Goal: Task Accomplishment & Management: Manage account settings

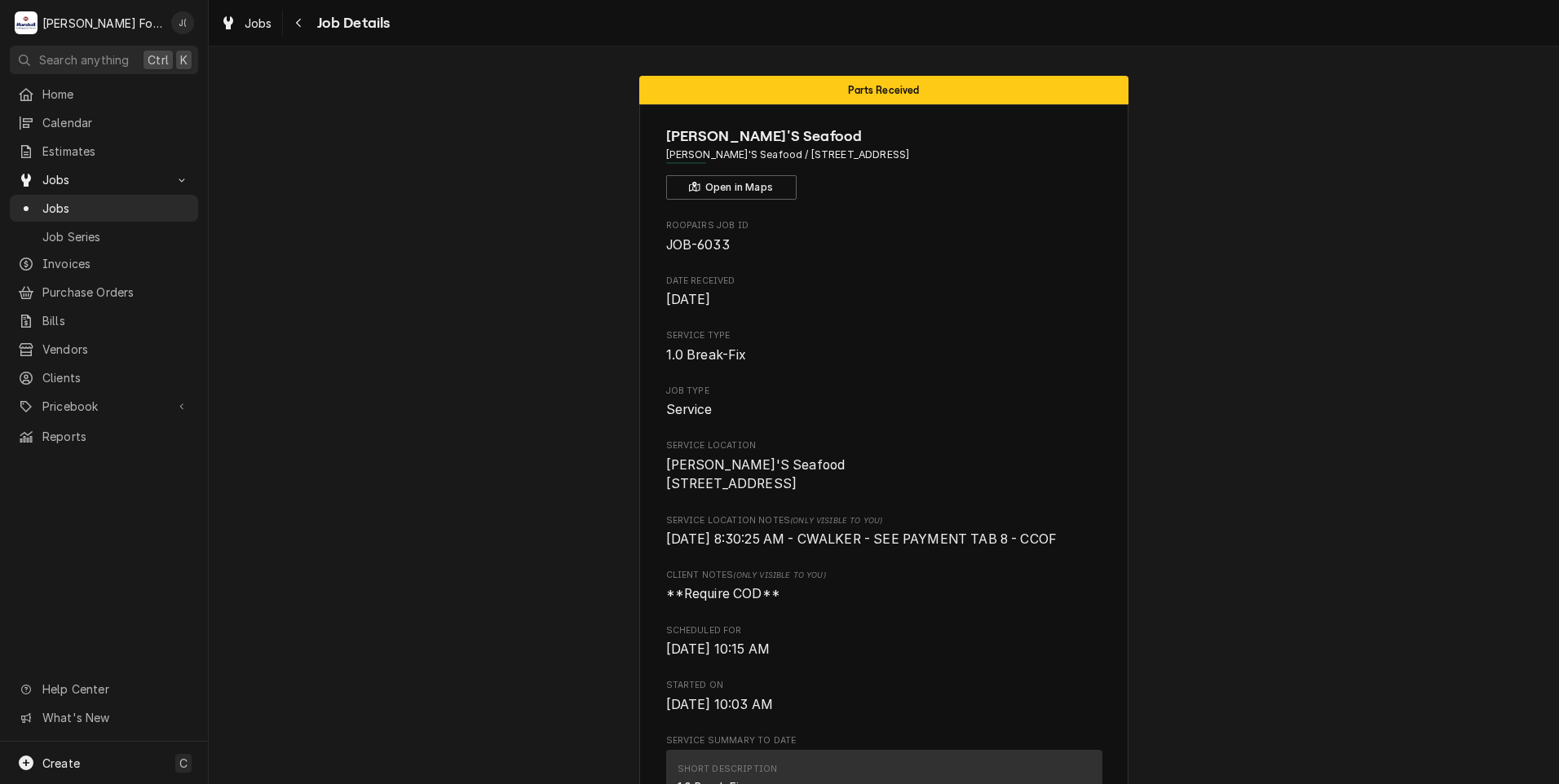
scroll to position [1875, 0]
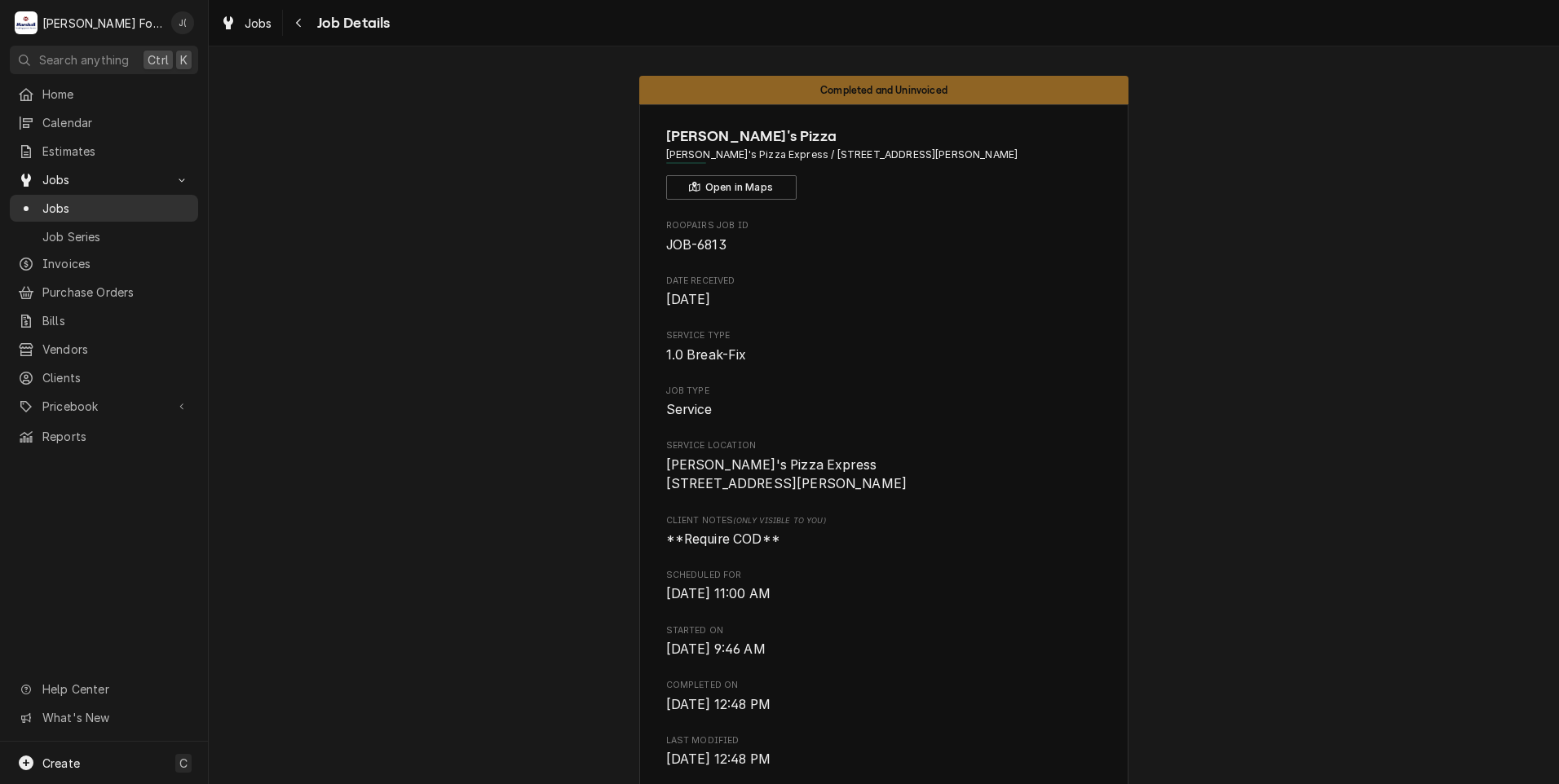
click at [74, 207] on span "Jobs" at bounding box center [116, 208] width 148 height 17
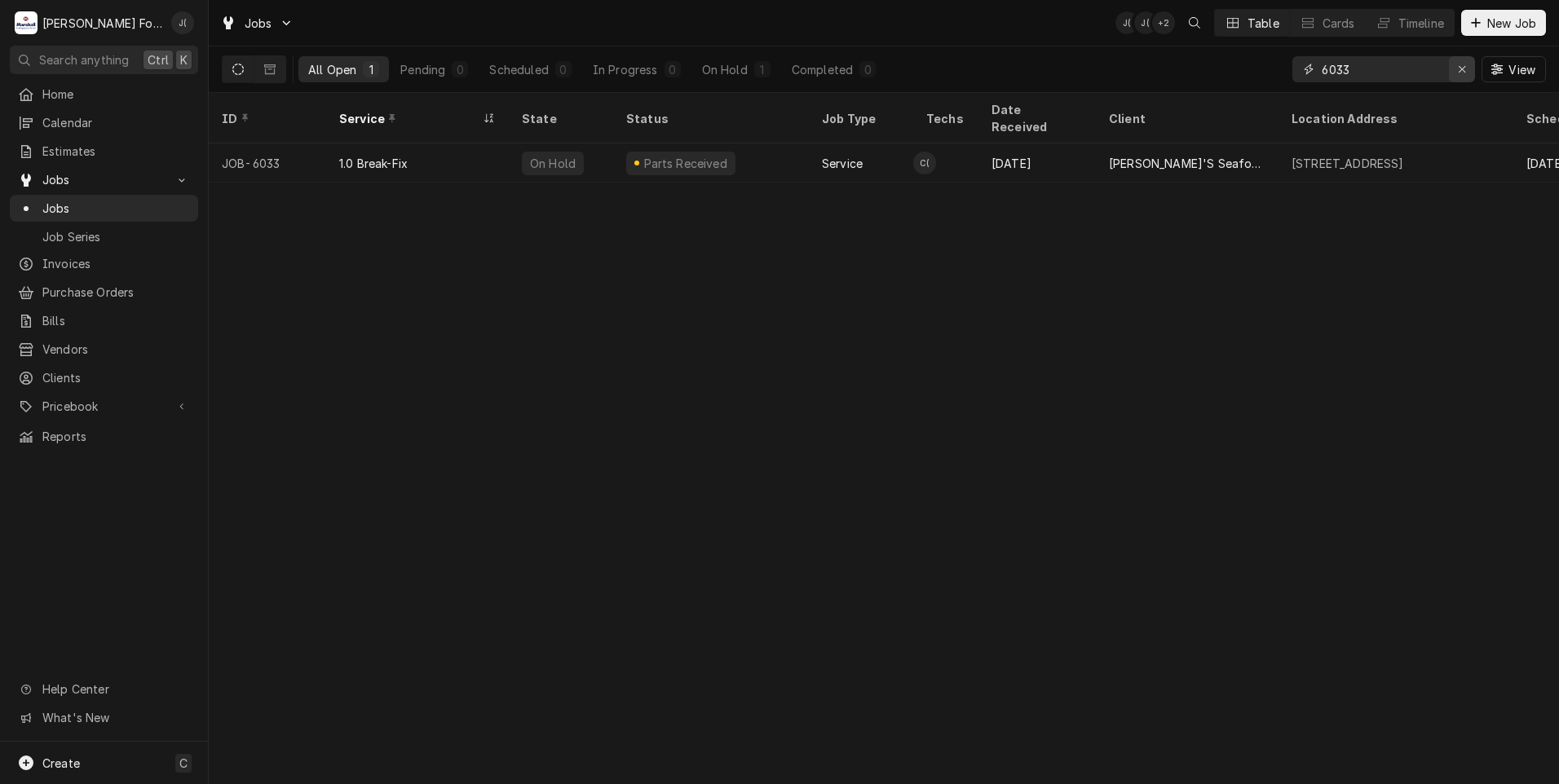
click at [1461, 75] on div "Erase input" at bounding box center [1462, 69] width 16 height 16
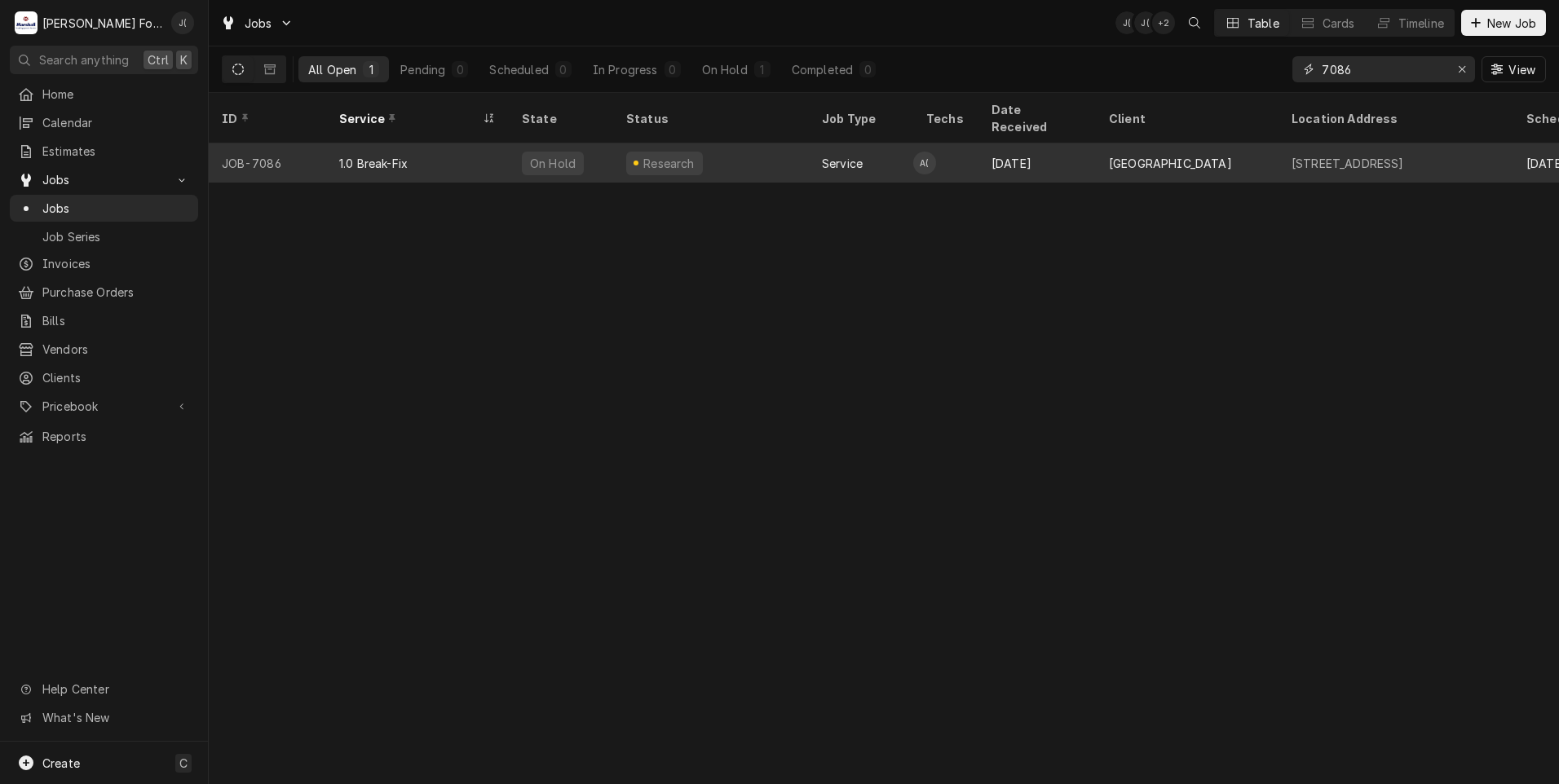
type input "7086"
click at [751, 146] on div "Research" at bounding box center [711, 163] width 196 height 39
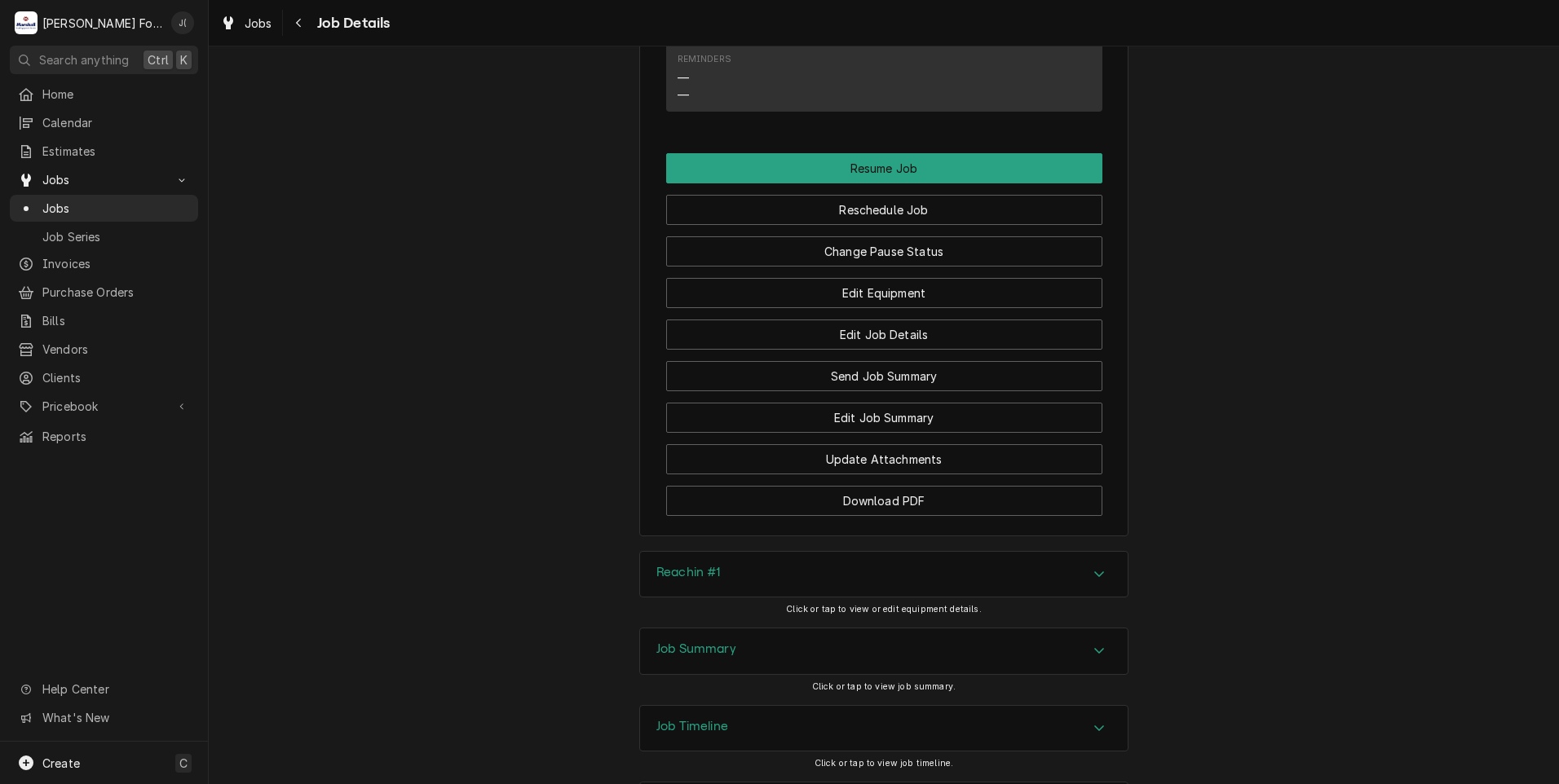
scroll to position [1767, 0]
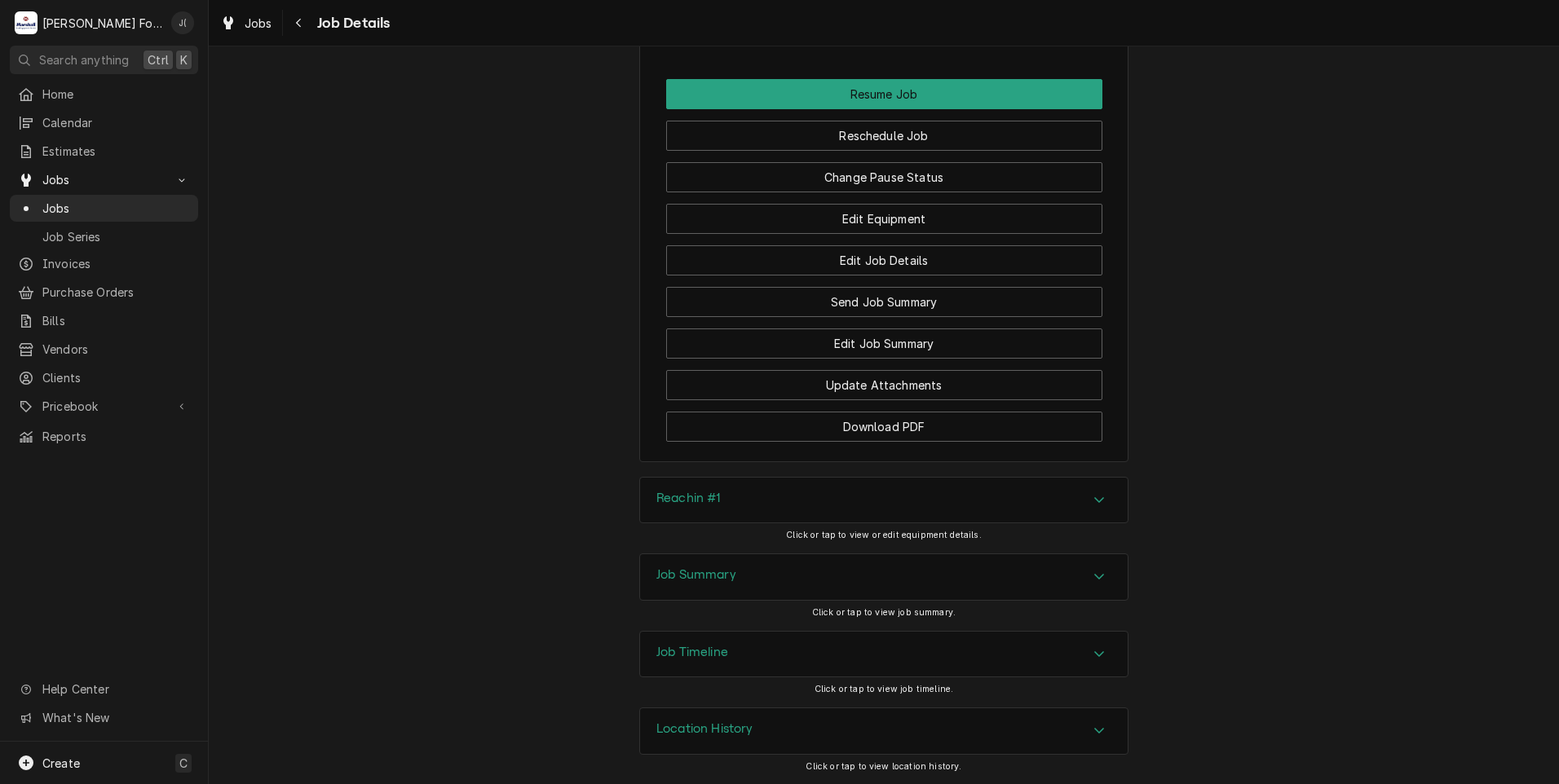
click at [732, 575] on div "Job Summary" at bounding box center [884, 578] width 487 height 46
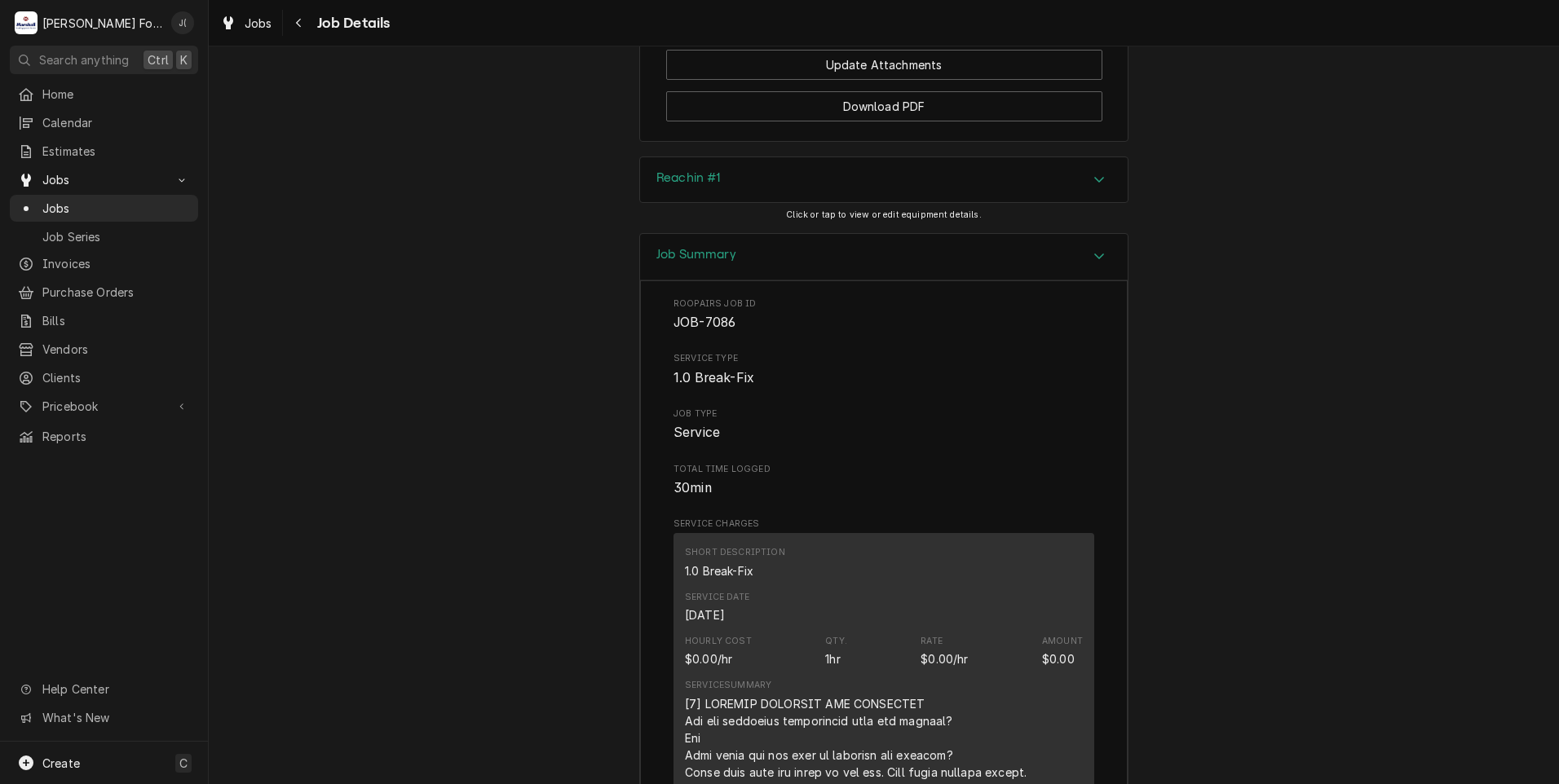
scroll to position [2011, 0]
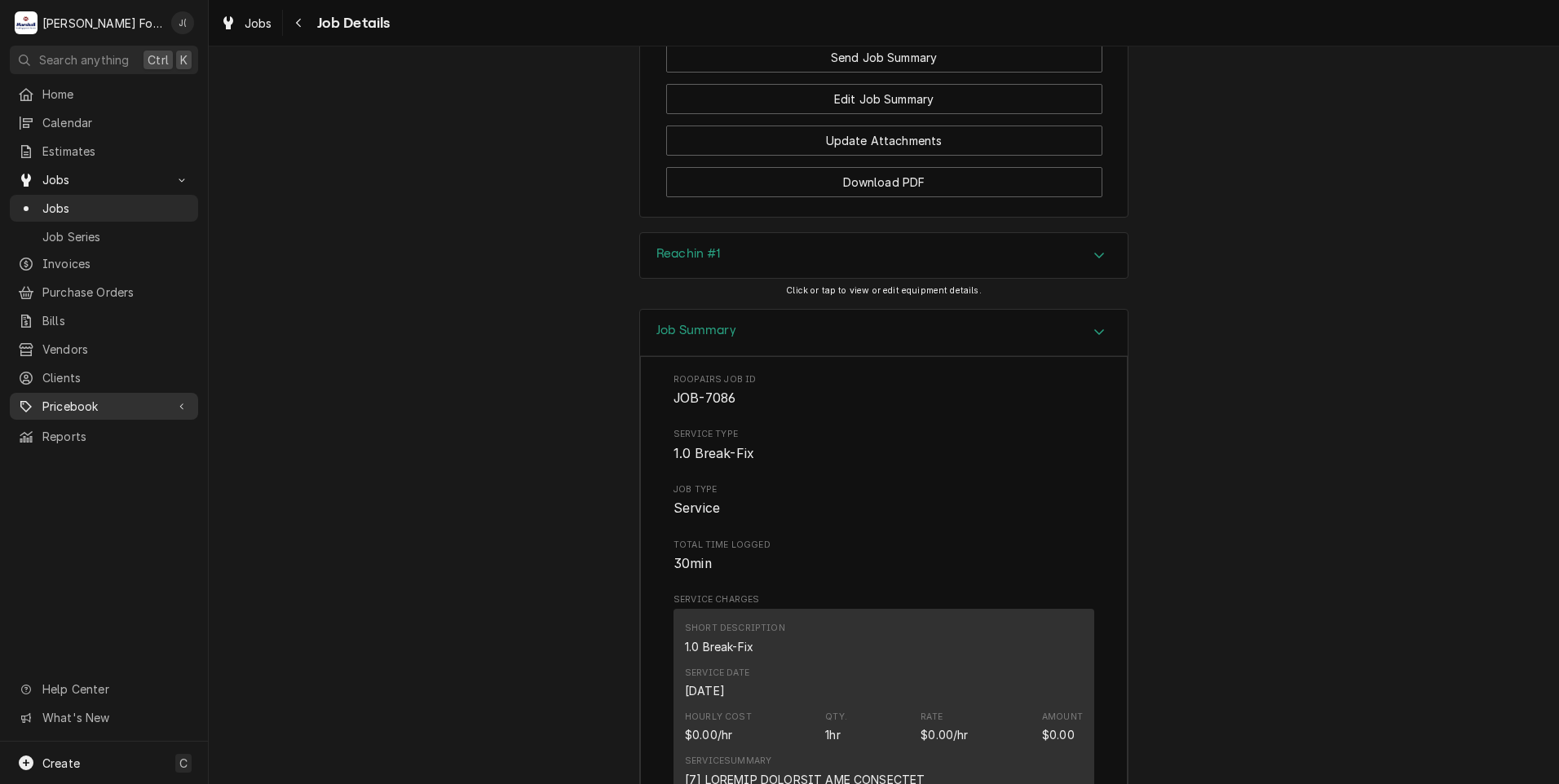
click at [128, 399] on span "Pricebook" at bounding box center [104, 406] width 123 height 17
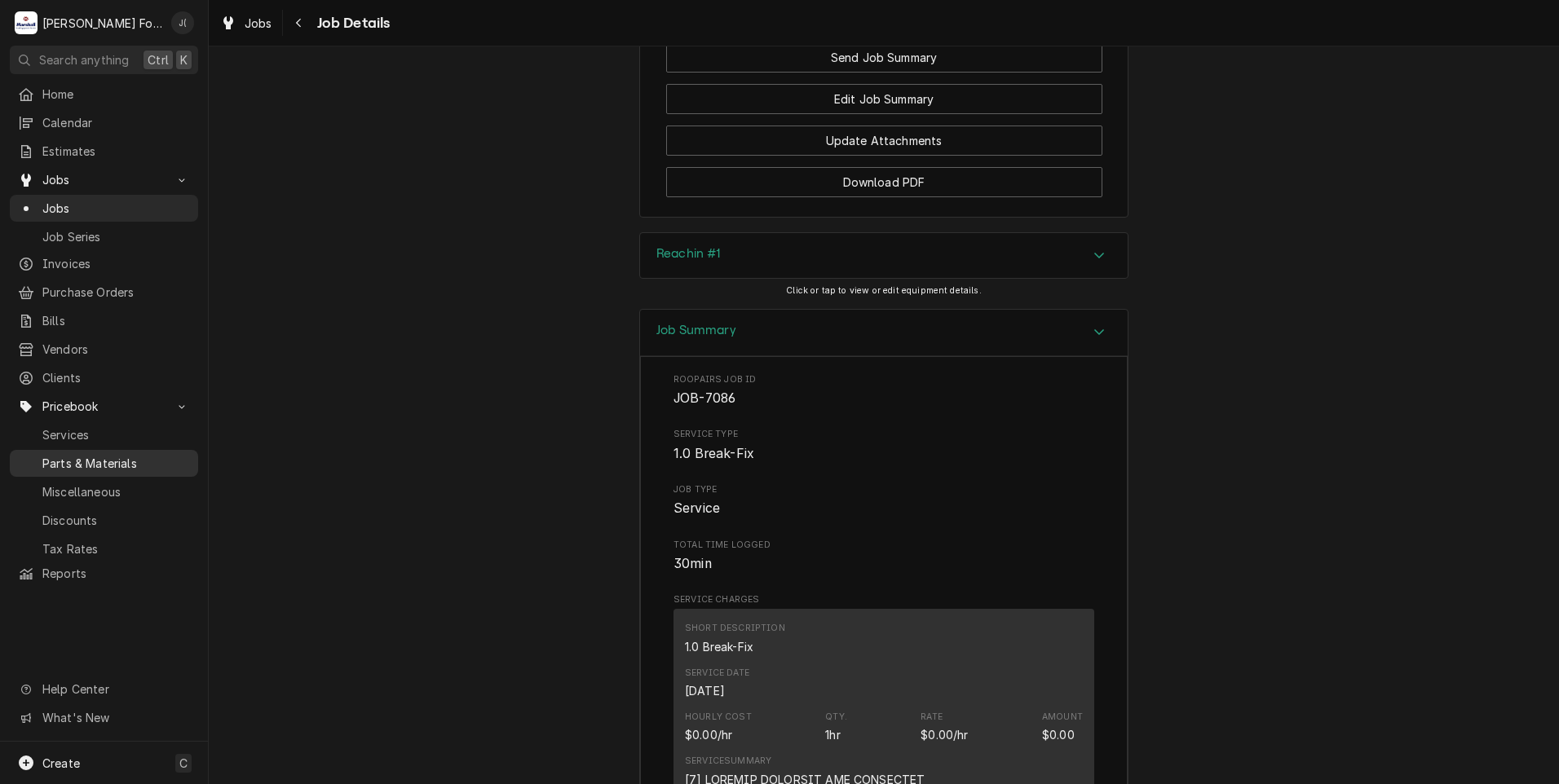
click at [118, 455] on span "Parts & Materials" at bounding box center [116, 463] width 148 height 17
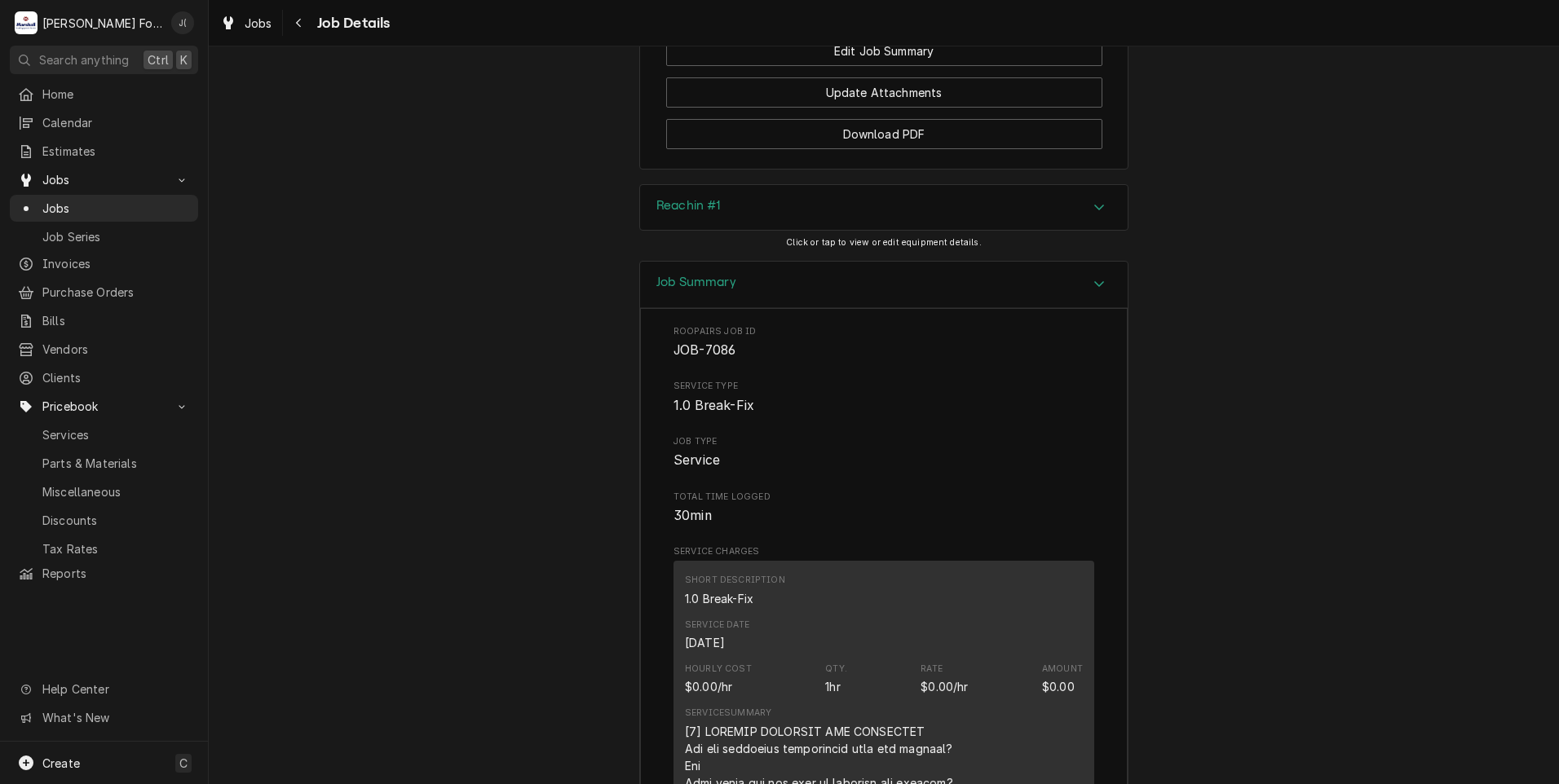
scroll to position [1778, 0]
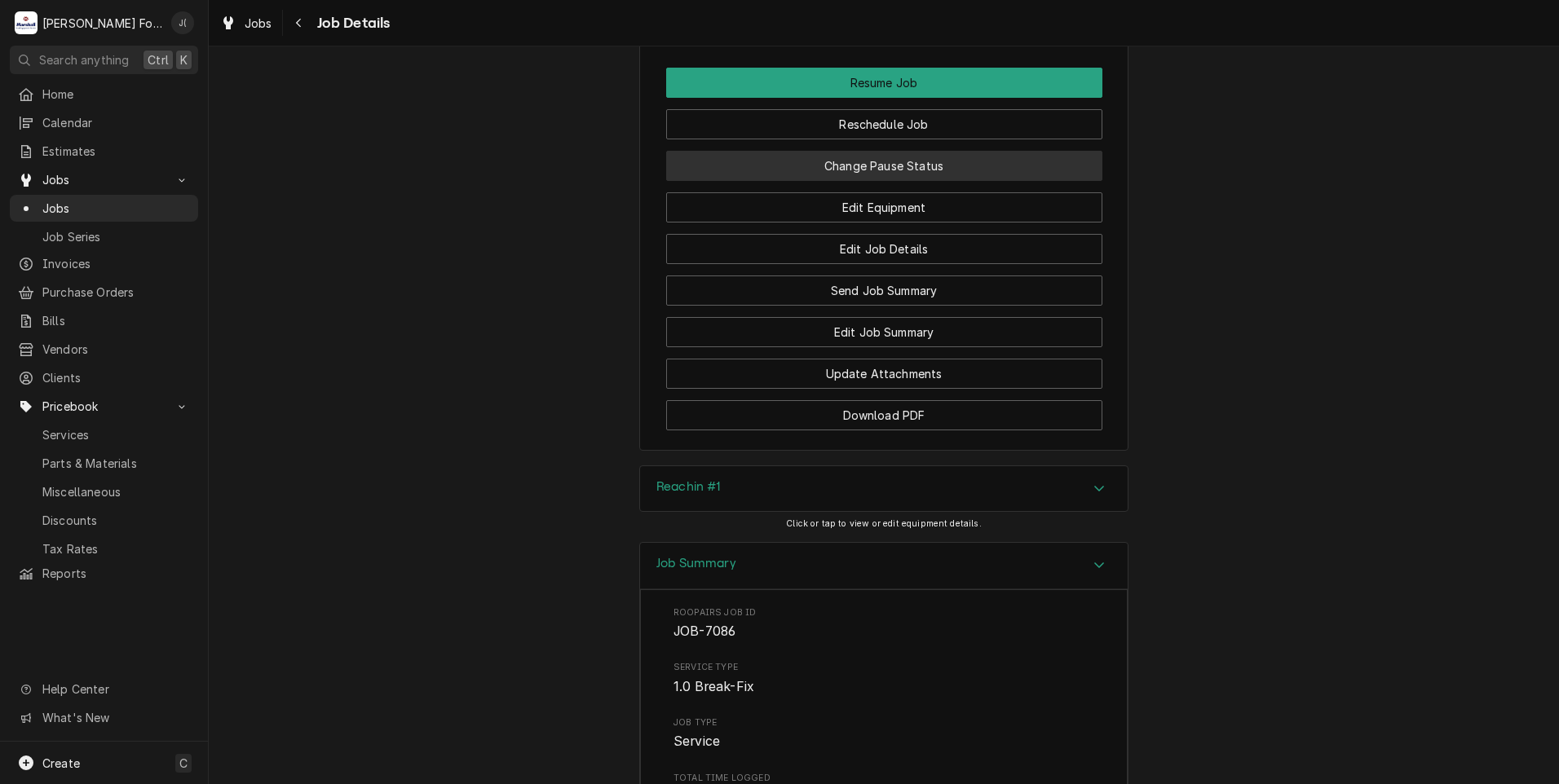
click at [829, 165] on button "Change Pause Status" at bounding box center [884, 167] width 436 height 30
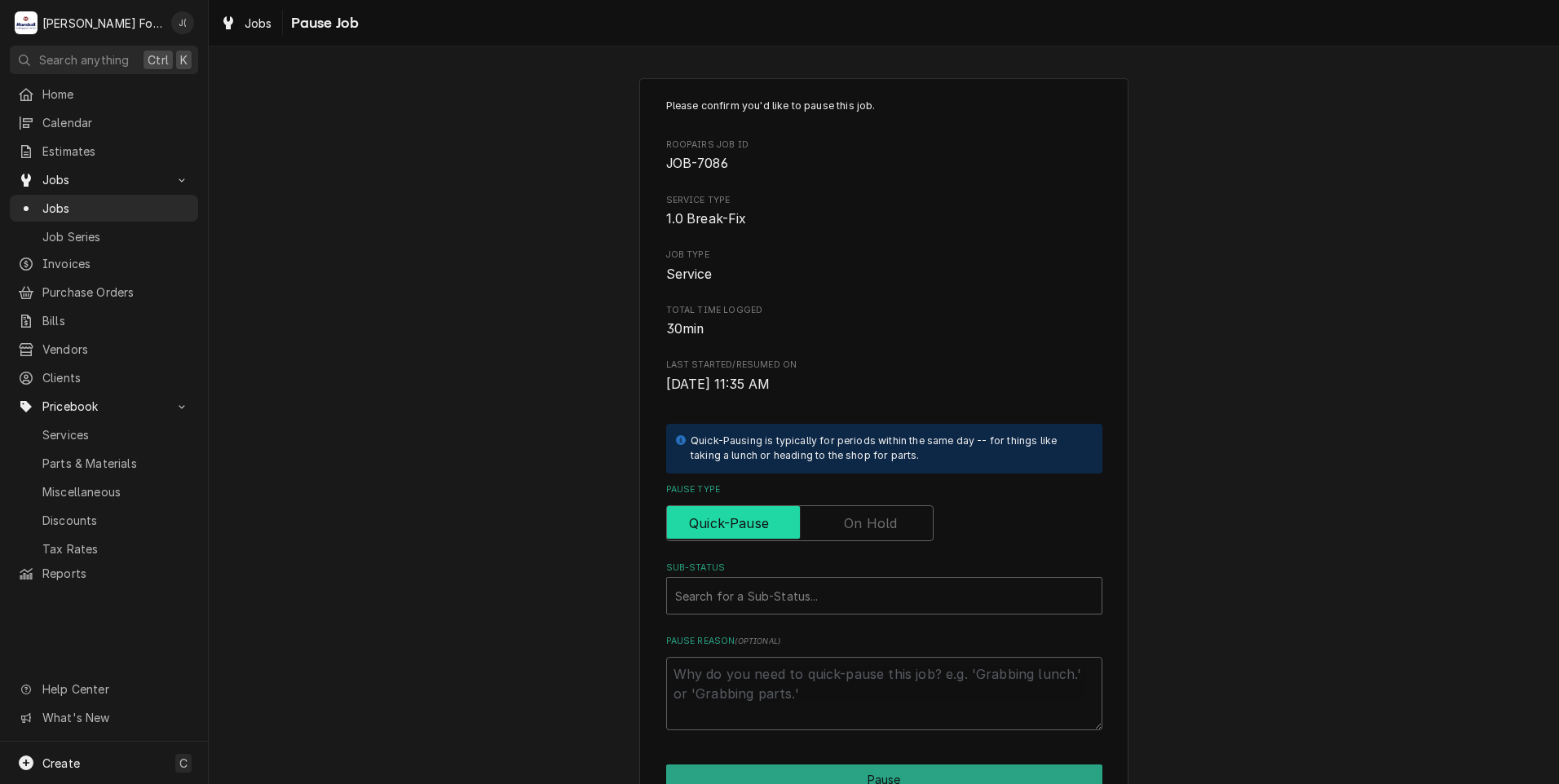
click at [834, 528] on input "Pause Type" at bounding box center [800, 523] width 253 height 36
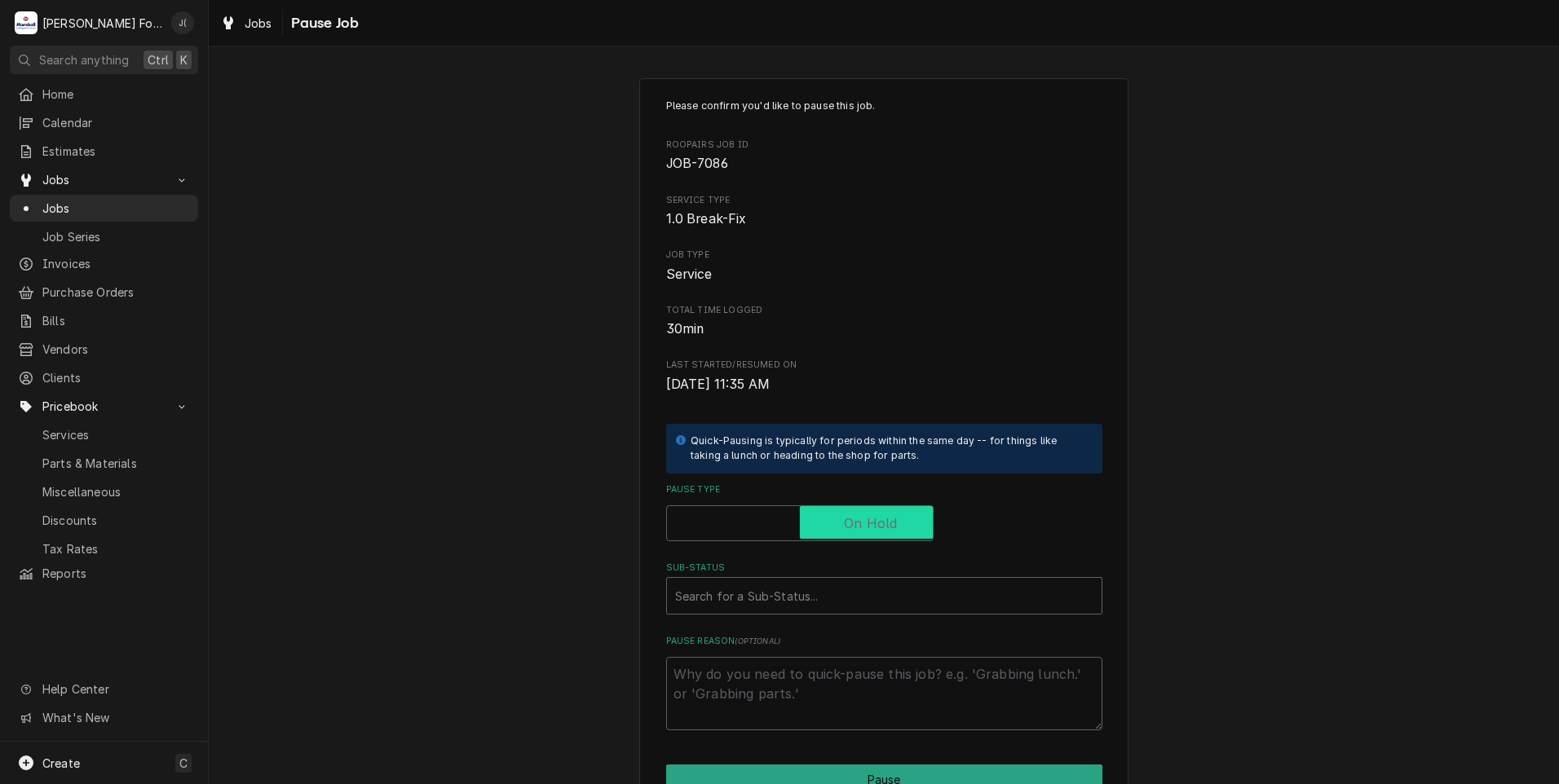
checkbox input "true"
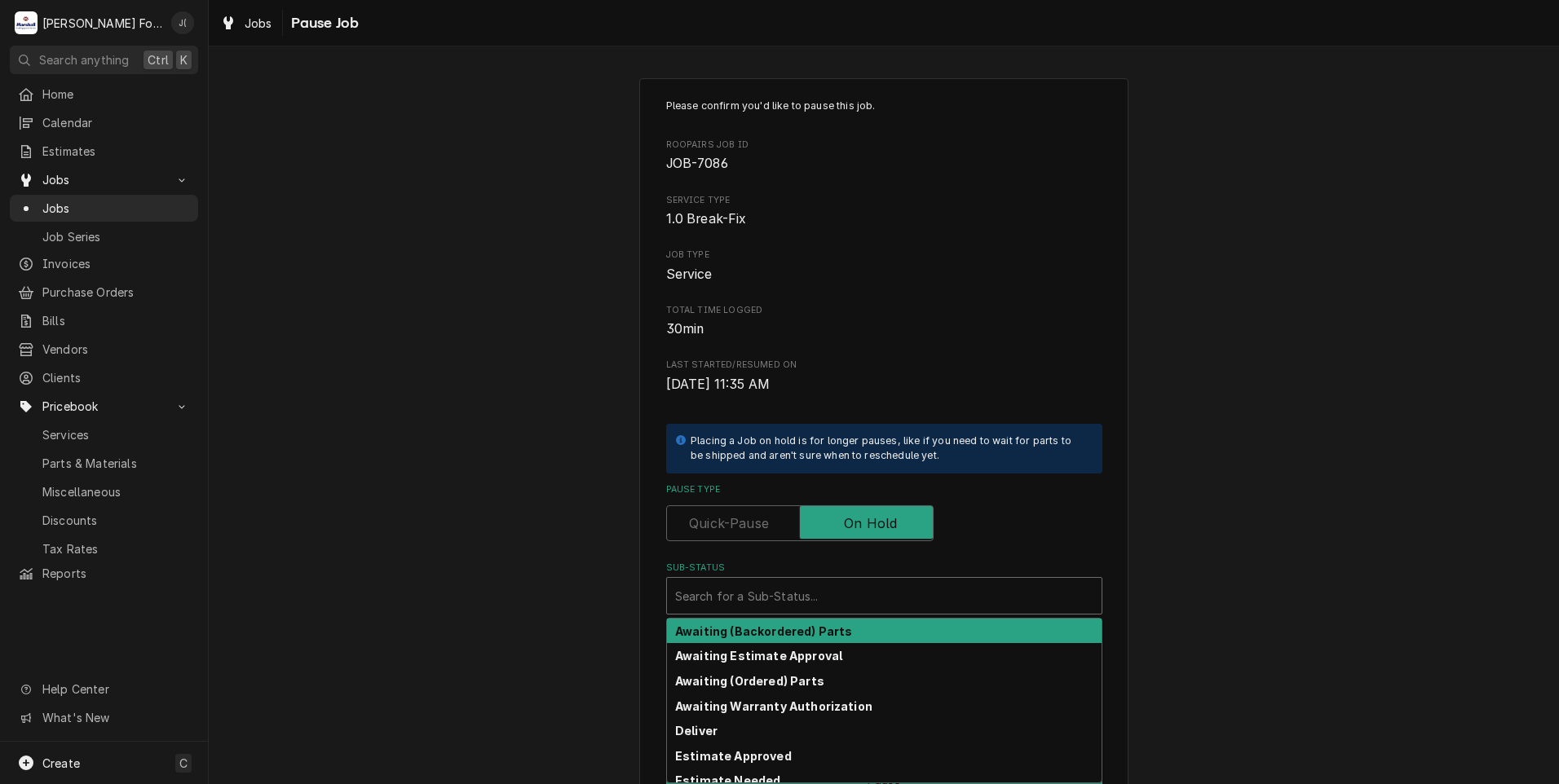
click at [792, 588] on div "Sub-Status" at bounding box center [884, 596] width 419 height 29
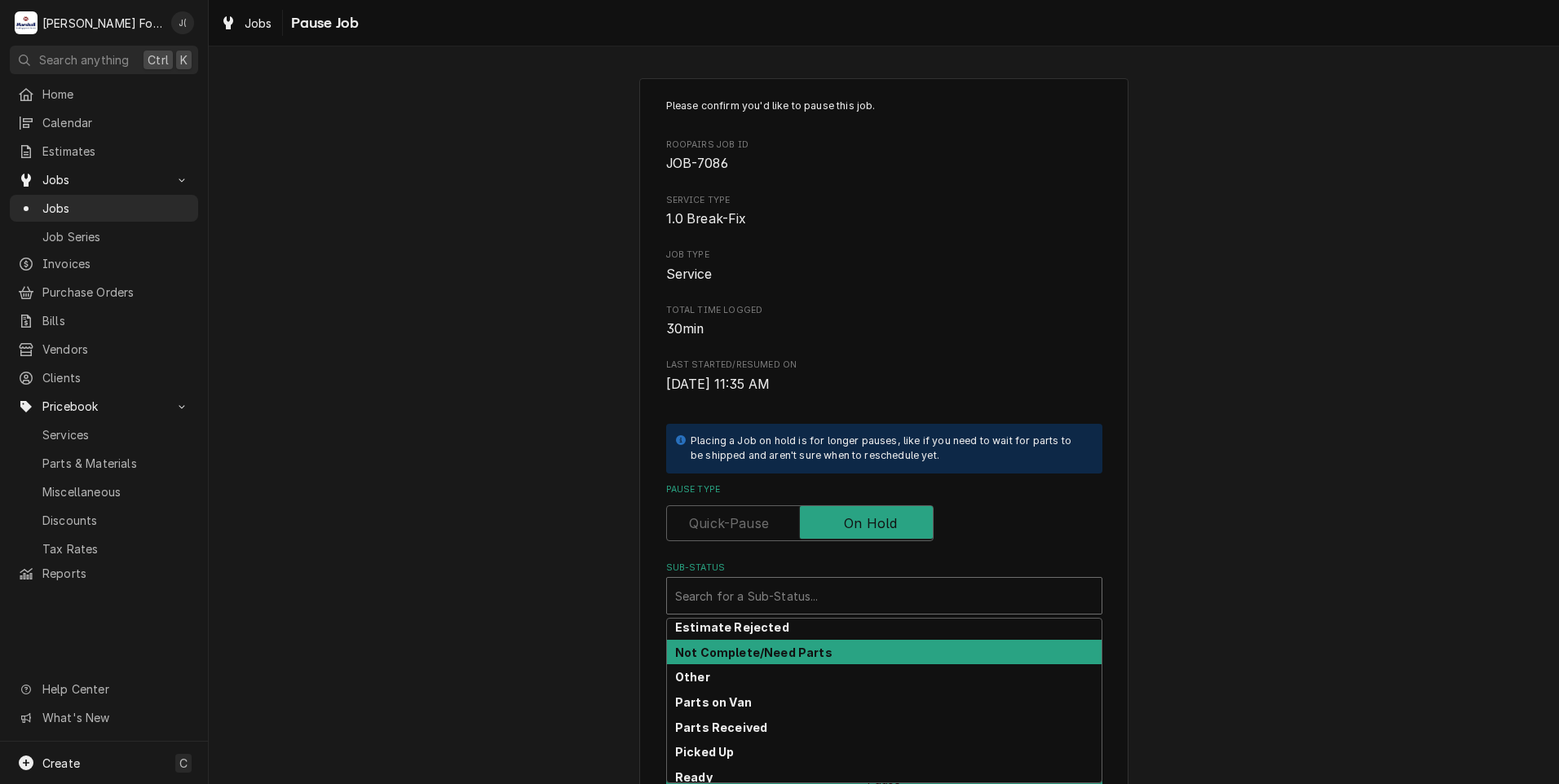
scroll to position [97, 0]
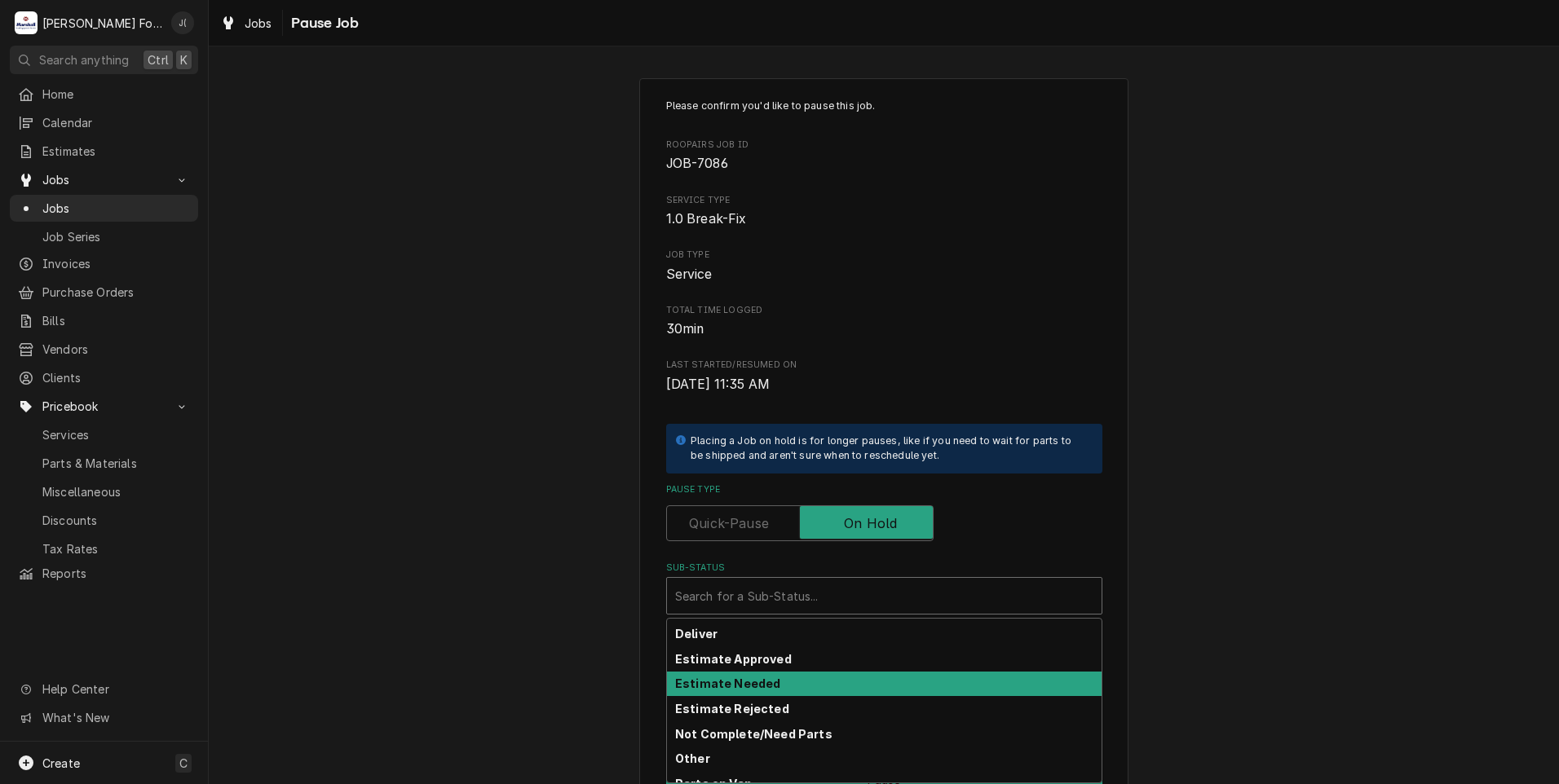
click at [726, 680] on strong "Estimate Needed" at bounding box center [727, 683] width 106 height 14
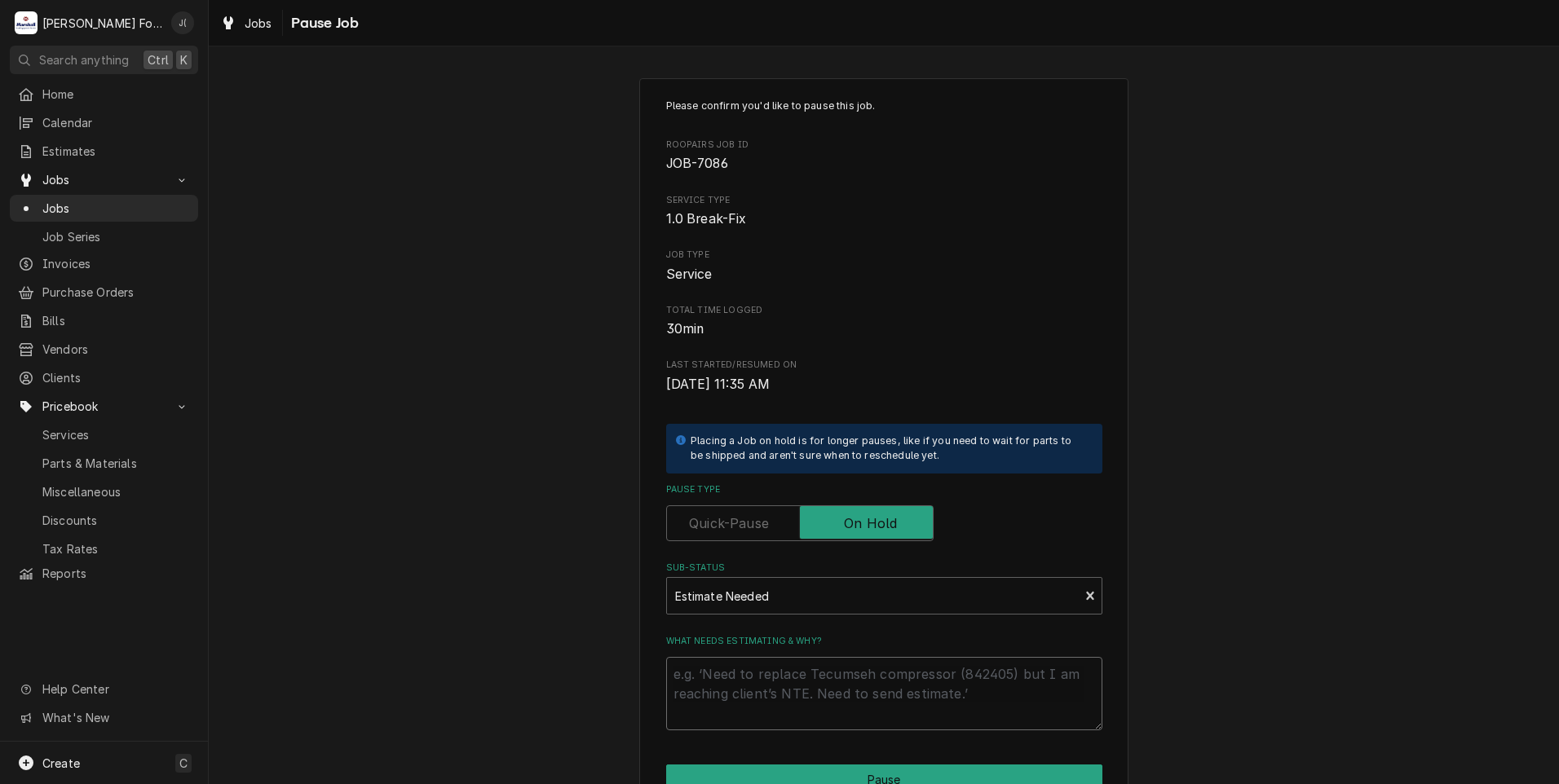
click at [728, 687] on textarea "What needs estimating & why?" at bounding box center [884, 694] width 436 height 73
type textarea "x"
type textarea "p"
type textarea "x"
type textarea "pr"
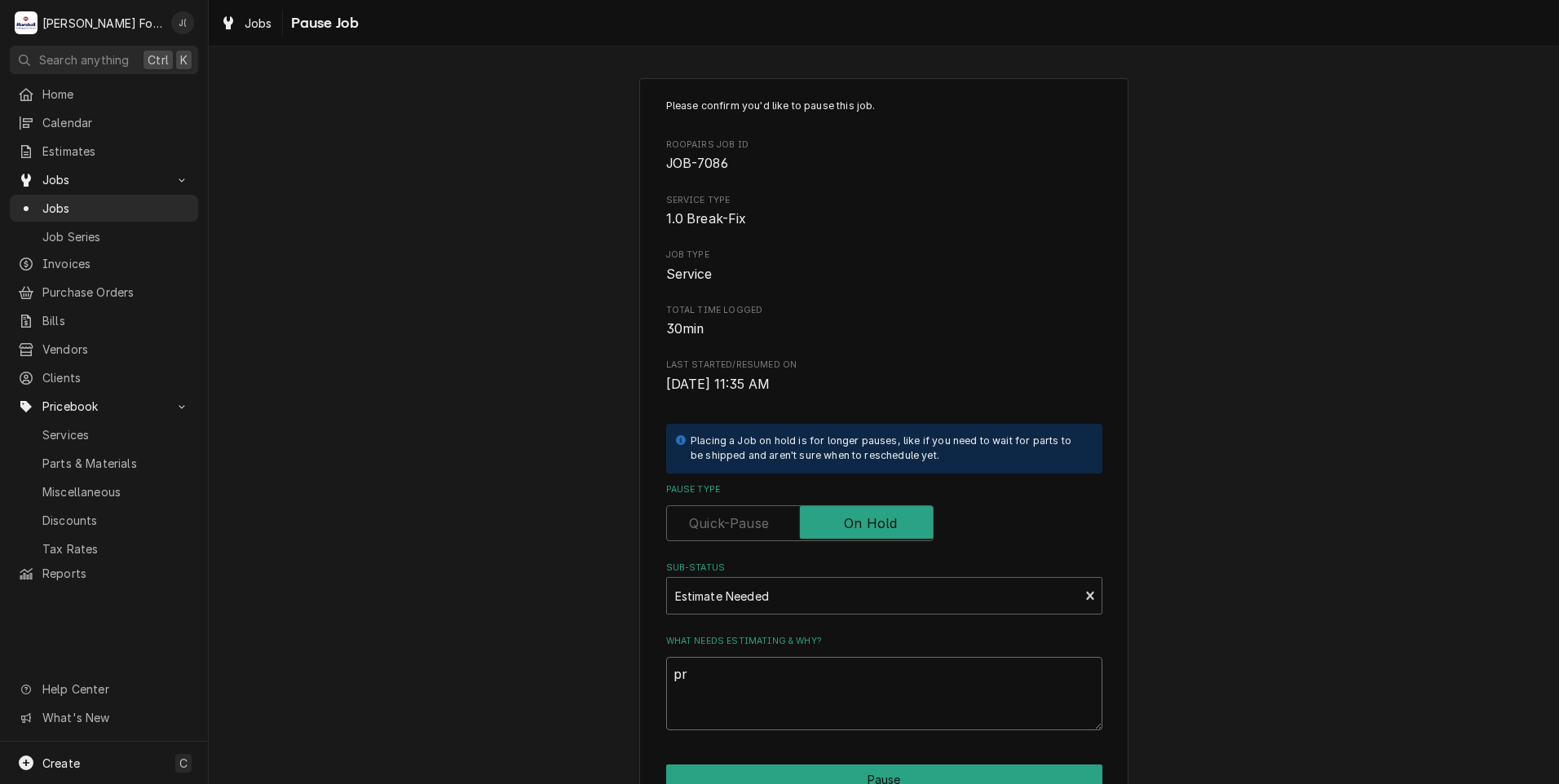
type textarea "x"
type textarea "pri"
type textarea "x"
type textarea "pric"
type textarea "x"
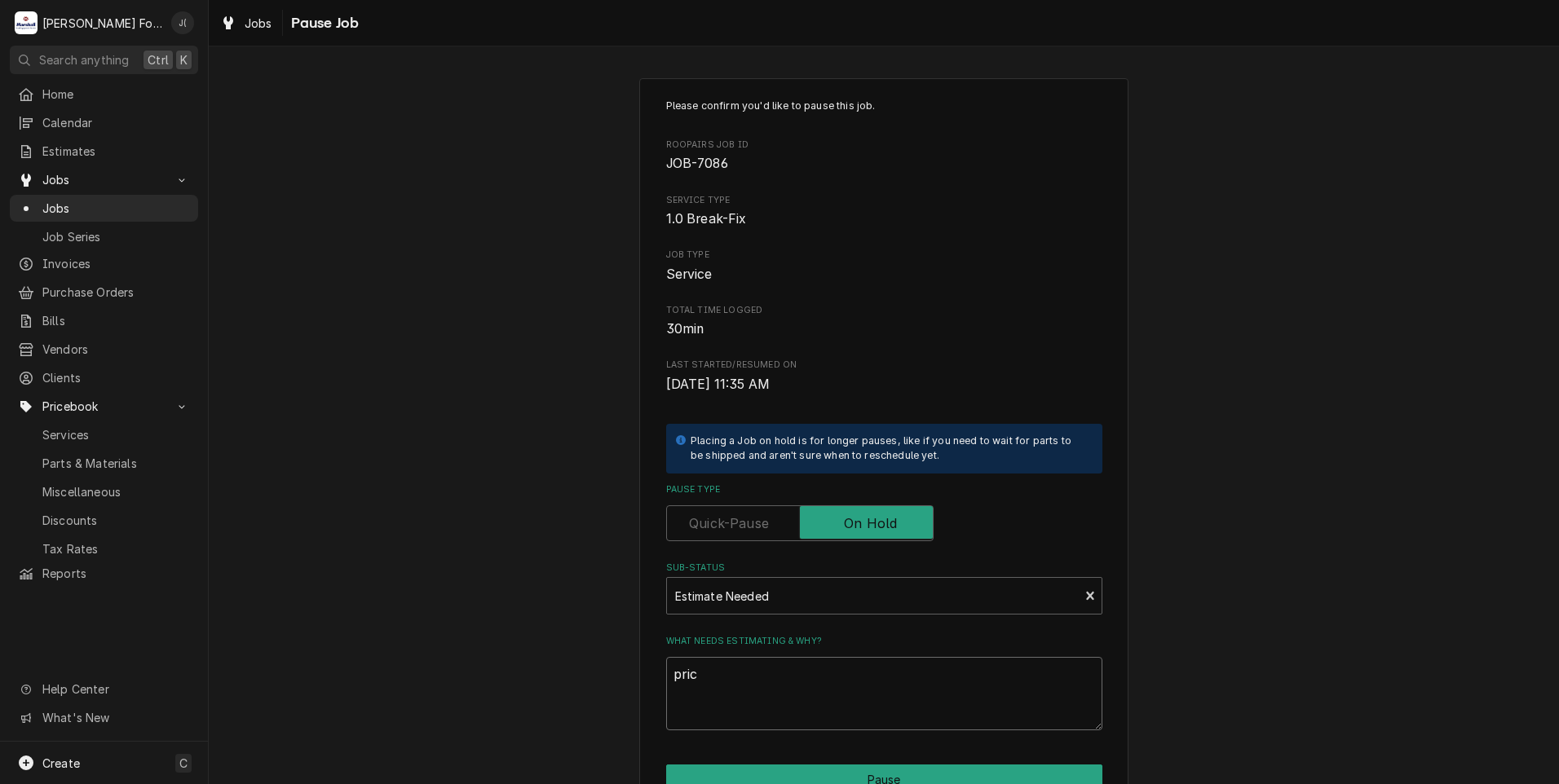
type textarea "price"
type textarea "x"
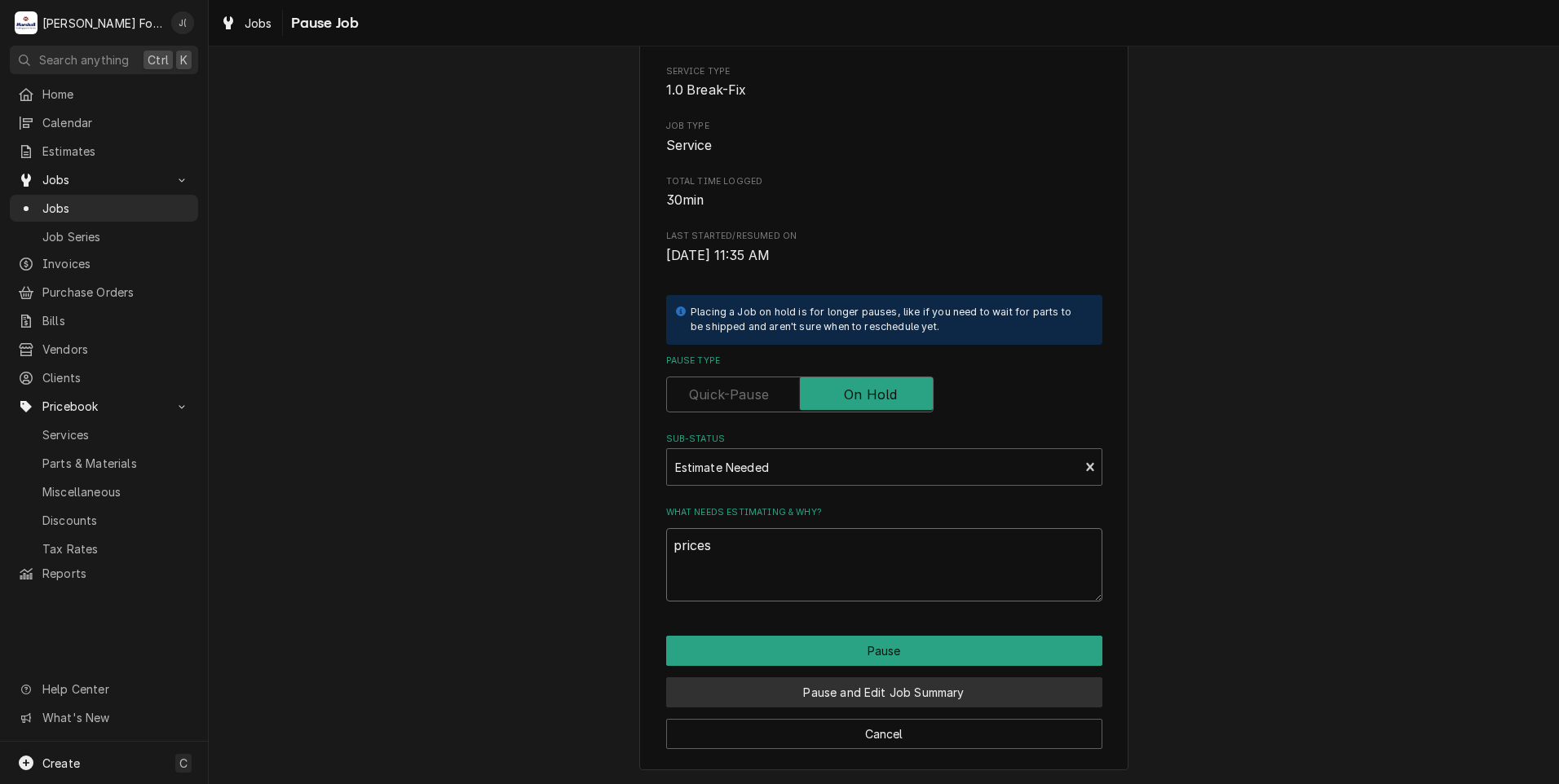
type textarea "prices"
click at [891, 696] on button "Pause and Edit Job Summary" at bounding box center [884, 693] width 436 height 30
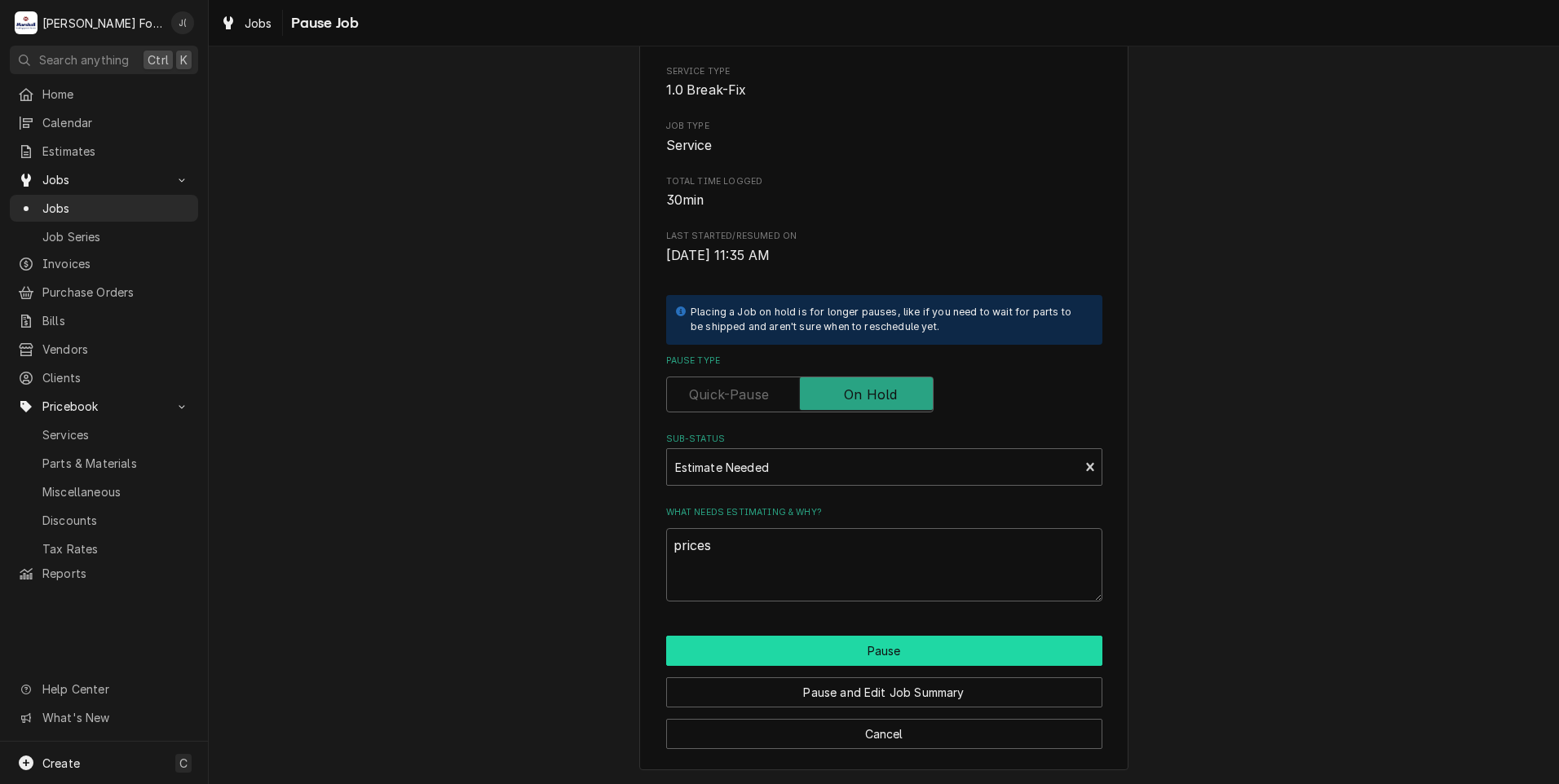
type textarea "x"
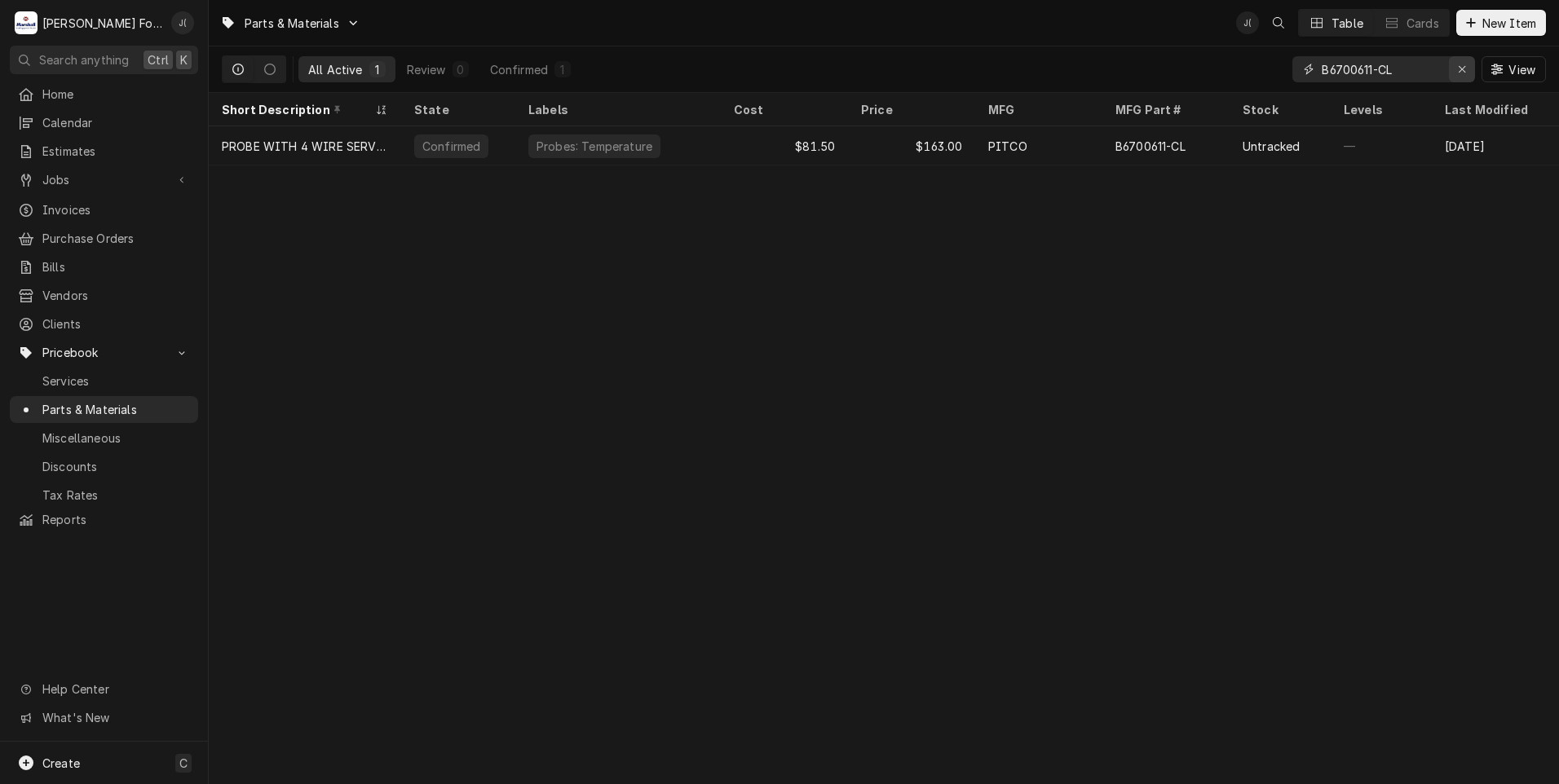
click at [1470, 66] on div "Erase input" at bounding box center [1462, 69] width 16 height 16
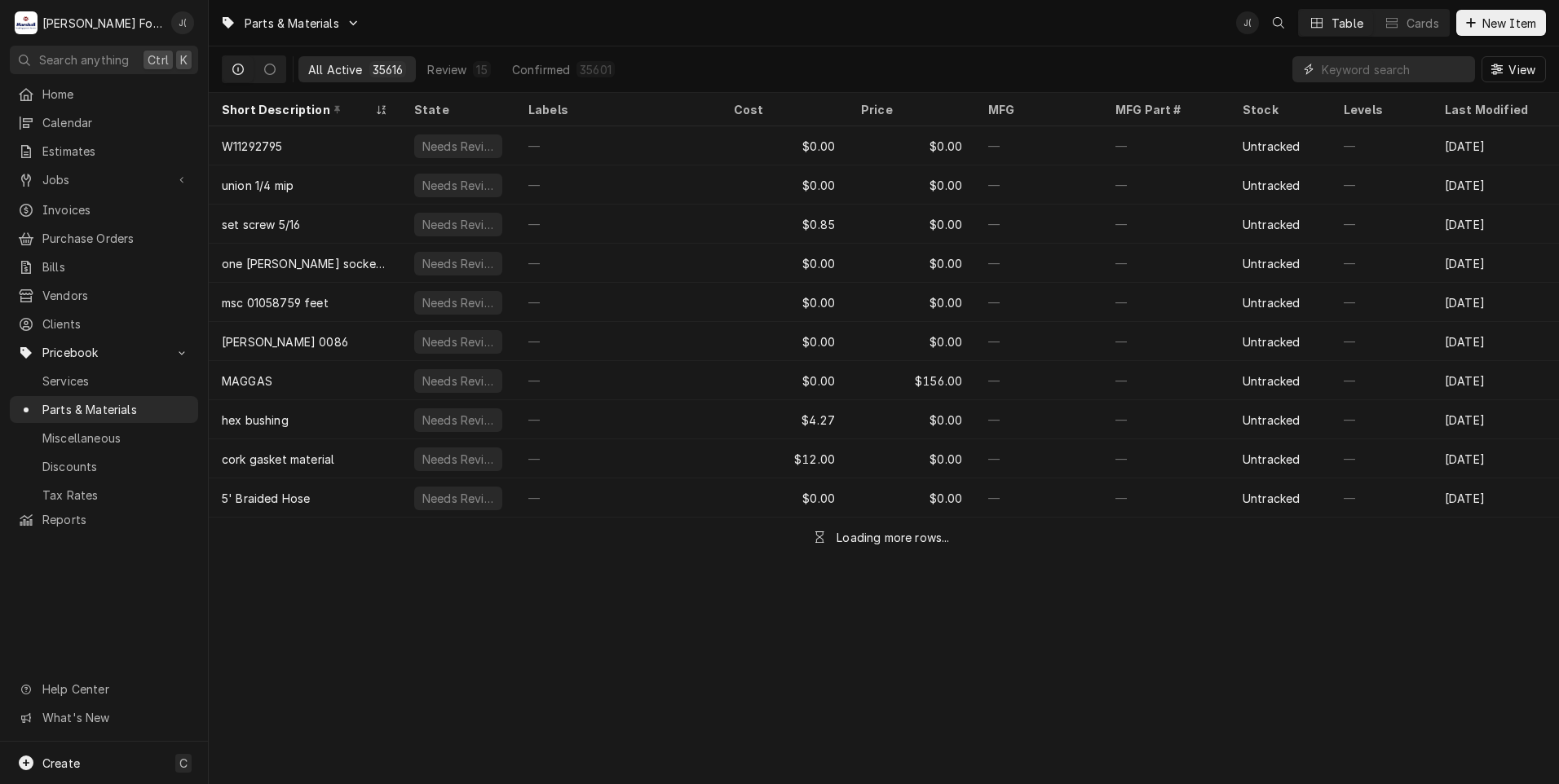
paste input "884605"
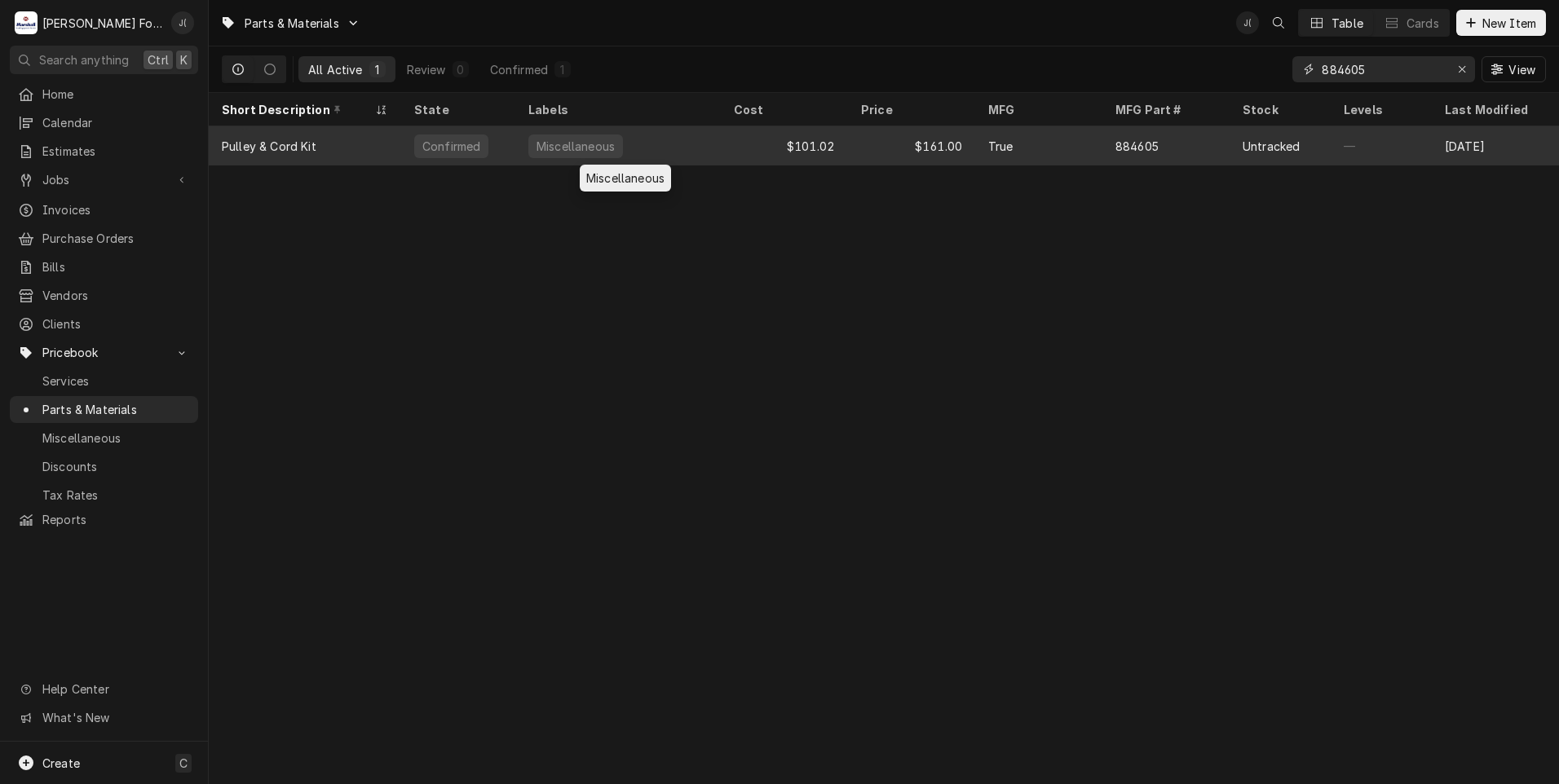
type input "884605"
click at [686, 143] on div "Miscellaneous" at bounding box center [618, 146] width 206 height 39
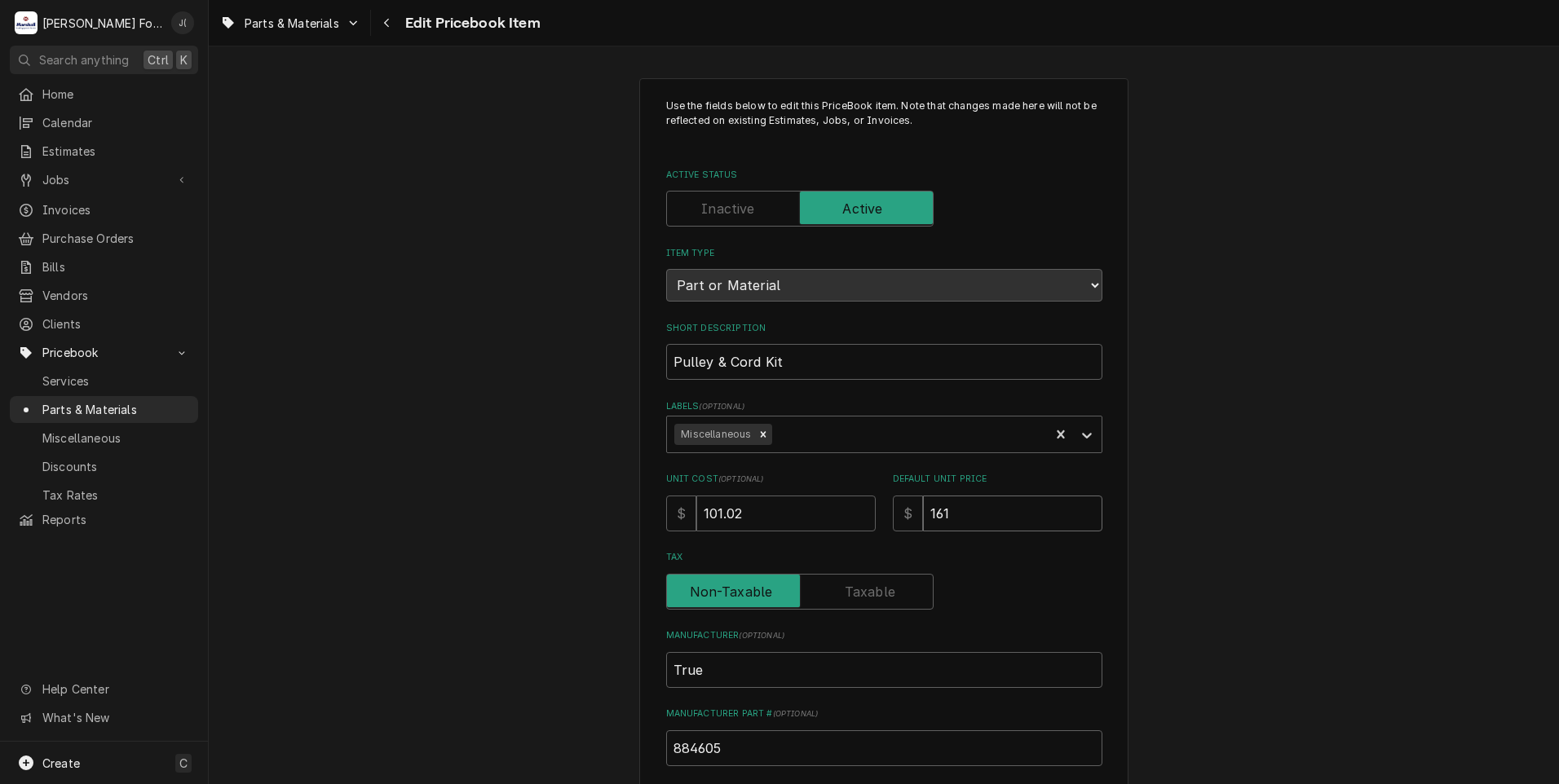
drag, startPoint x: 1007, startPoint y: 520, endPoint x: 862, endPoint y: 516, distance: 145.1
click at [862, 516] on div "Unit Cost ( optional ) $ 101.02 Default Unit Price $ 161" at bounding box center [884, 501] width 436 height 58
type textarea "x"
type input "1"
type textarea "x"
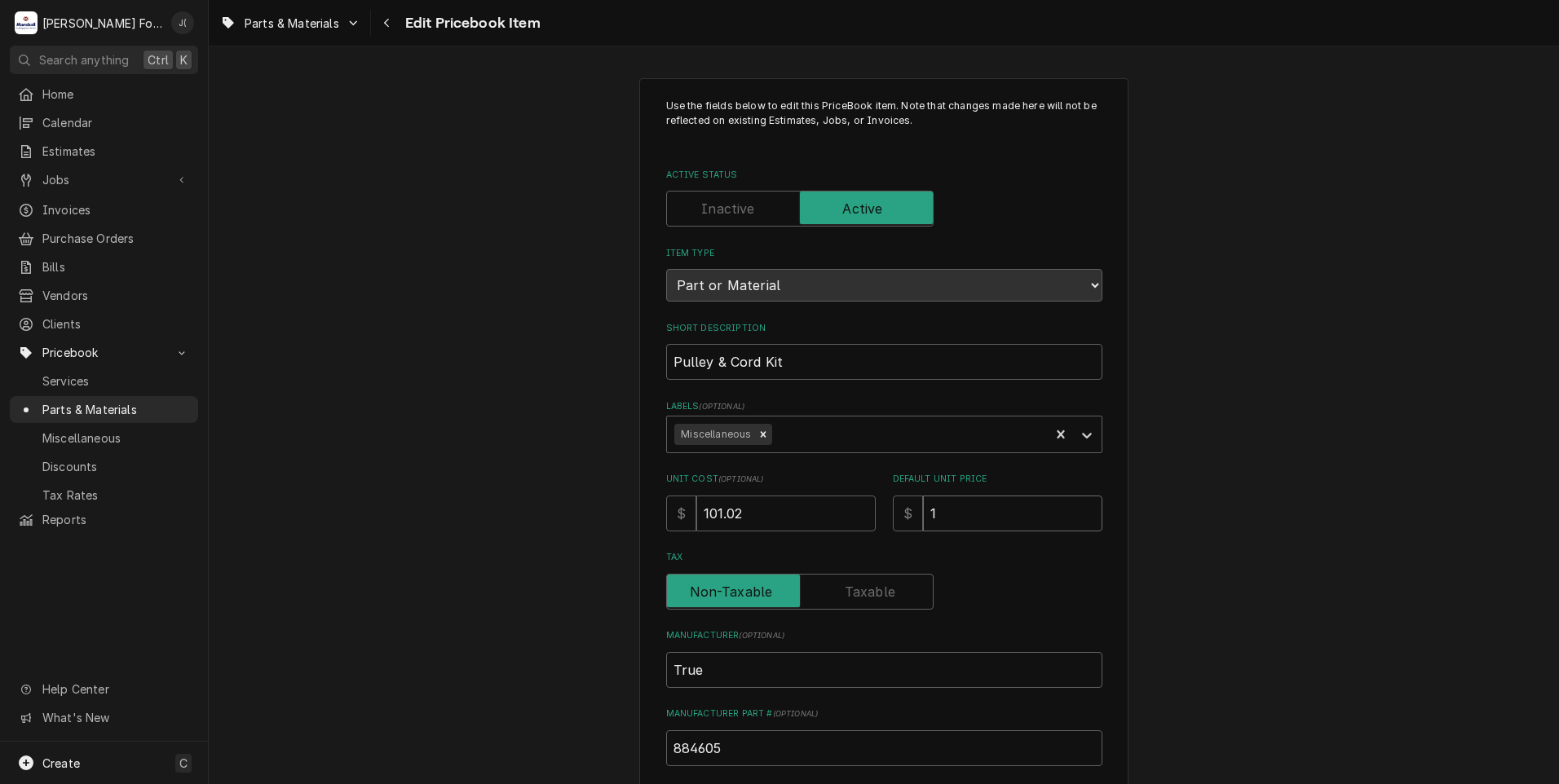
type input "17"
type textarea "x"
type input "177"
type textarea "x"
type input "177.0"
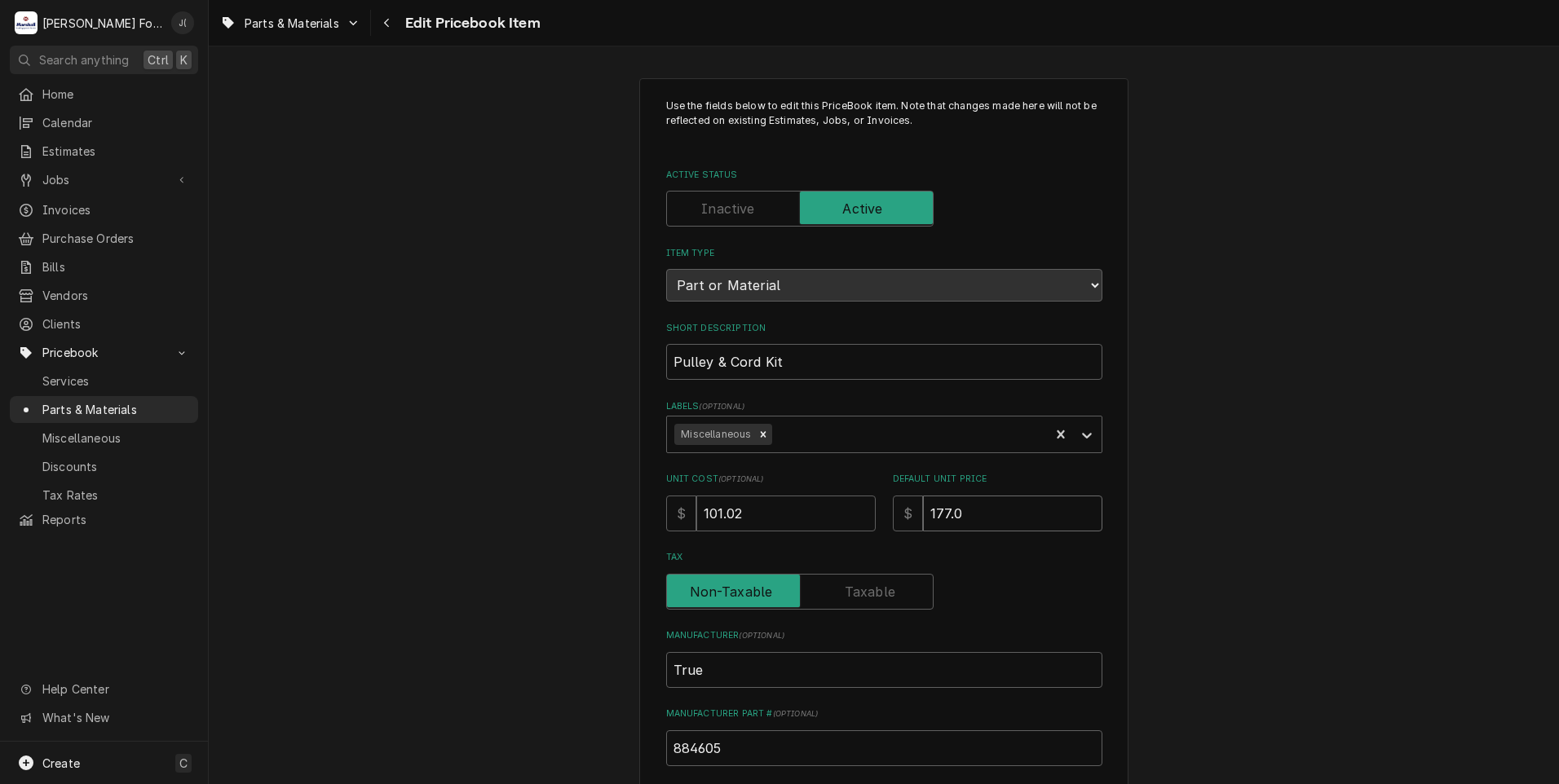
type textarea "x"
type input "177.00"
drag, startPoint x: 765, startPoint y: 515, endPoint x: 30, endPoint y: 454, distance: 737.5
click at [82, 457] on div "M Marshall Food Equipment Service J( Search anything Ctrl K Home Calendar Estim…" at bounding box center [780, 392] width 1559 height 784
type textarea "x"
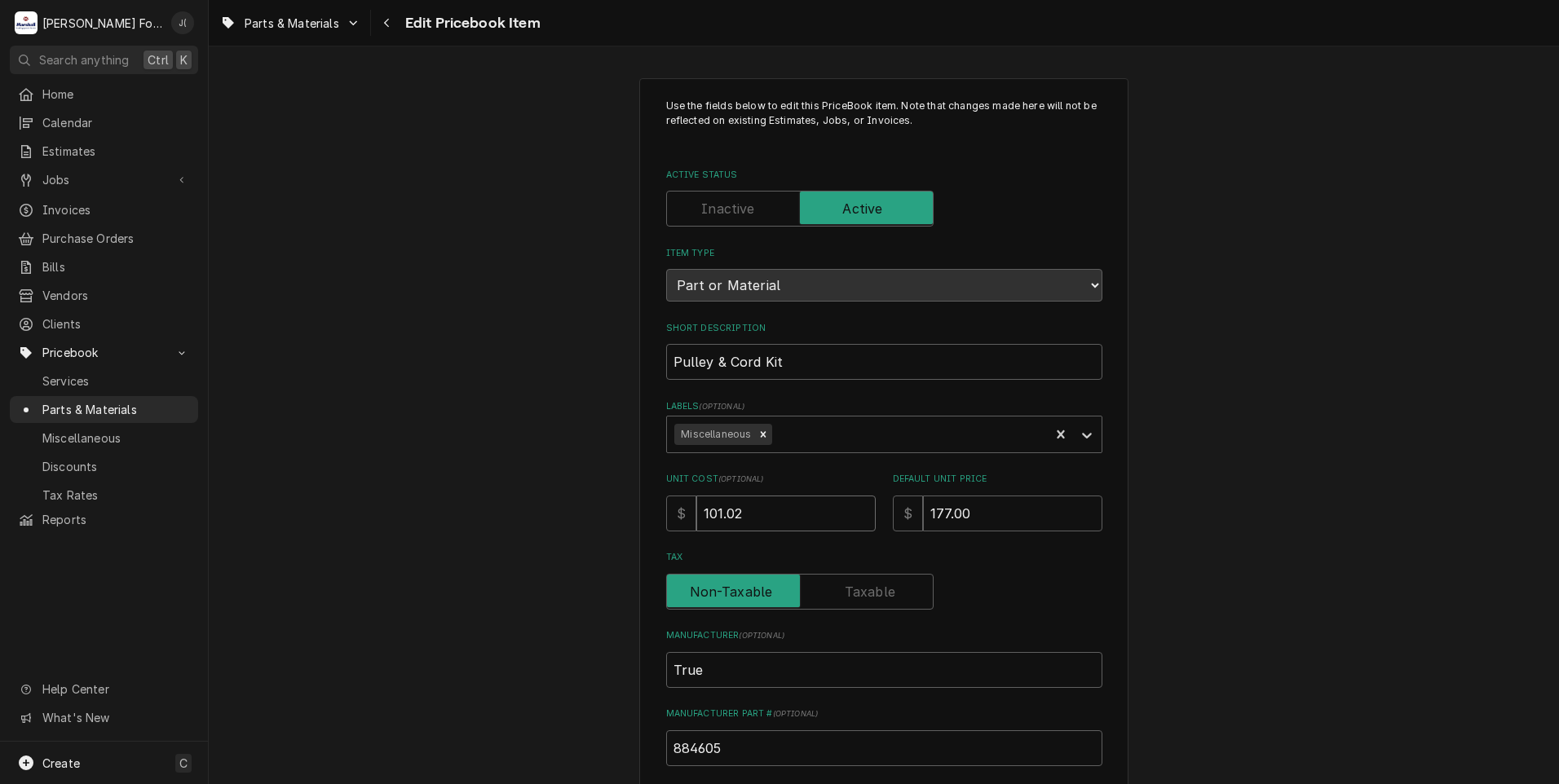
type input "1"
type textarea "x"
type input "11"
type textarea "x"
type input "111"
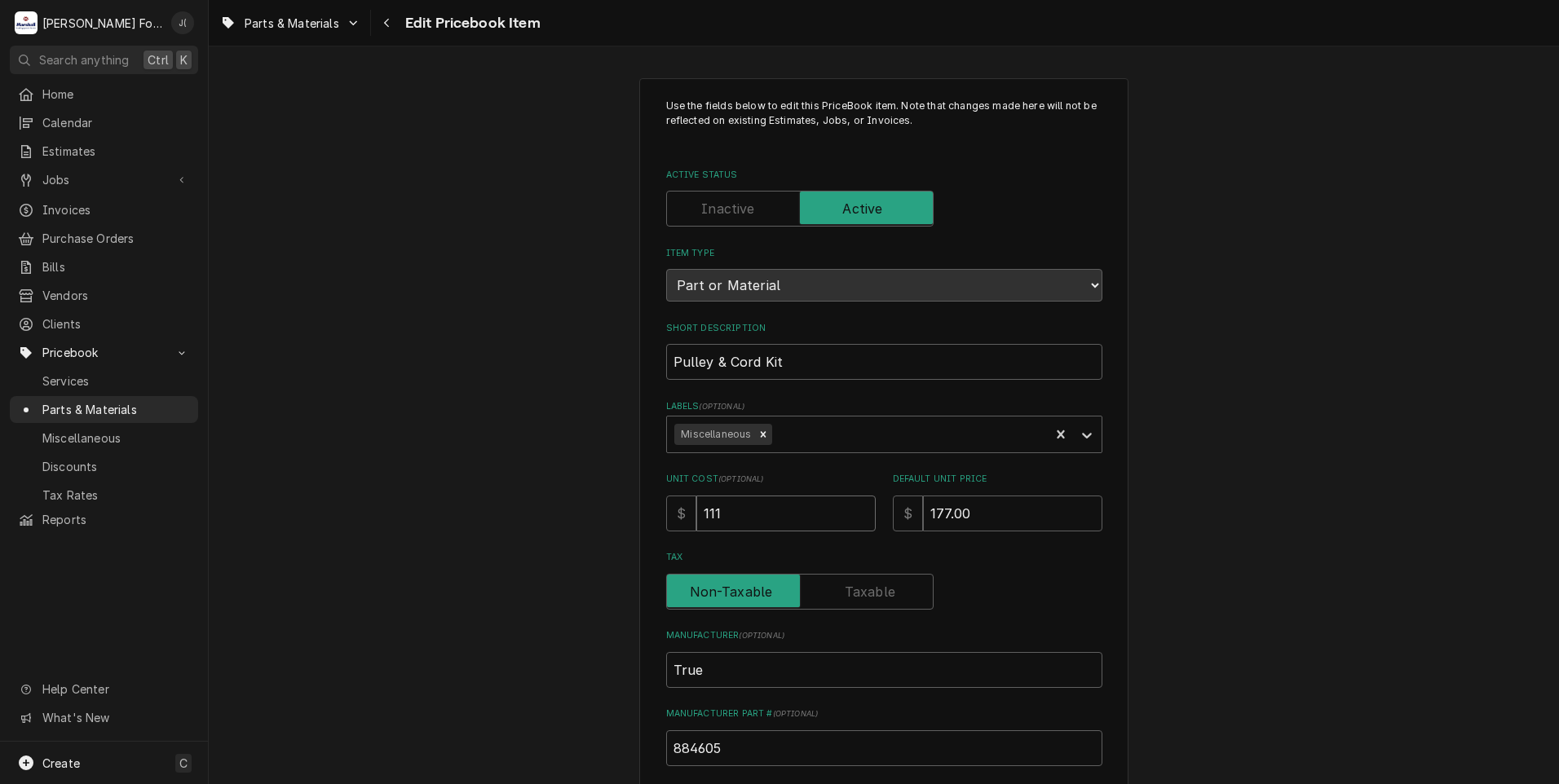
type textarea "x"
type input "111.6"
type textarea "x"
type input "111.63"
type textarea "x"
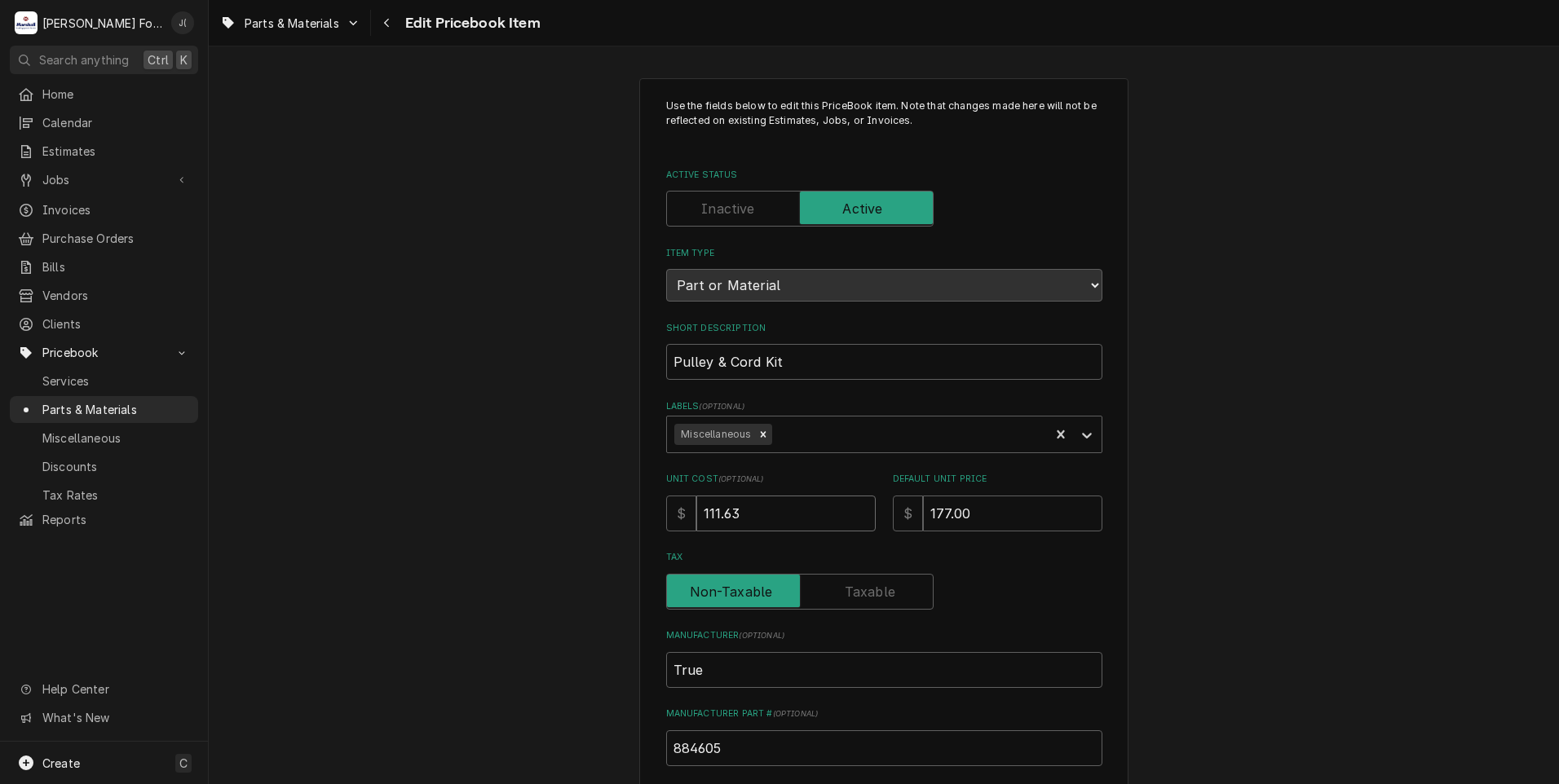
type input "111.6"
type textarea "x"
type input "111"
type textarea "x"
type input "111.3"
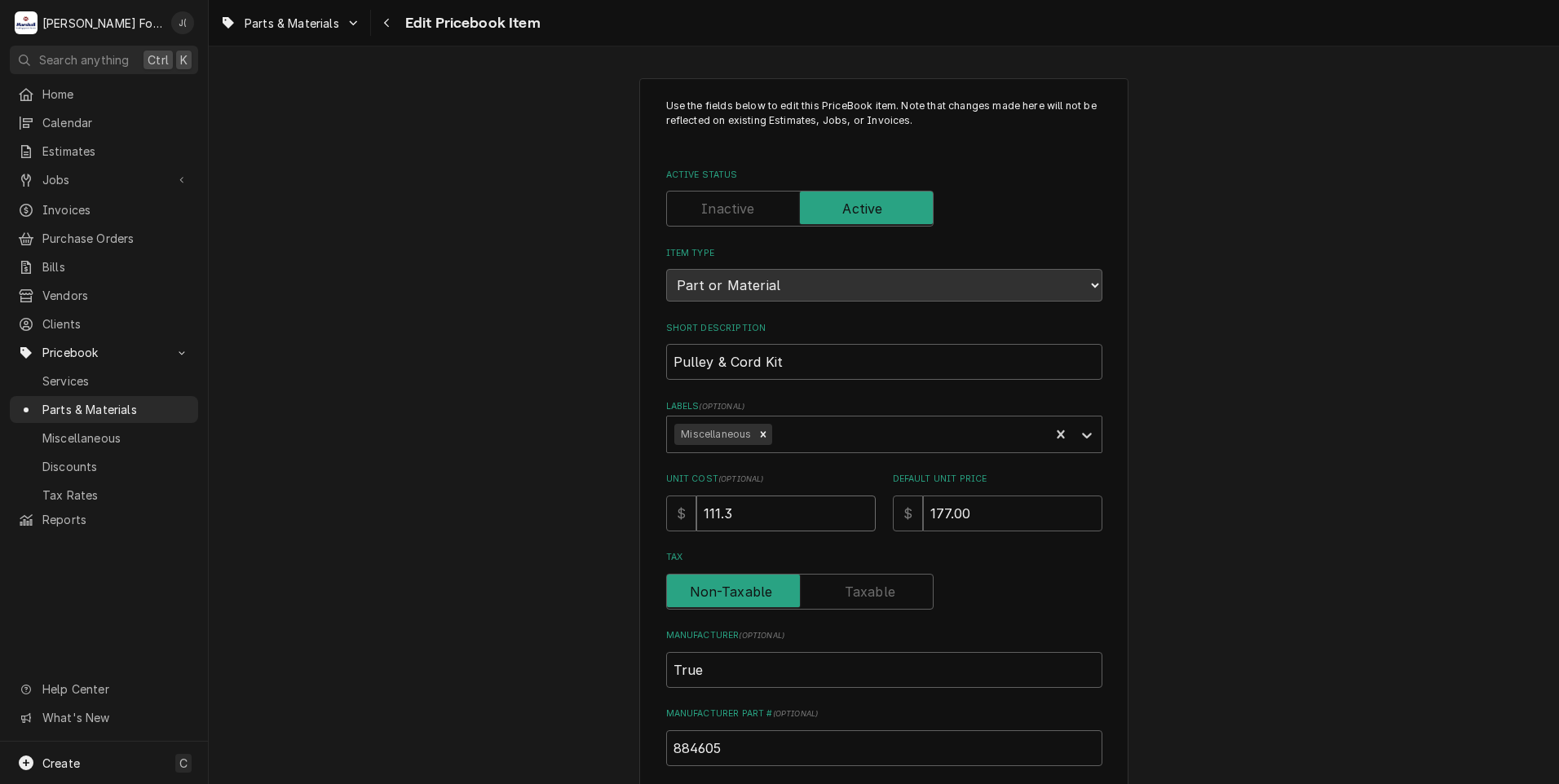
type textarea "x"
type input "111.39"
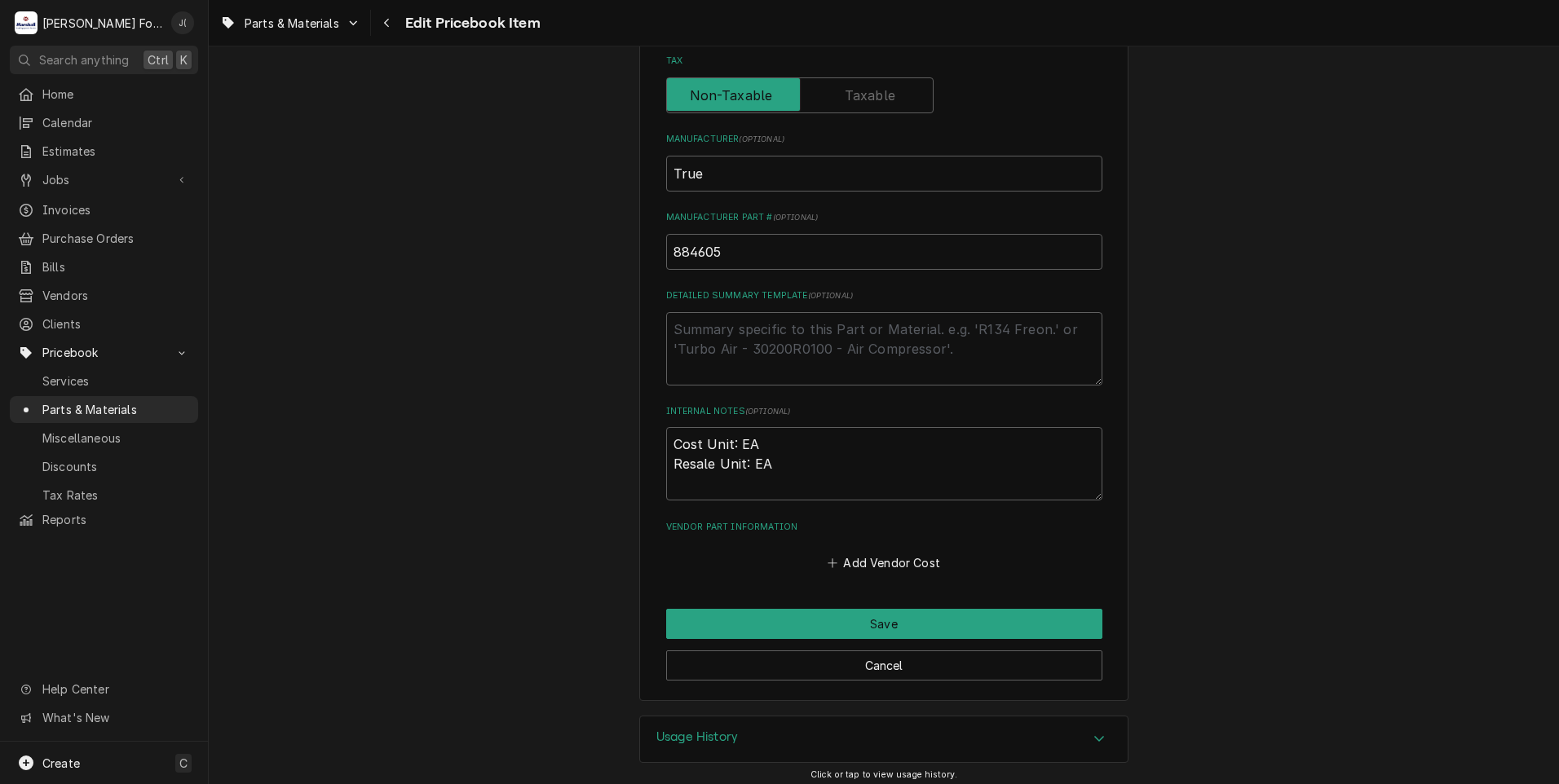
scroll to position [502, 0]
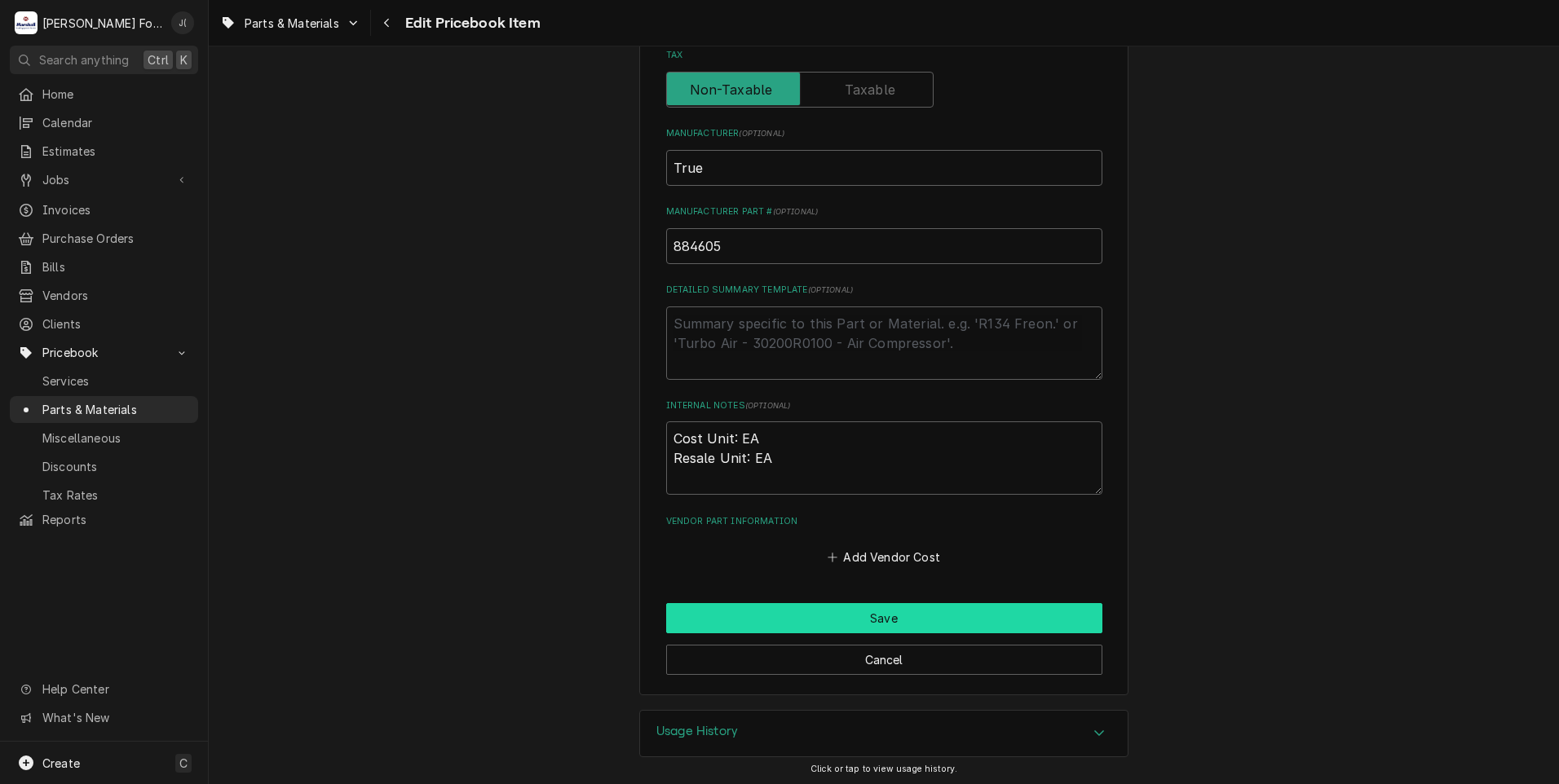
click at [777, 619] on button "Save" at bounding box center [884, 618] width 436 height 30
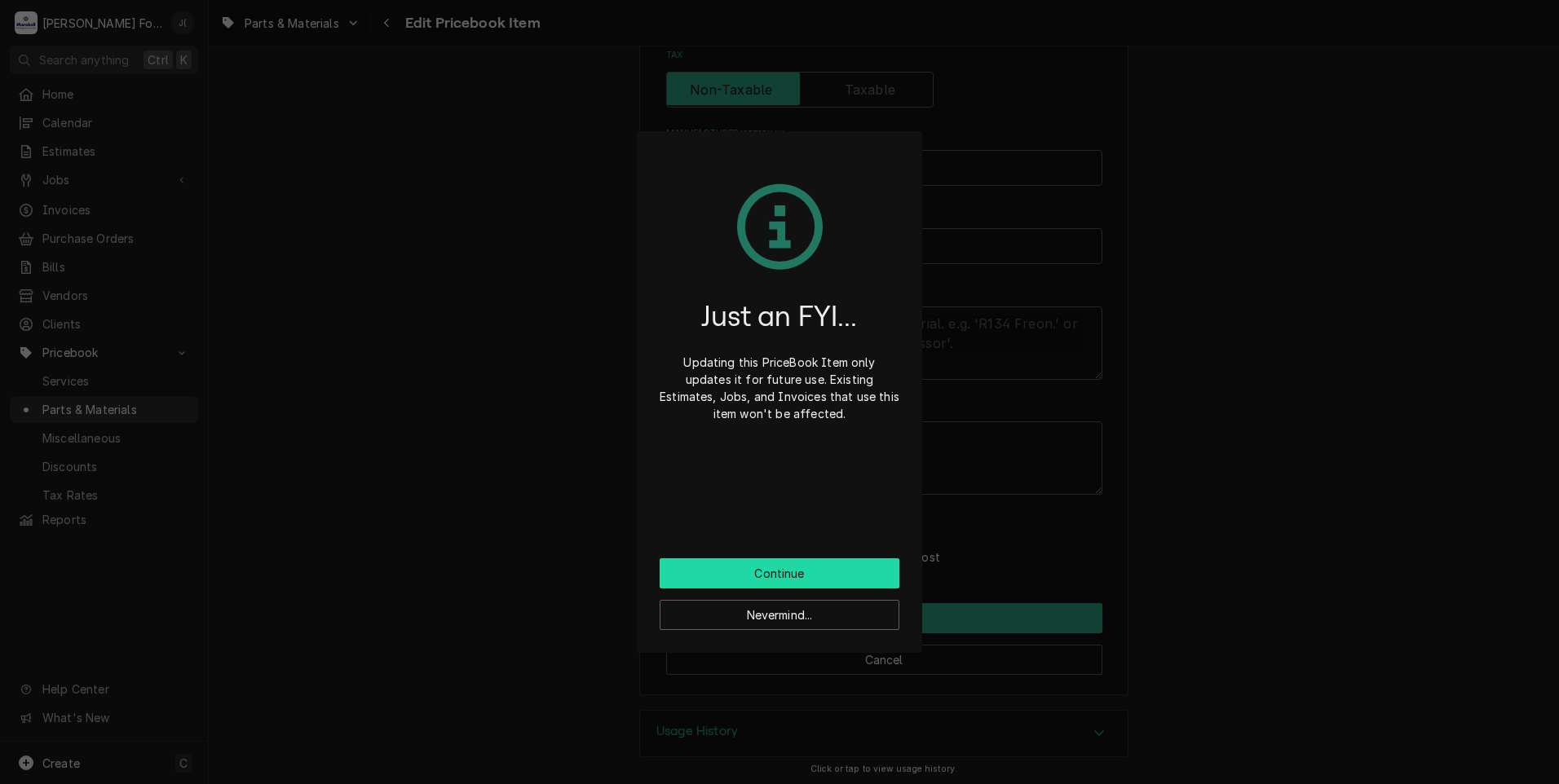
click at [774, 574] on button "Continue" at bounding box center [780, 574] width 240 height 30
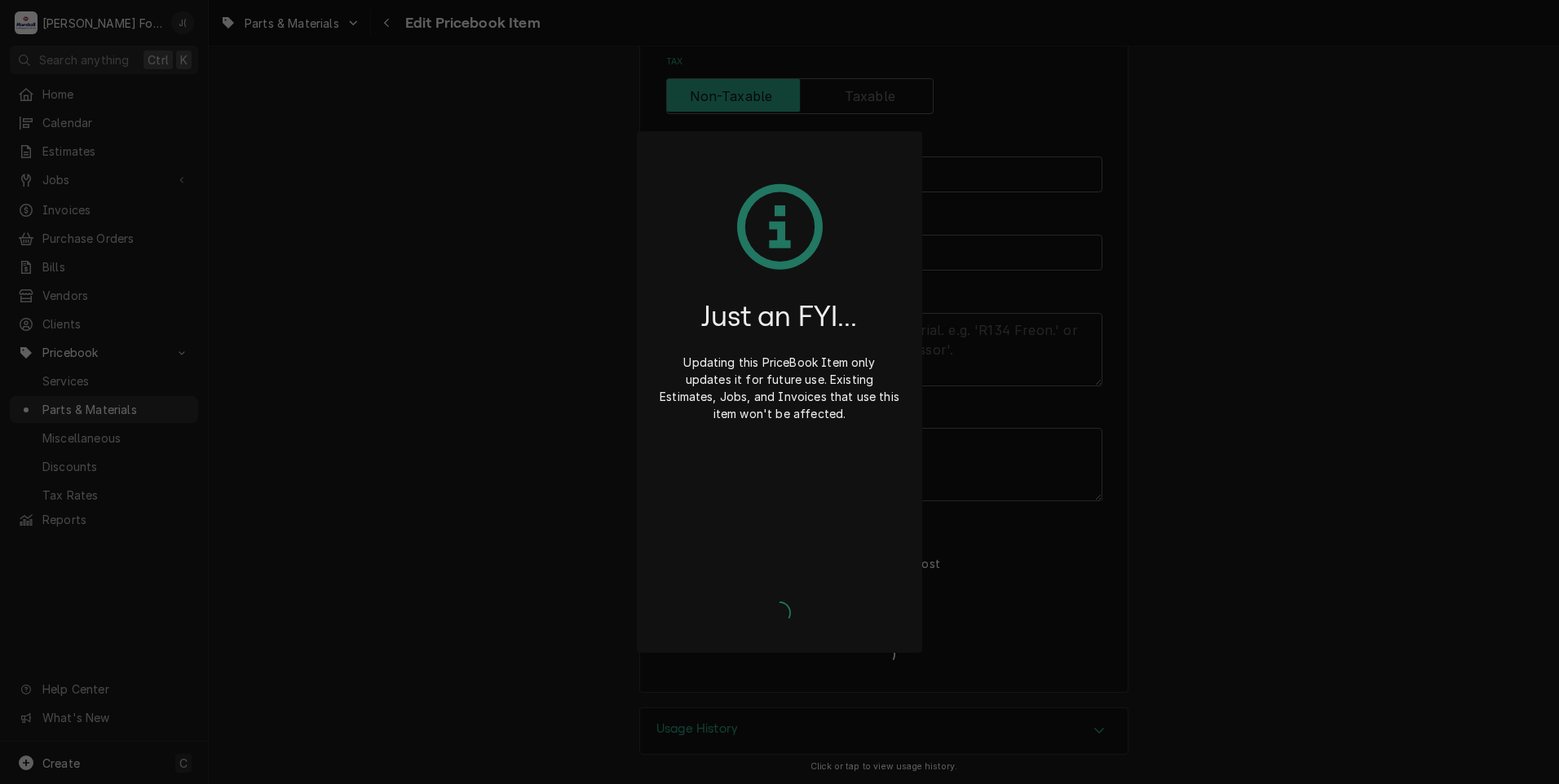
scroll to position [493, 0]
type textarea "x"
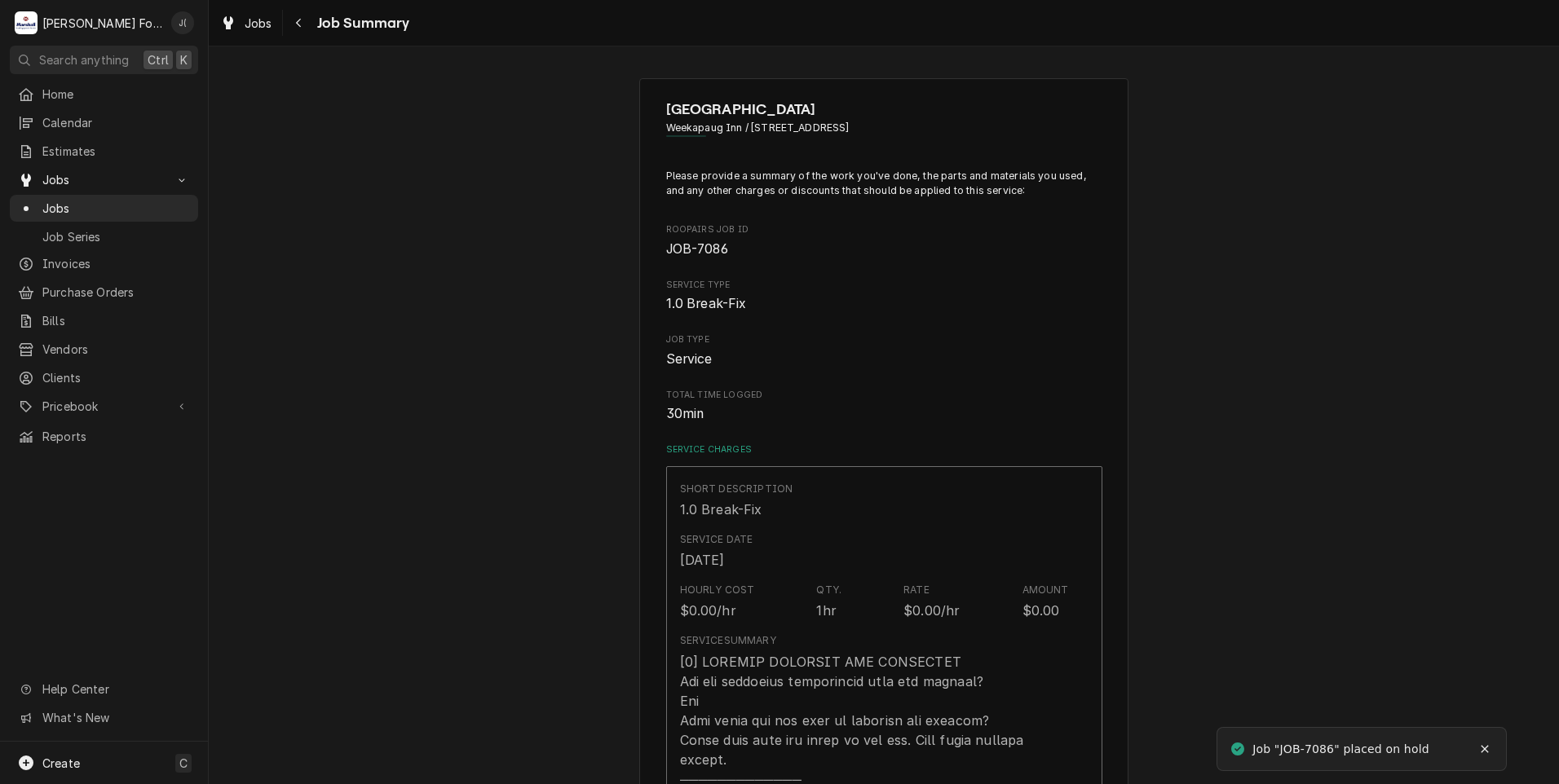
type textarea "x"
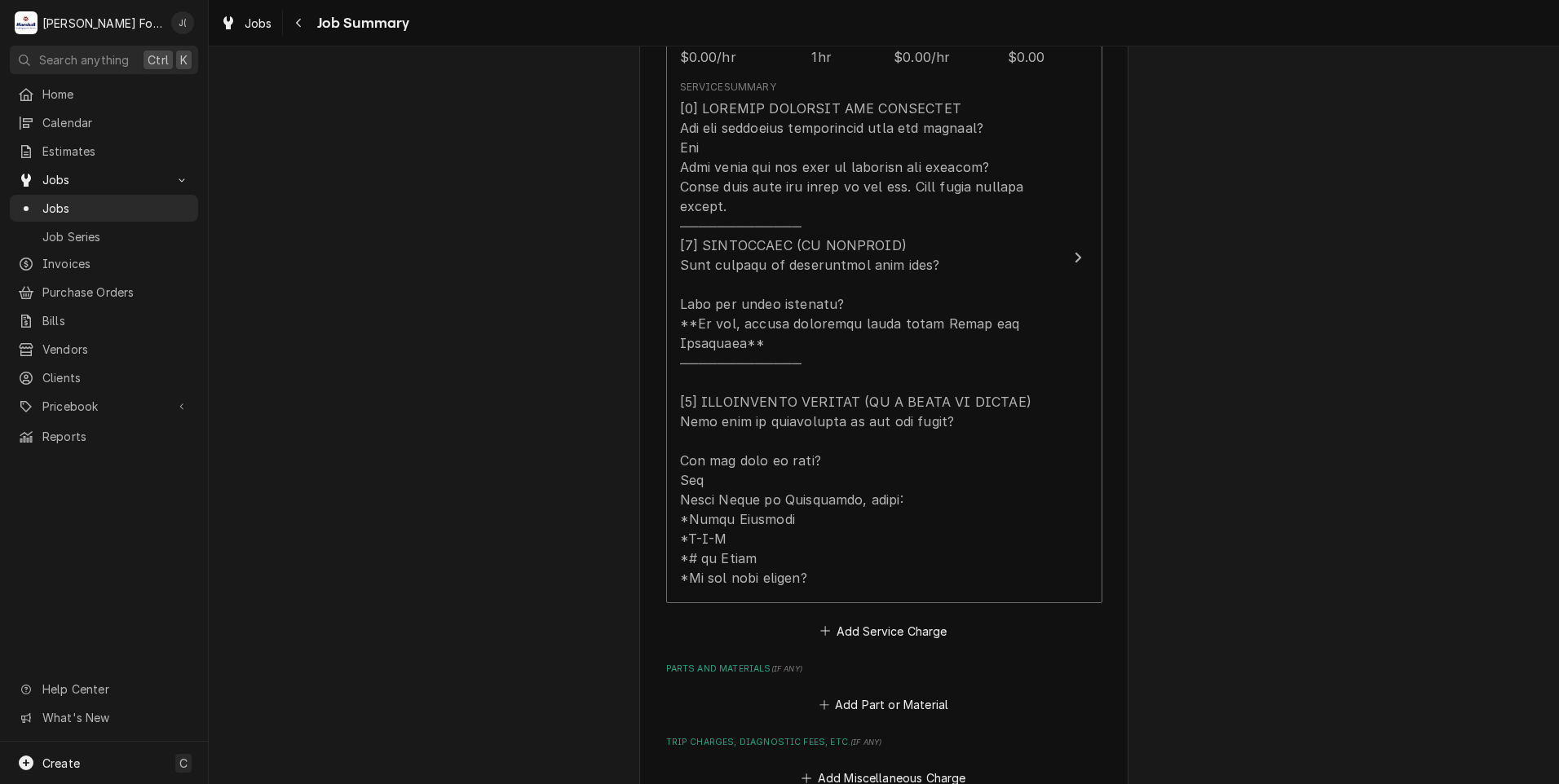
scroll to position [896, 0]
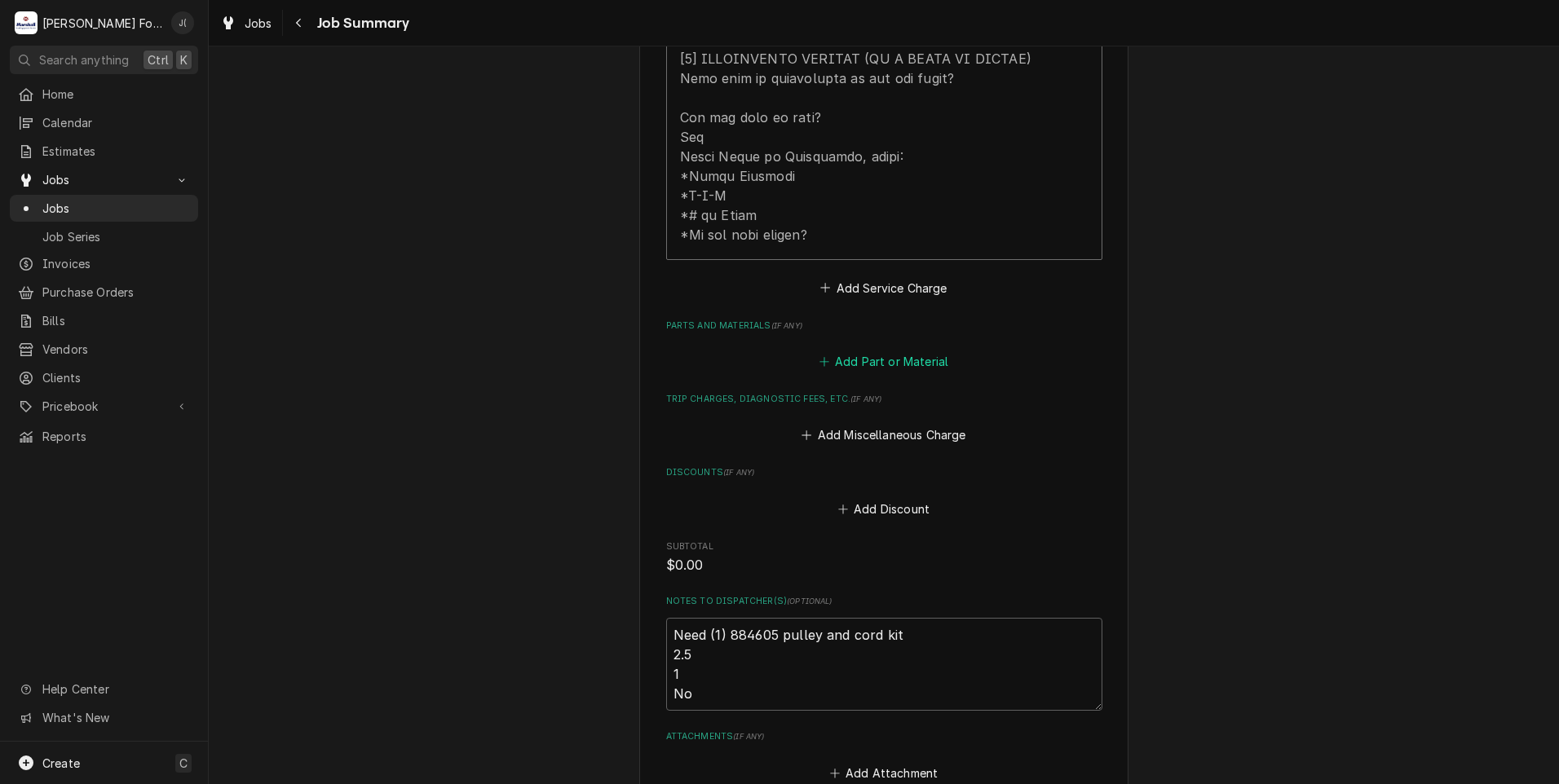
click at [874, 350] on button "Add Part or Material" at bounding box center [883, 362] width 134 height 23
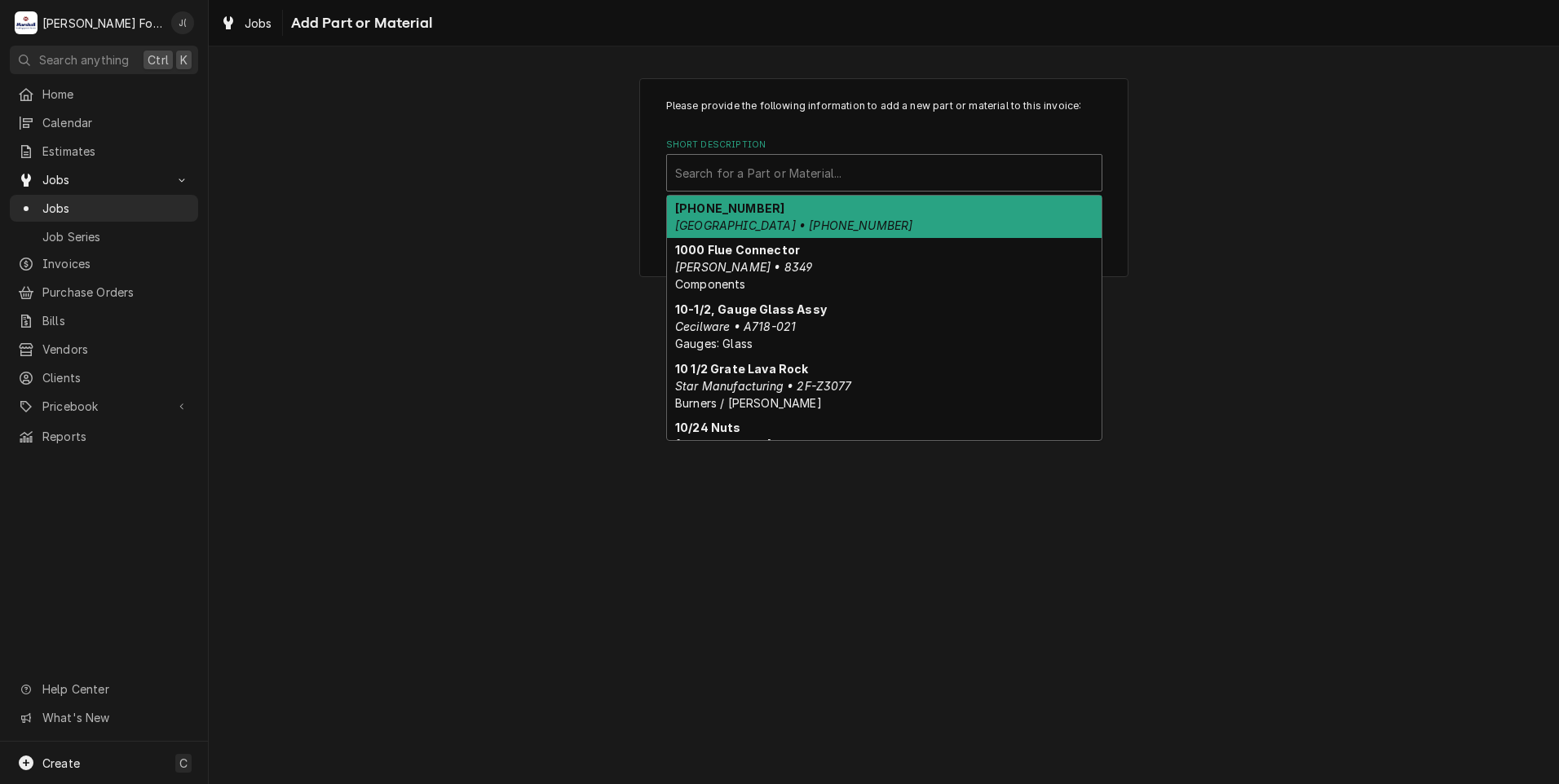
click at [782, 171] on div "Short Description" at bounding box center [884, 172] width 419 height 29
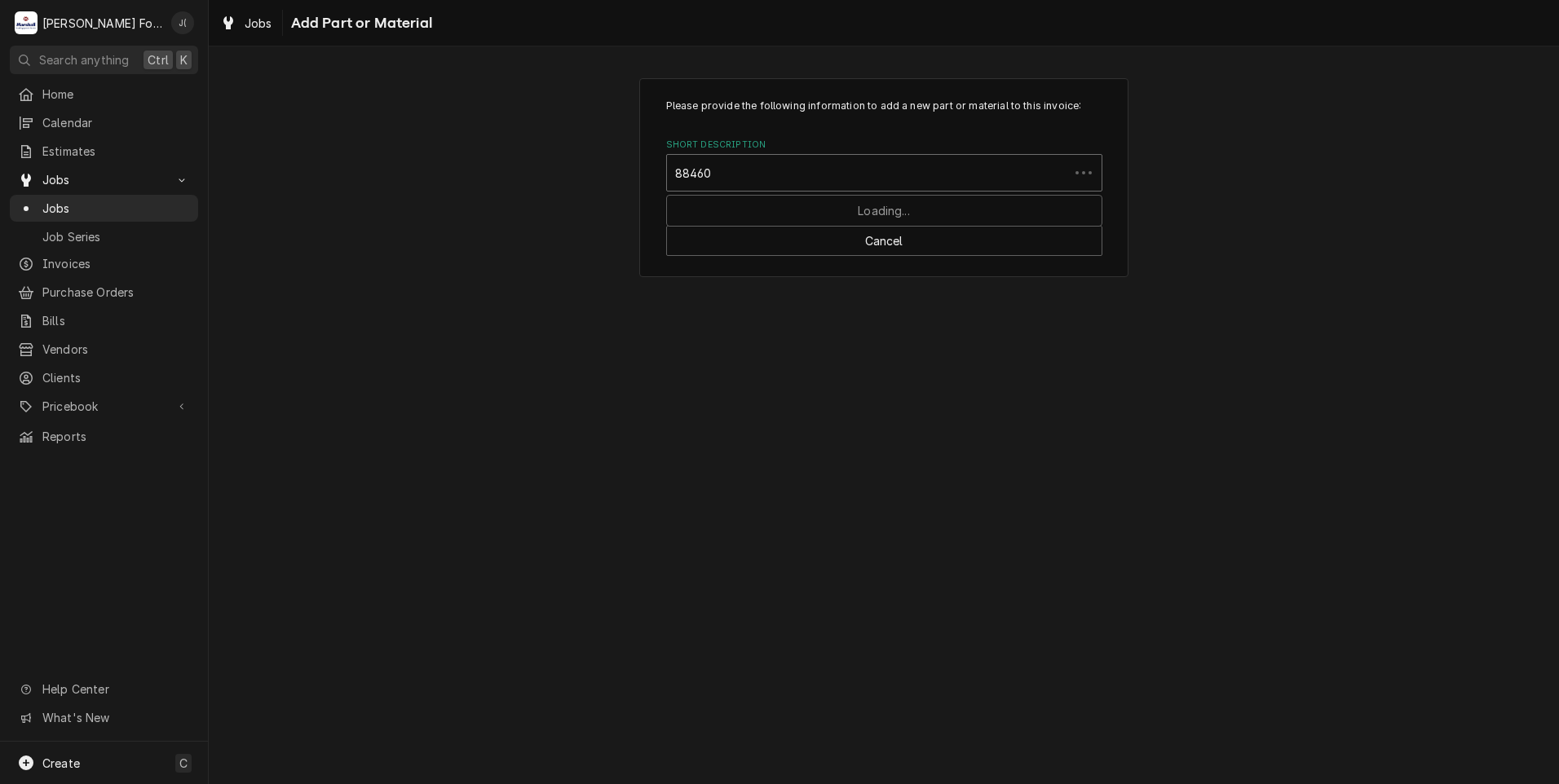
type input "884605"
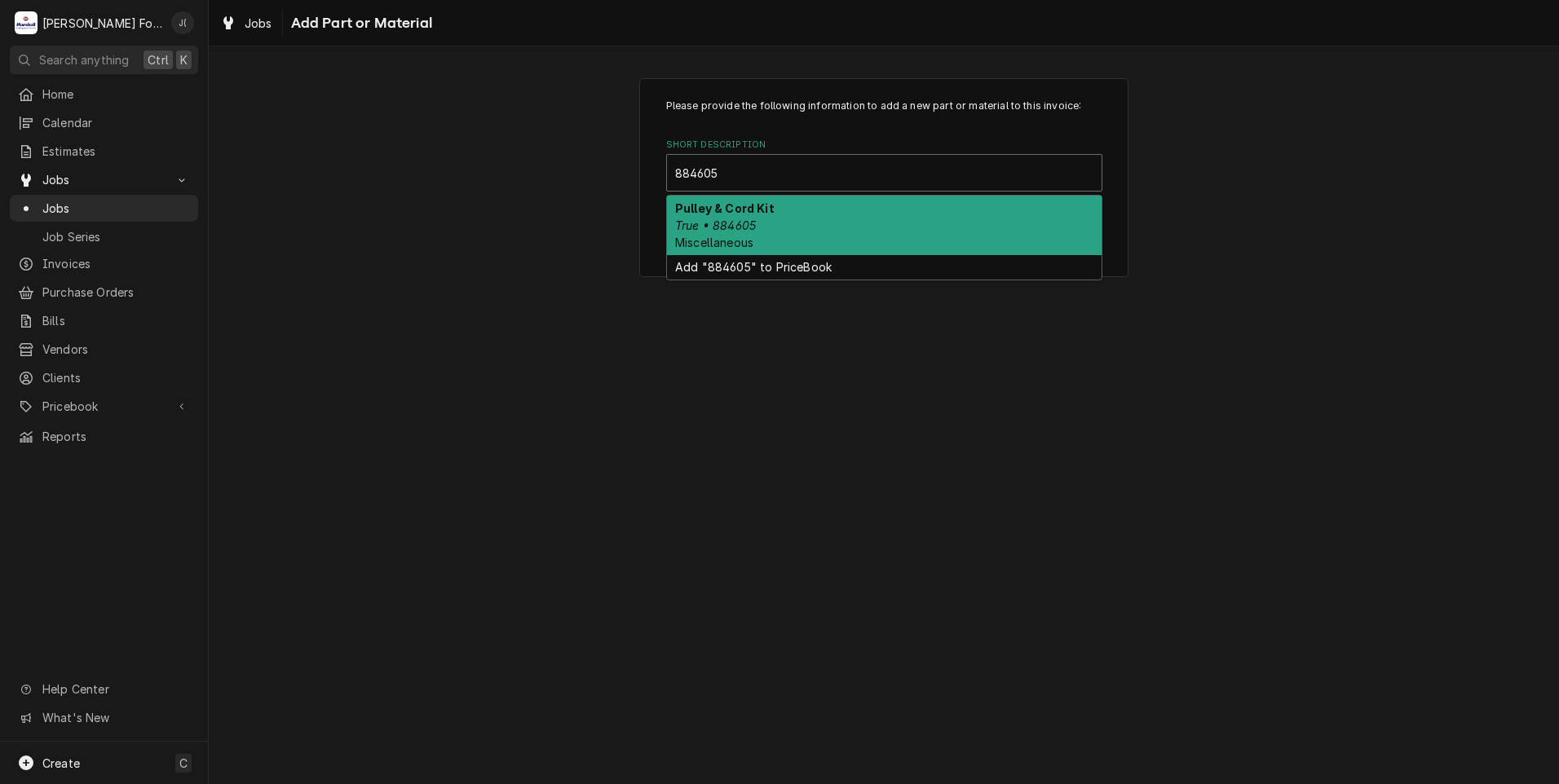
click at [791, 219] on div "Pulley & Cord Kit True • 884605 Miscellaneous" at bounding box center [884, 225] width 435 height 60
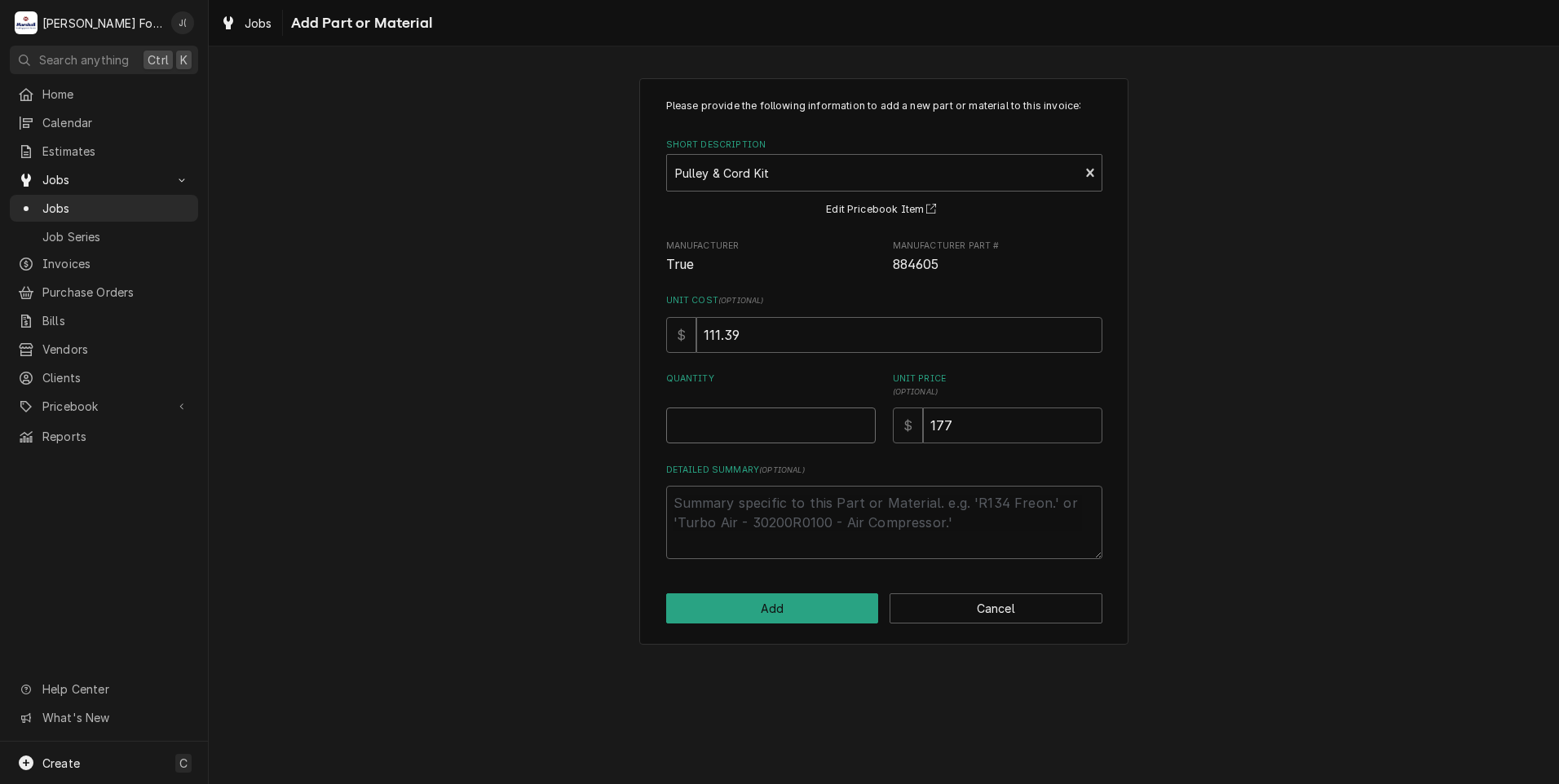
click at [760, 434] on input "Quantity" at bounding box center [771, 425] width 209 height 36
type textarea "x"
type input "1"
click at [827, 613] on button "Add" at bounding box center [773, 609] width 213 height 30
type textarea "x"
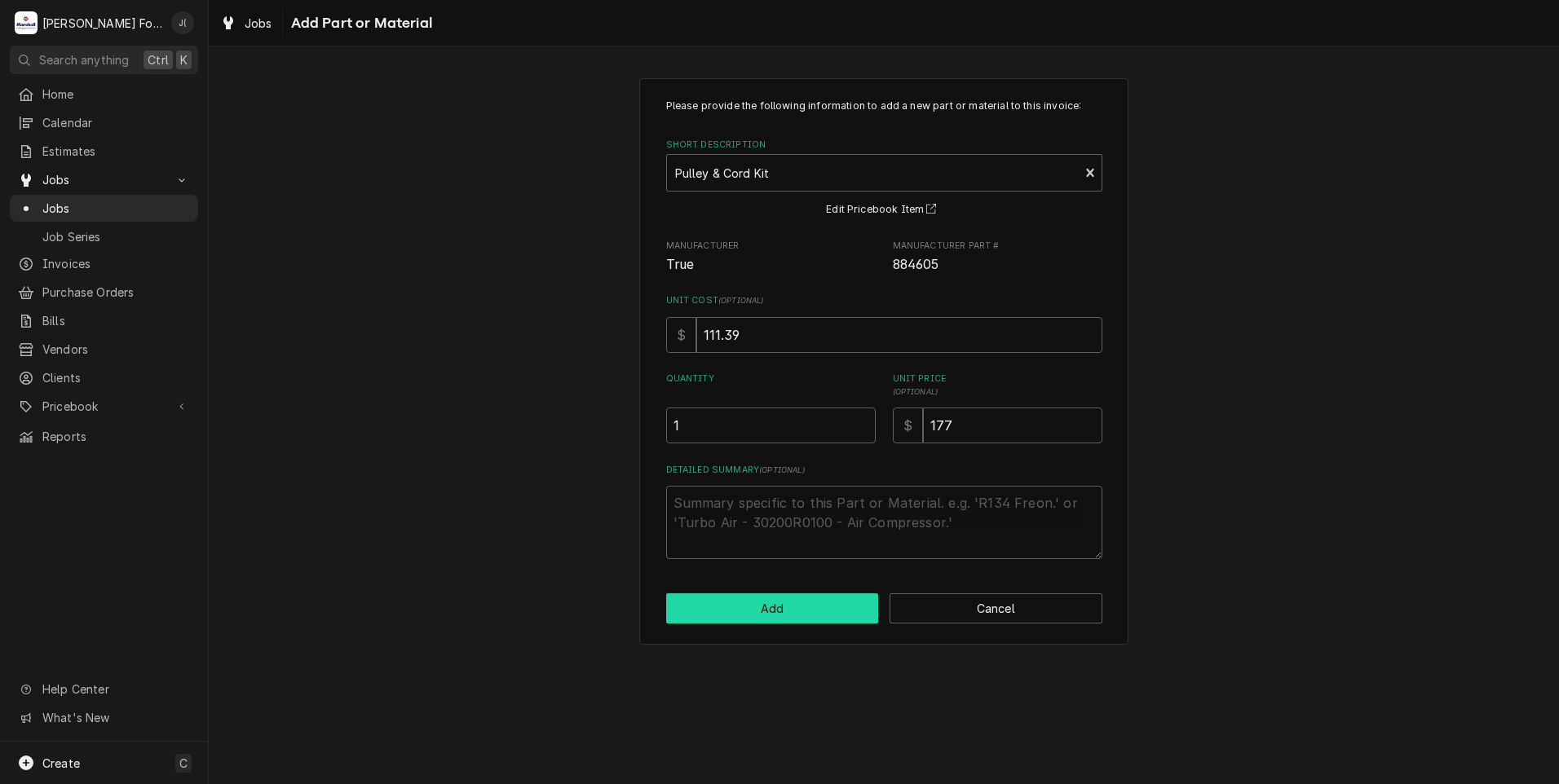
scroll to position [896, 0]
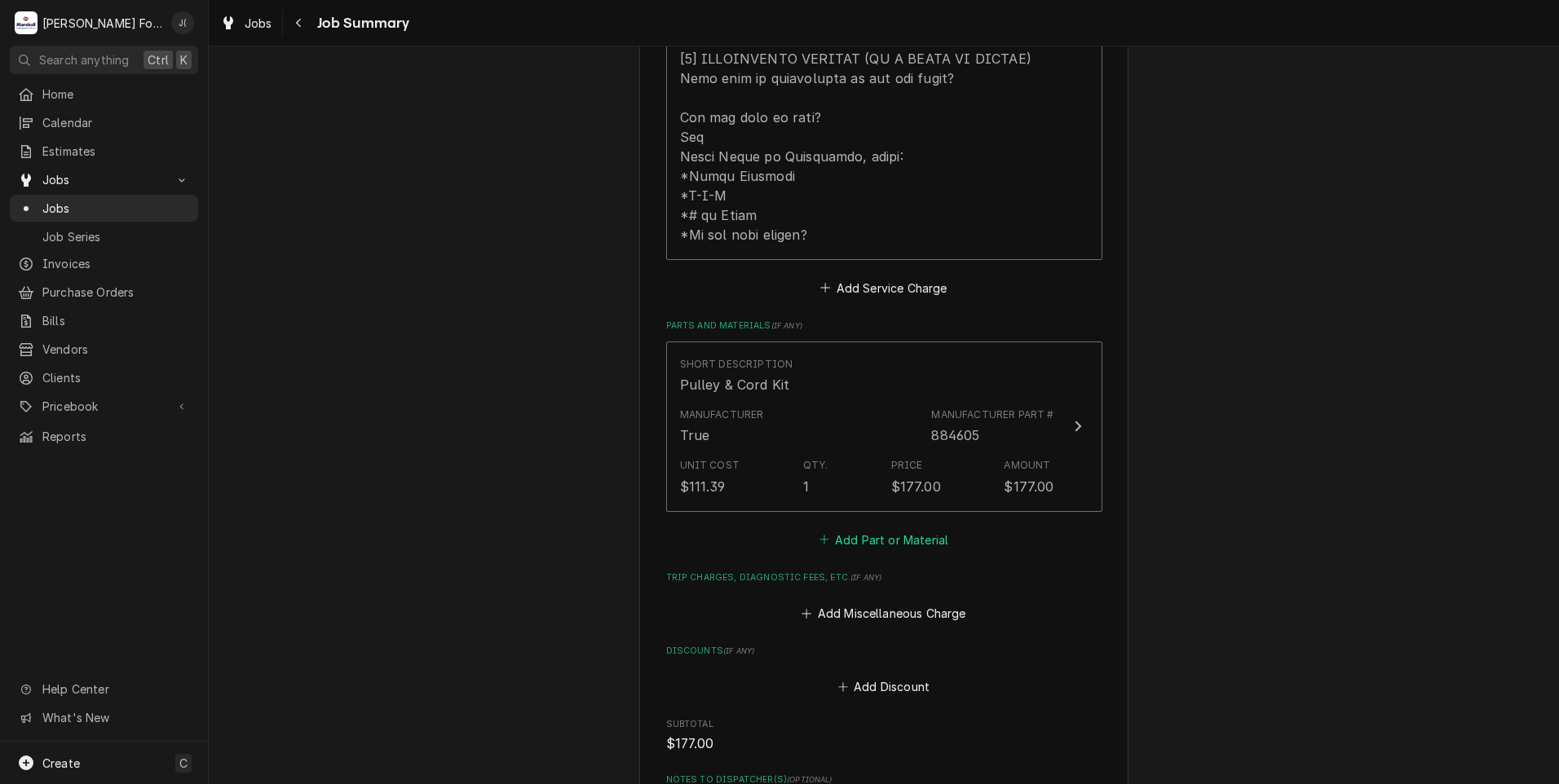
click at [847, 528] on button "Add Part or Material" at bounding box center [883, 539] width 134 height 23
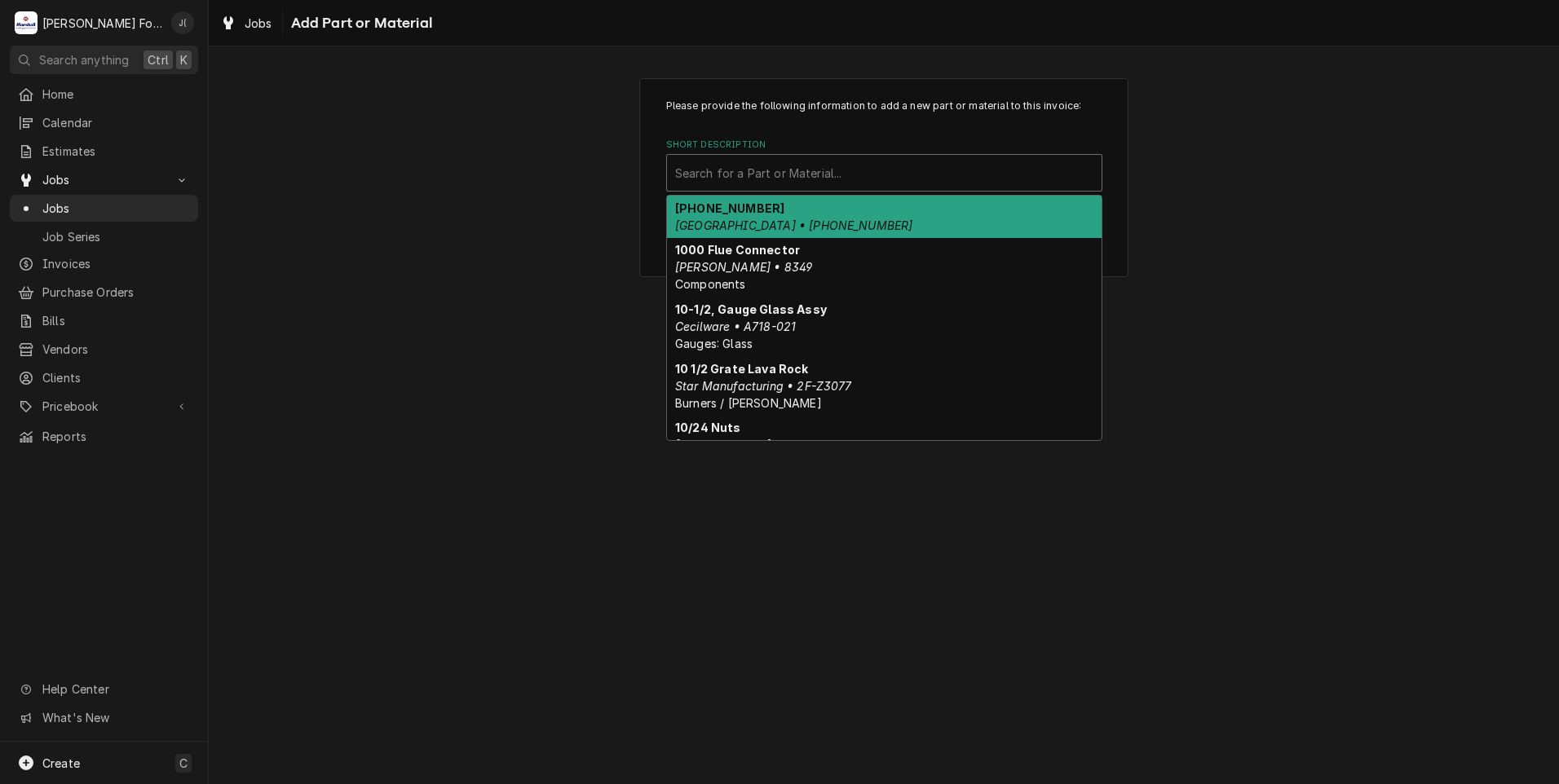
click at [790, 170] on div "Short Description" at bounding box center [884, 172] width 419 height 29
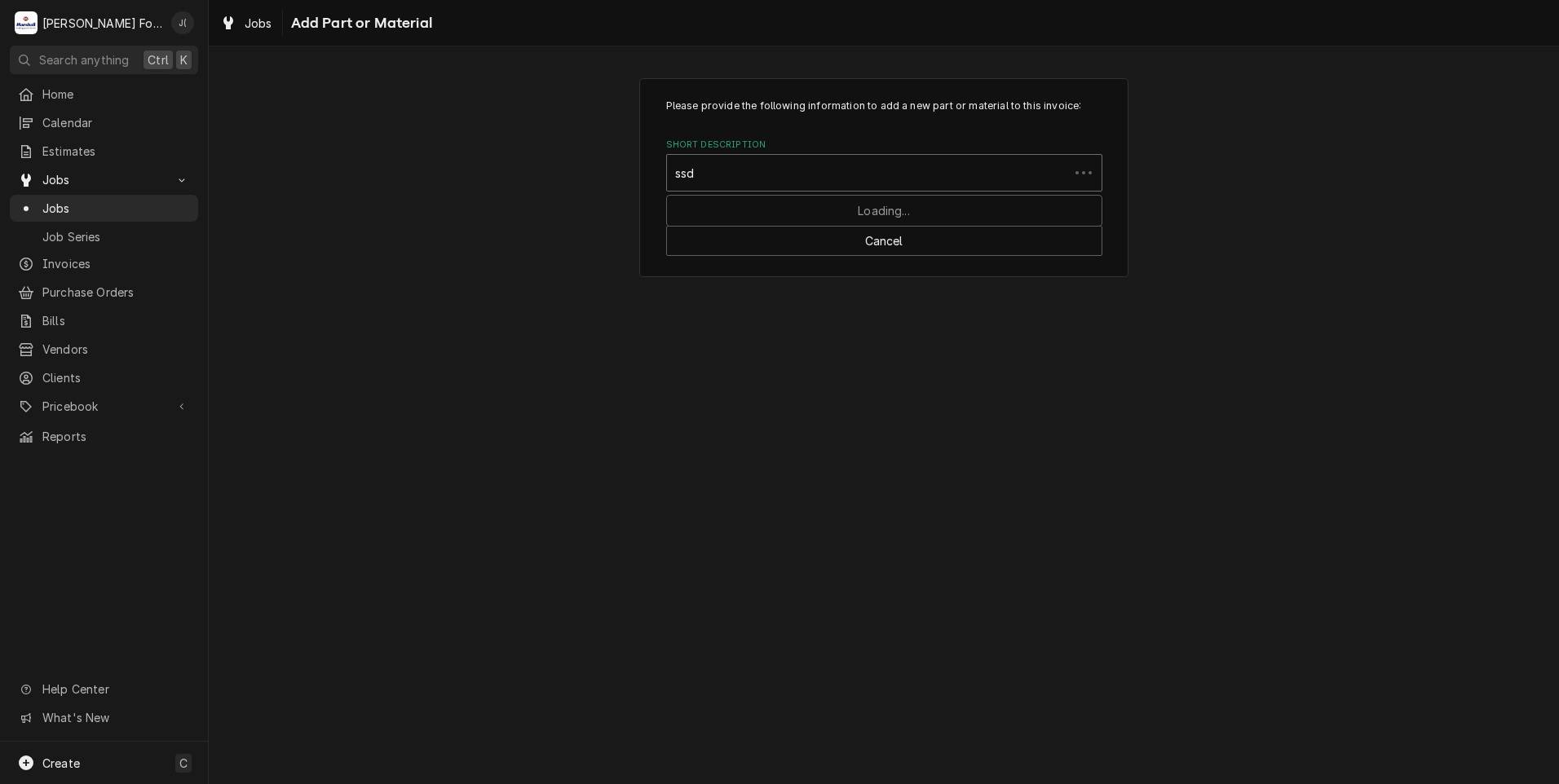
type input "ssdt"
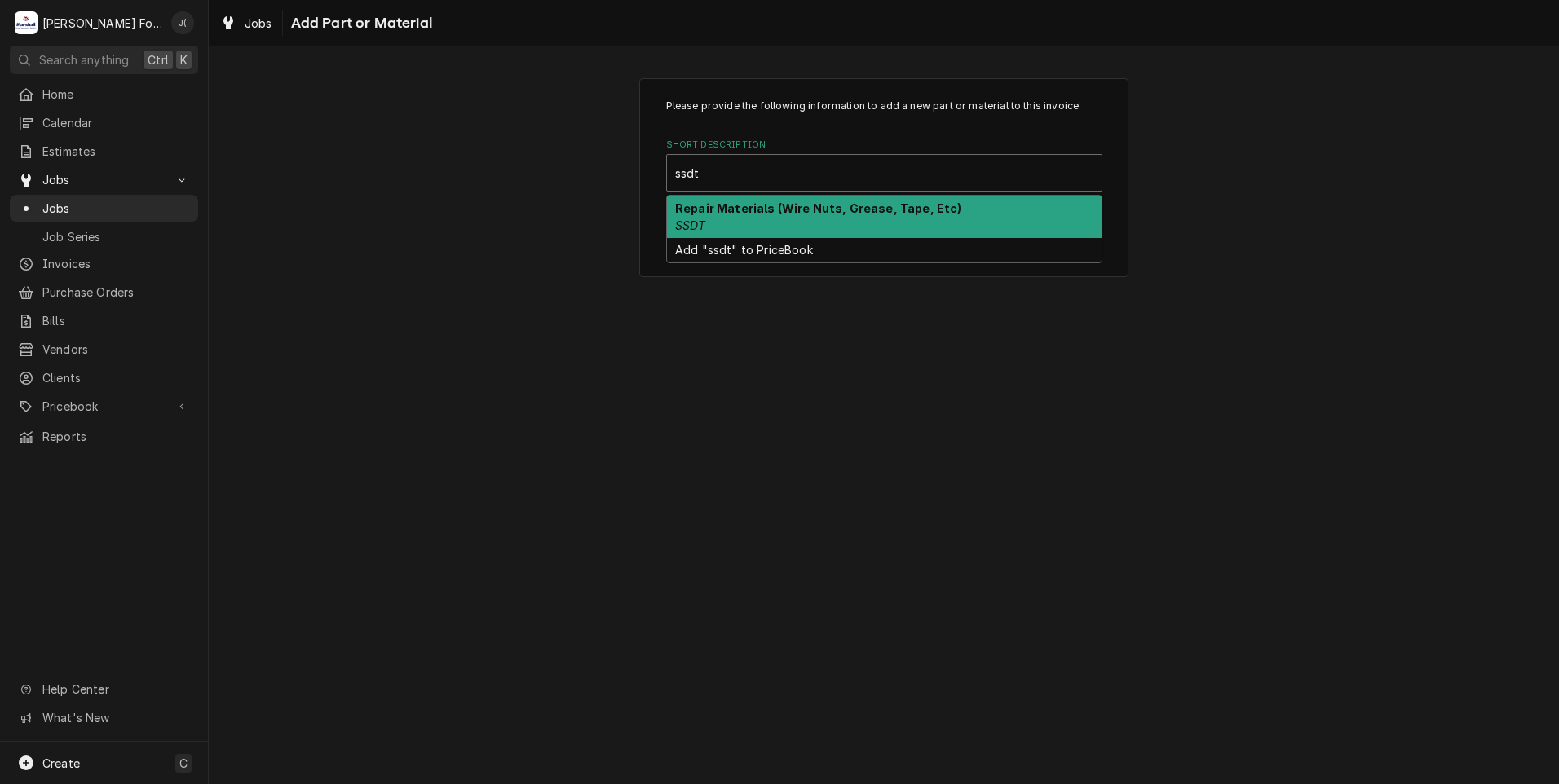
click at [760, 223] on div "Repair Materials (Wire Nuts, Grease, Tape, Etc) SSDT" at bounding box center [884, 217] width 435 height 43
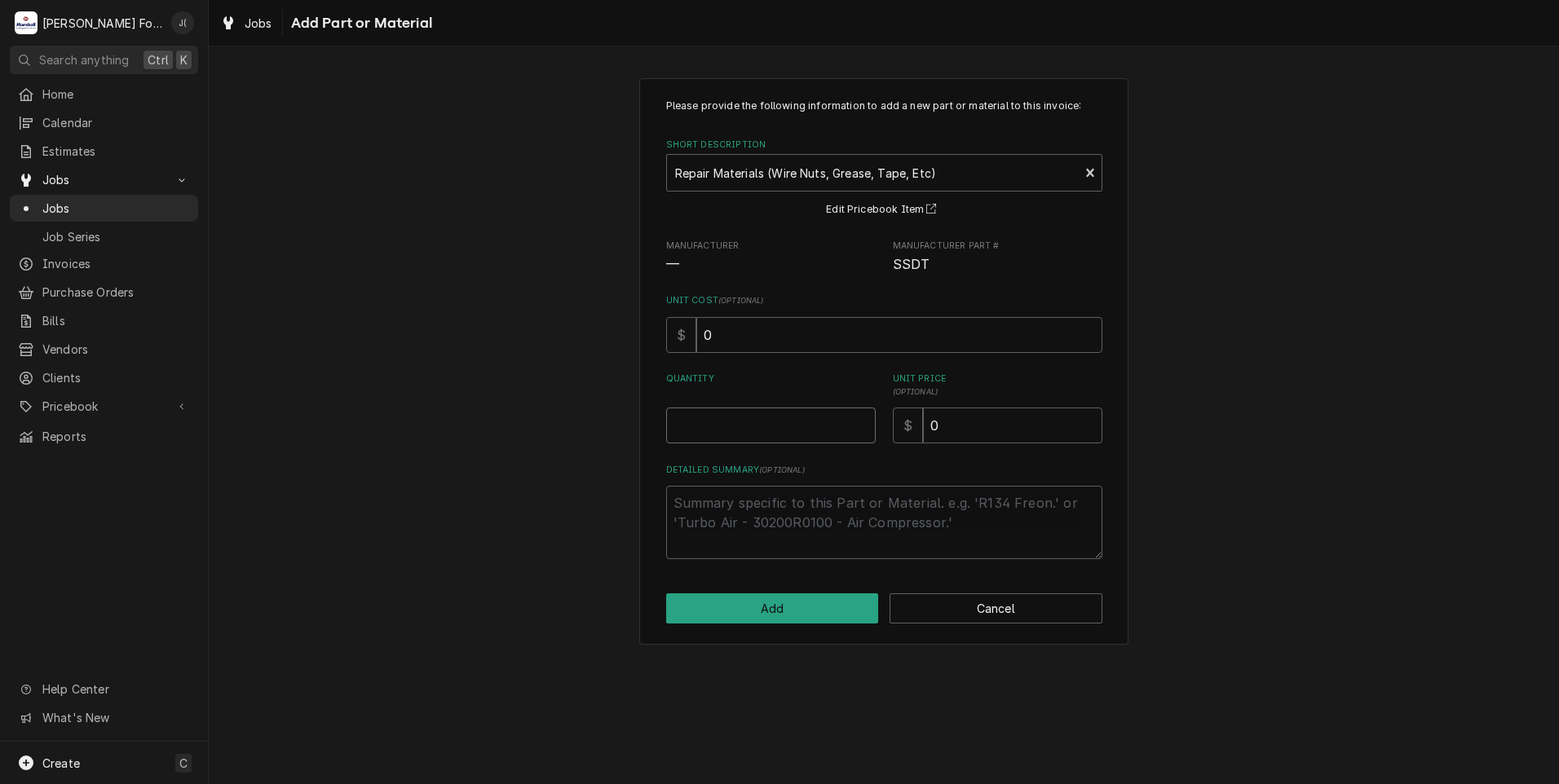
click at [790, 414] on input "Quantity" at bounding box center [771, 425] width 209 height 36
type textarea "x"
type input "1"
click at [961, 426] on input "0" at bounding box center [1013, 425] width 179 height 36
type textarea "x"
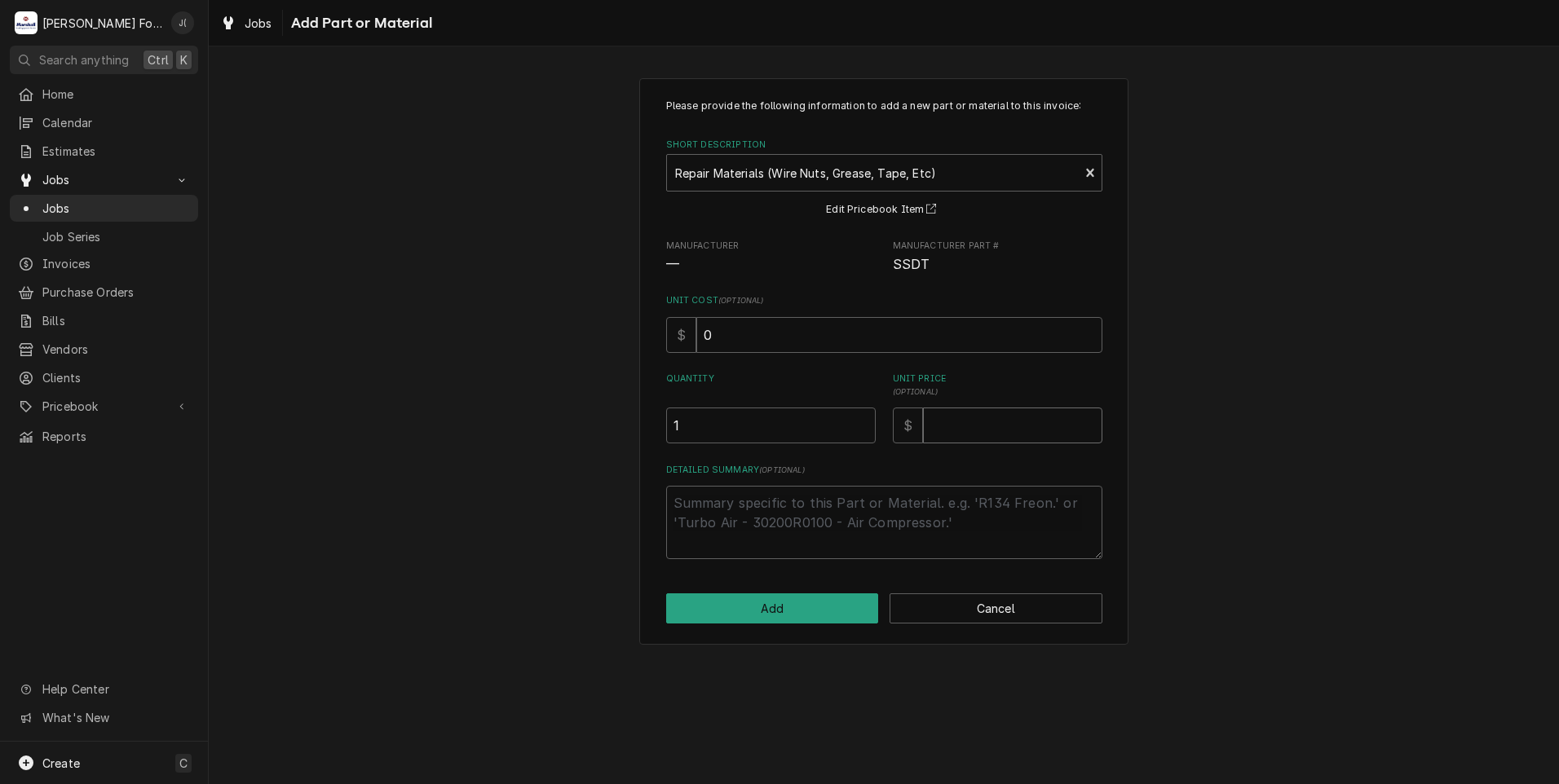
type textarea "x"
type input "4"
click at [764, 606] on button "Add" at bounding box center [773, 609] width 213 height 30
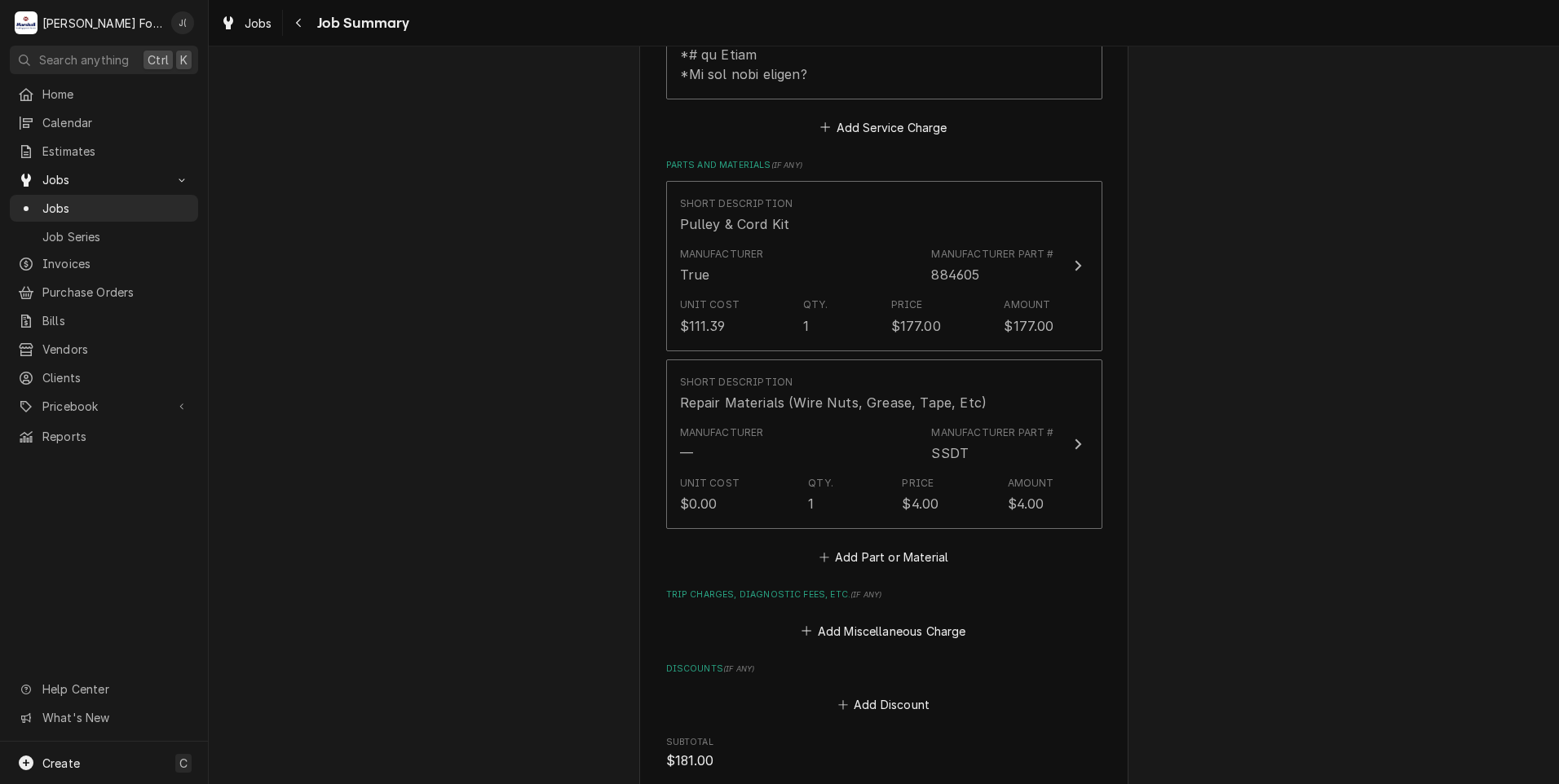
scroll to position [1304, 0]
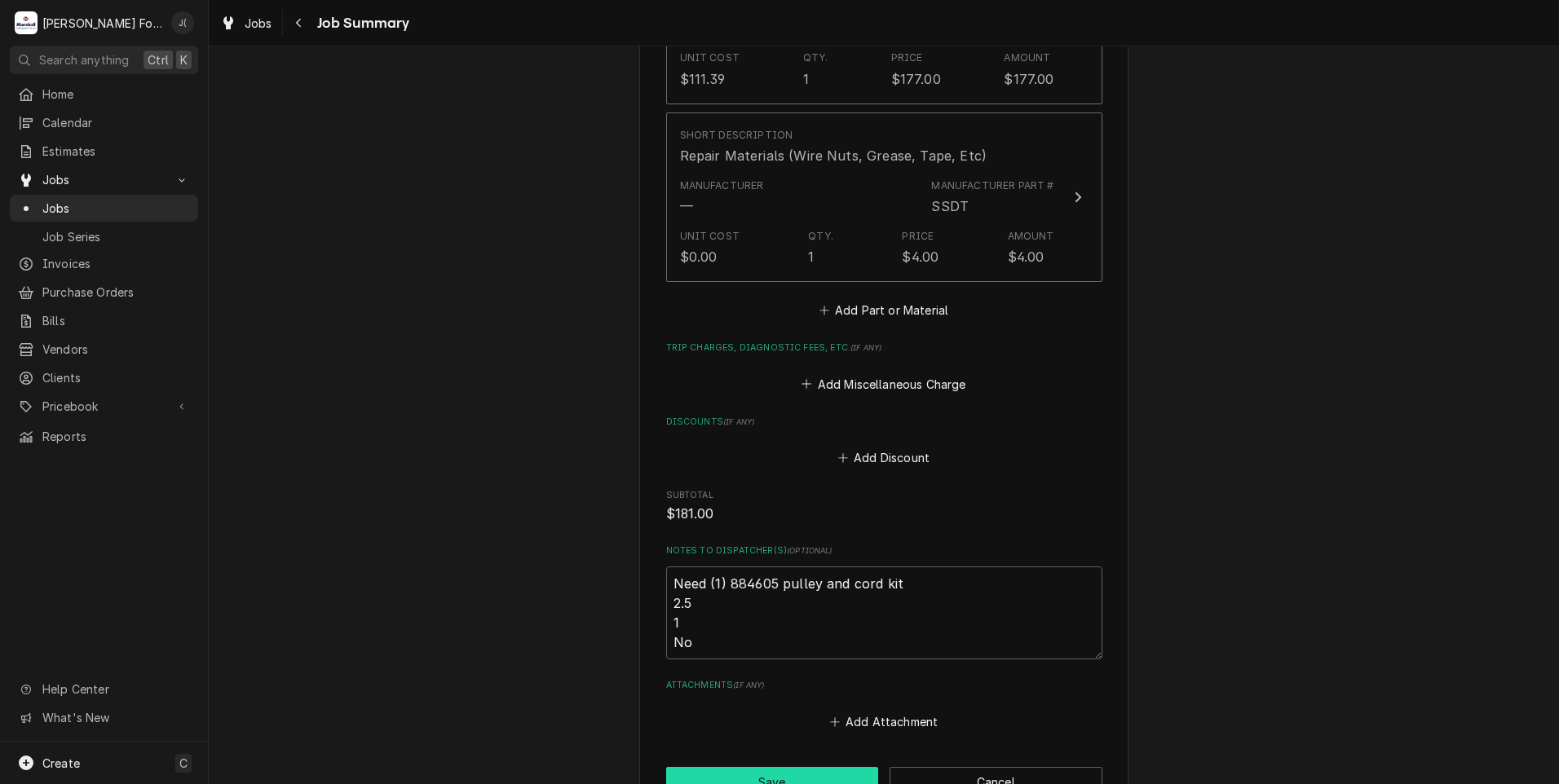
click at [799, 767] on button "Save" at bounding box center [773, 782] width 213 height 30
type textarea "x"
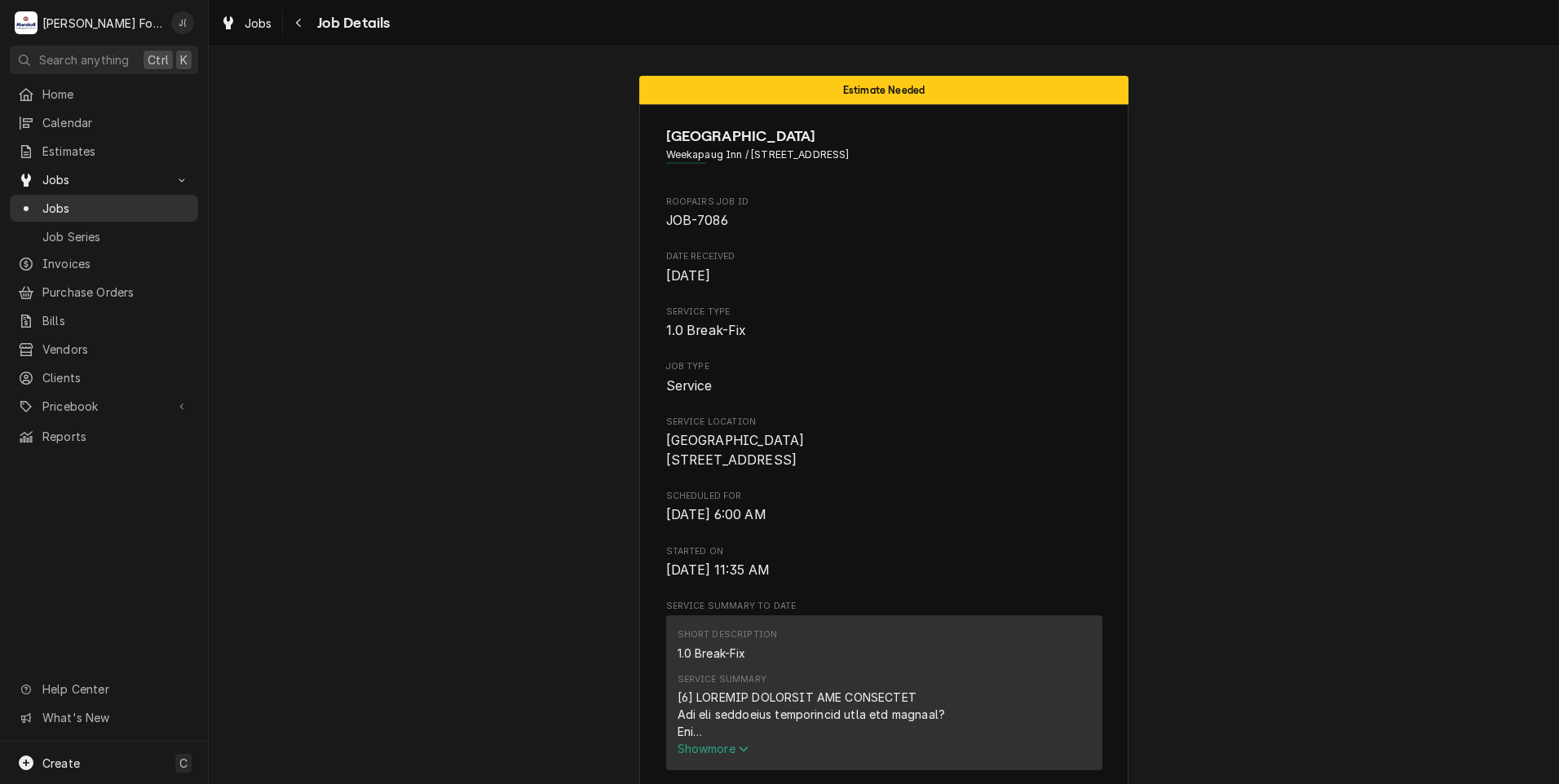
click at [49, 207] on span "Jobs" at bounding box center [116, 208] width 148 height 17
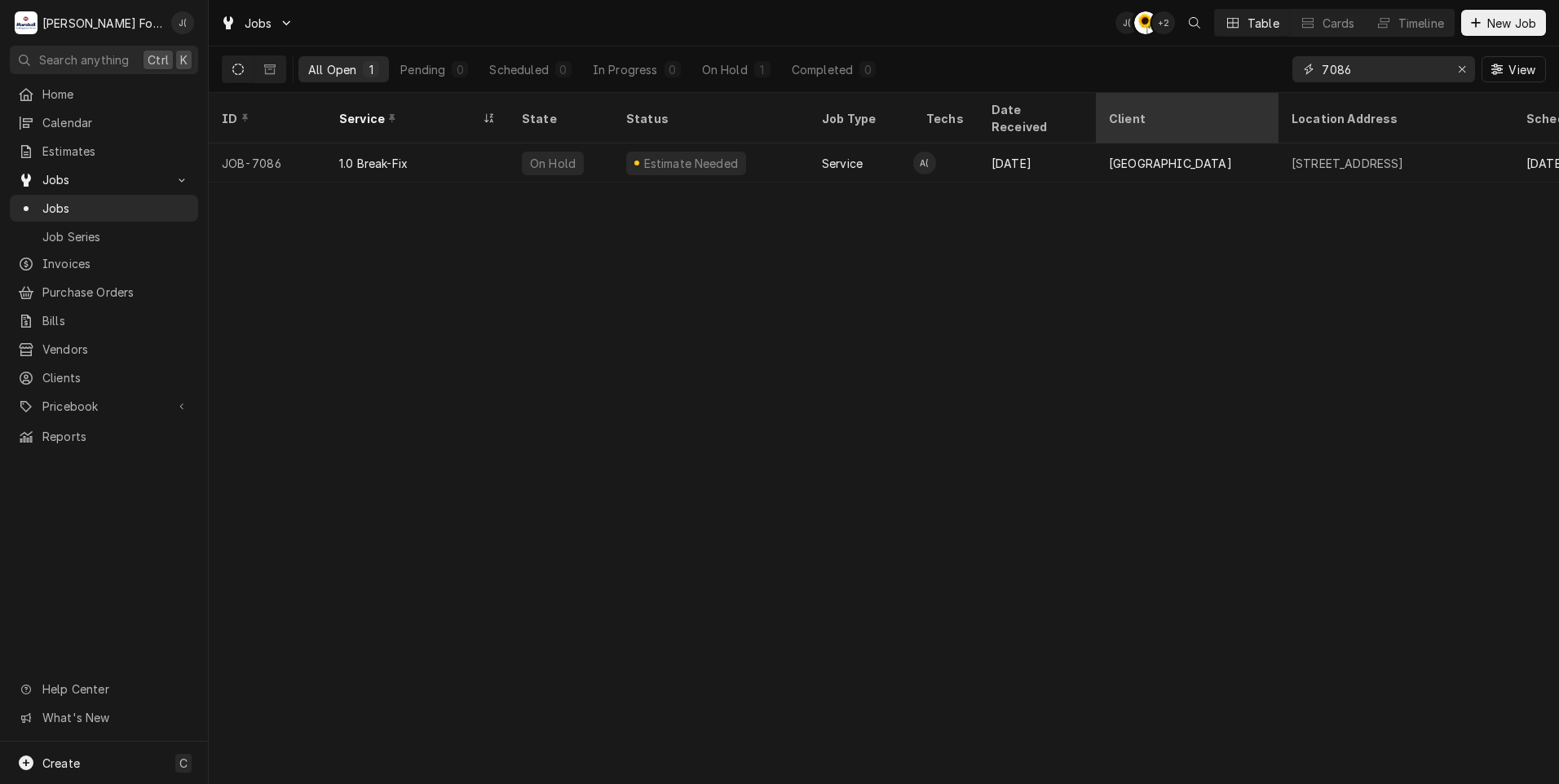
drag, startPoint x: 1377, startPoint y: 63, endPoint x: 1196, endPoint y: 119, distance: 189.5
click at [1199, 120] on div "Jobs J( C( + 2 Table Cards Timeline New Job All Open 1 Pending 0 Scheduled 0 In…" at bounding box center [883, 392] width 1351 height 784
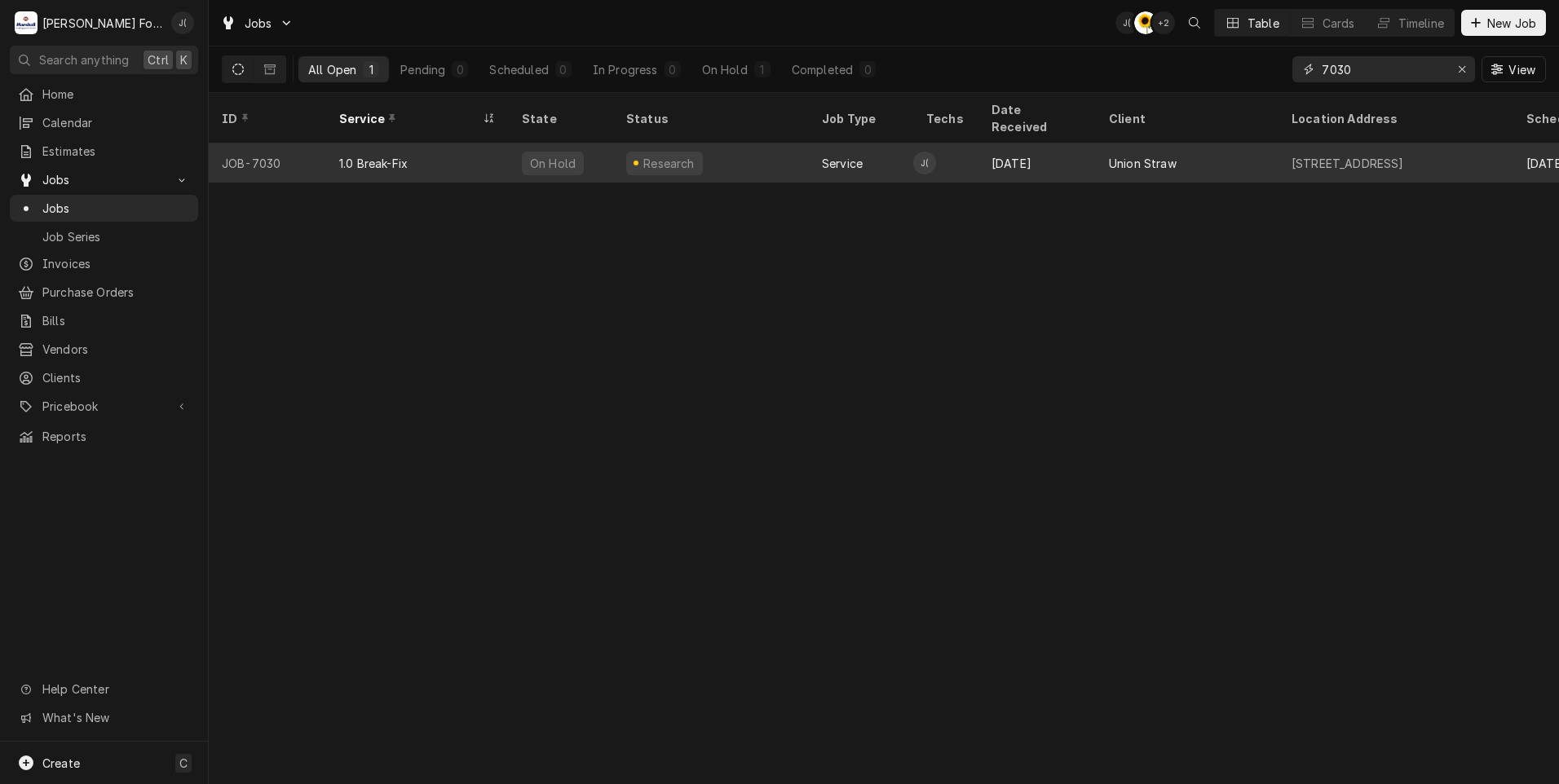
type input "7030"
click at [621, 153] on div "Research" at bounding box center [711, 163] width 196 height 39
click at [619, 157] on div "Research" at bounding box center [711, 163] width 196 height 39
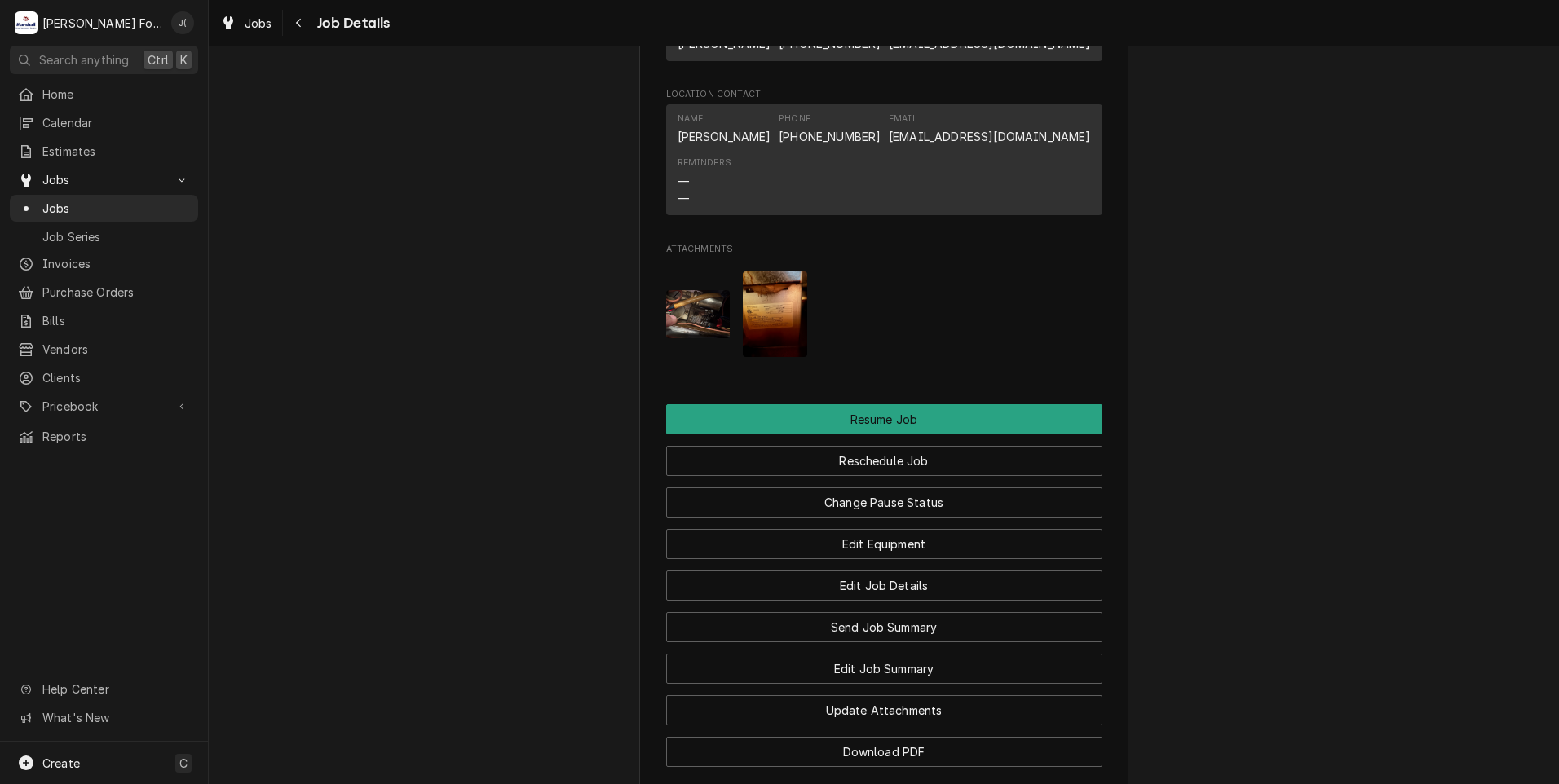
scroll to position [1712, 0]
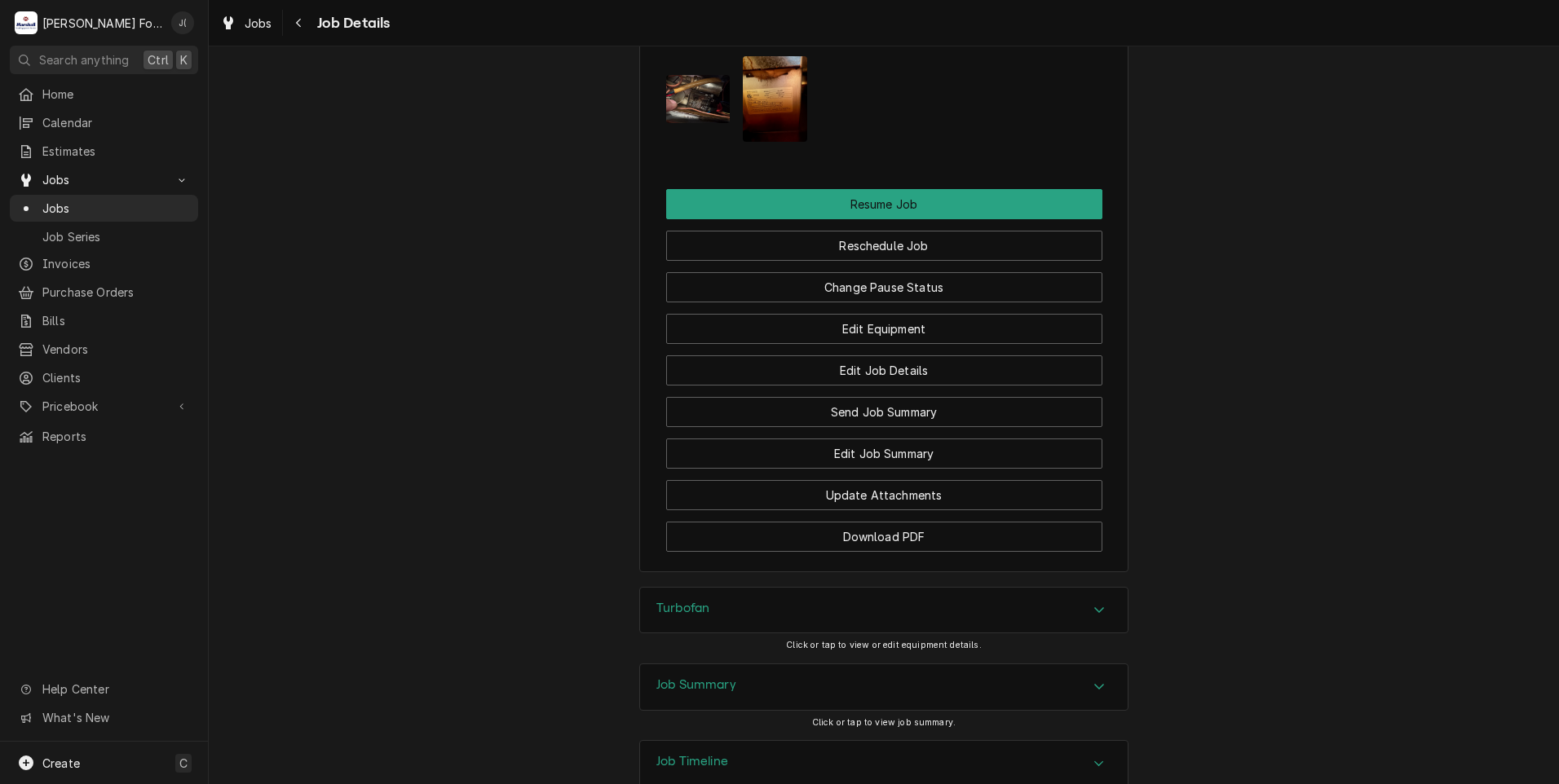
click at [705, 95] on img "Attachments" at bounding box center [699, 99] width 65 height 49
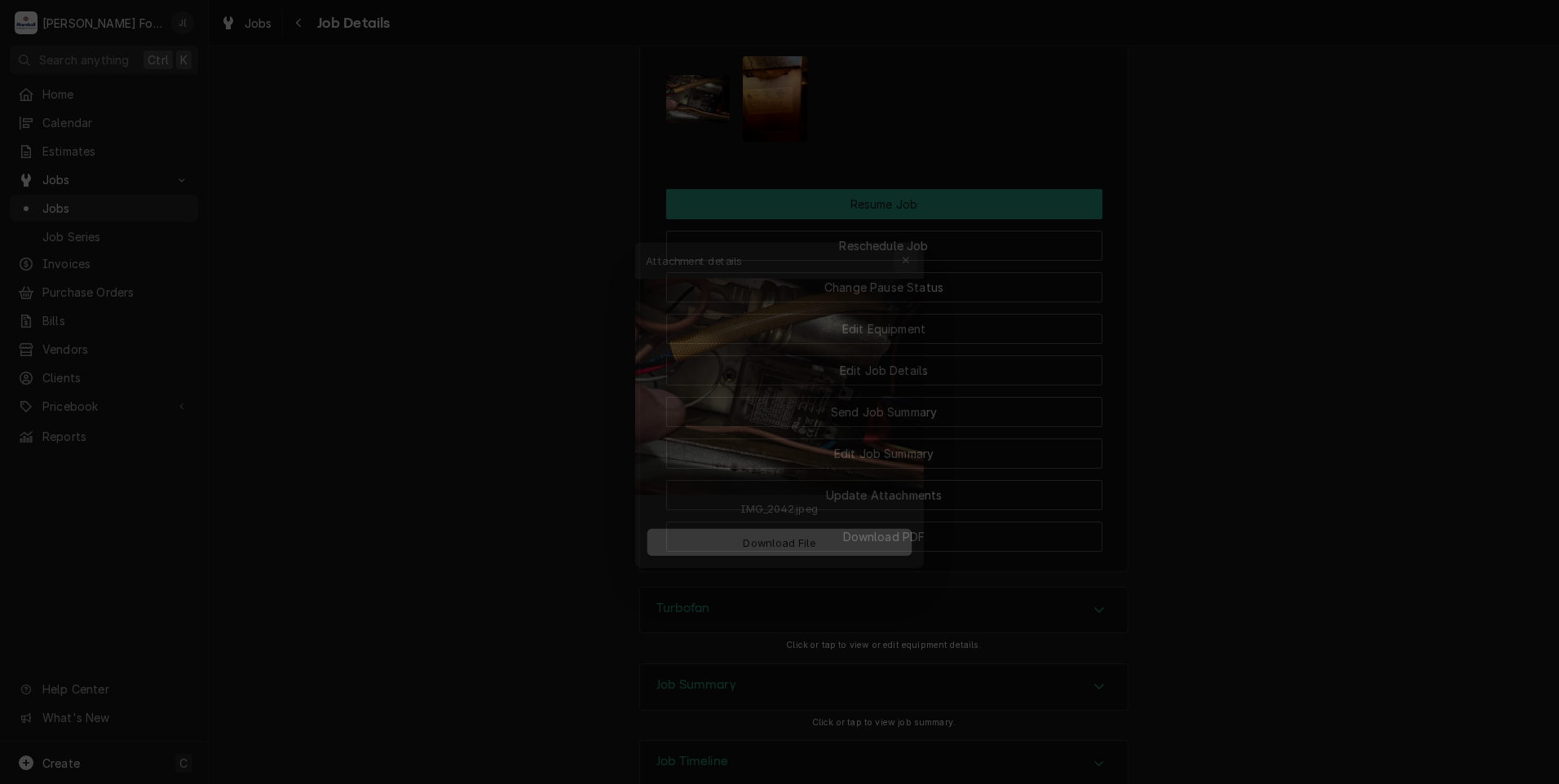
click at [918, 240] on icon "button" at bounding box center [917, 236] width 9 height 11
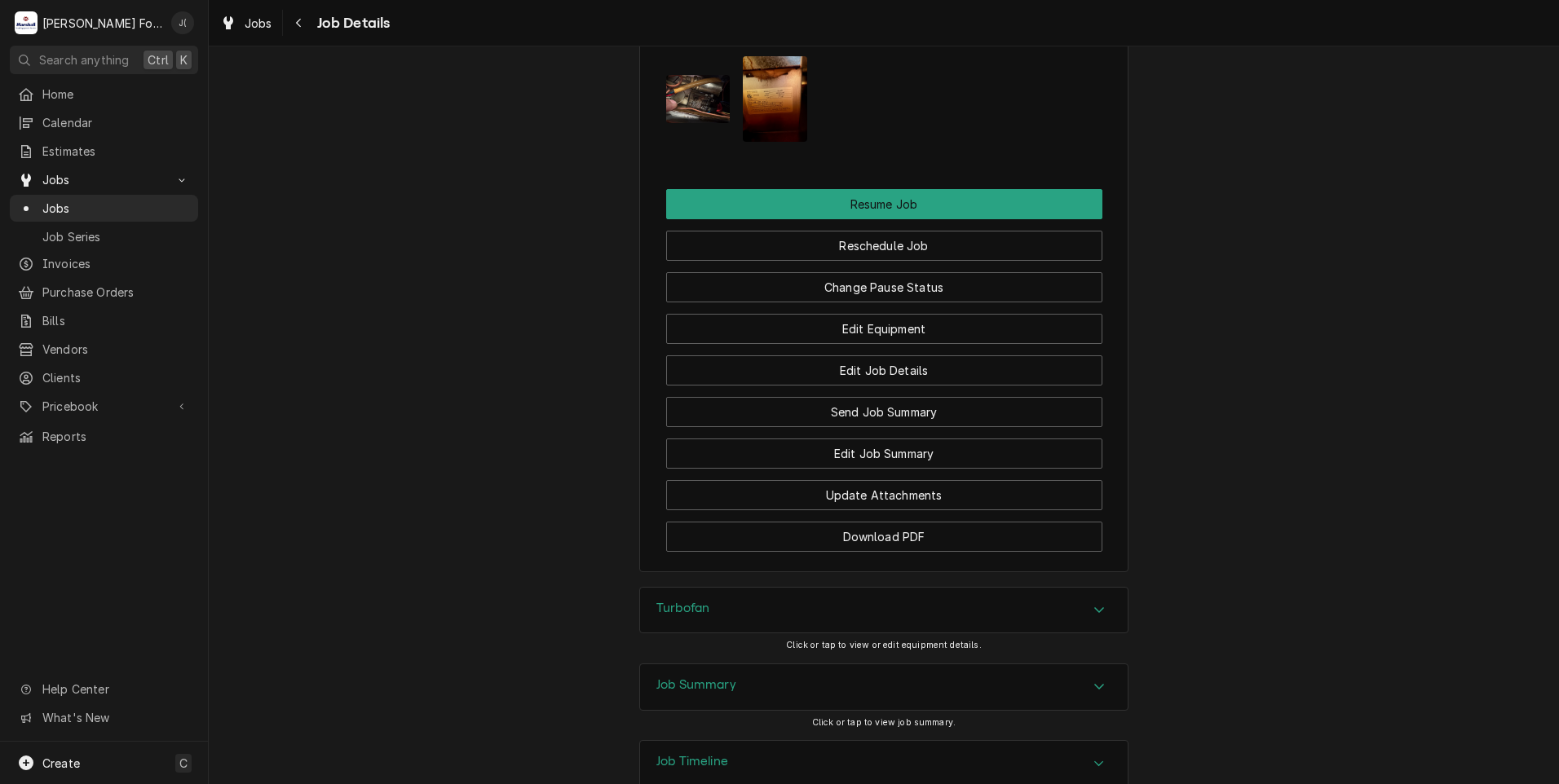
click at [765, 115] on img "Attachments" at bounding box center [776, 99] width 65 height 86
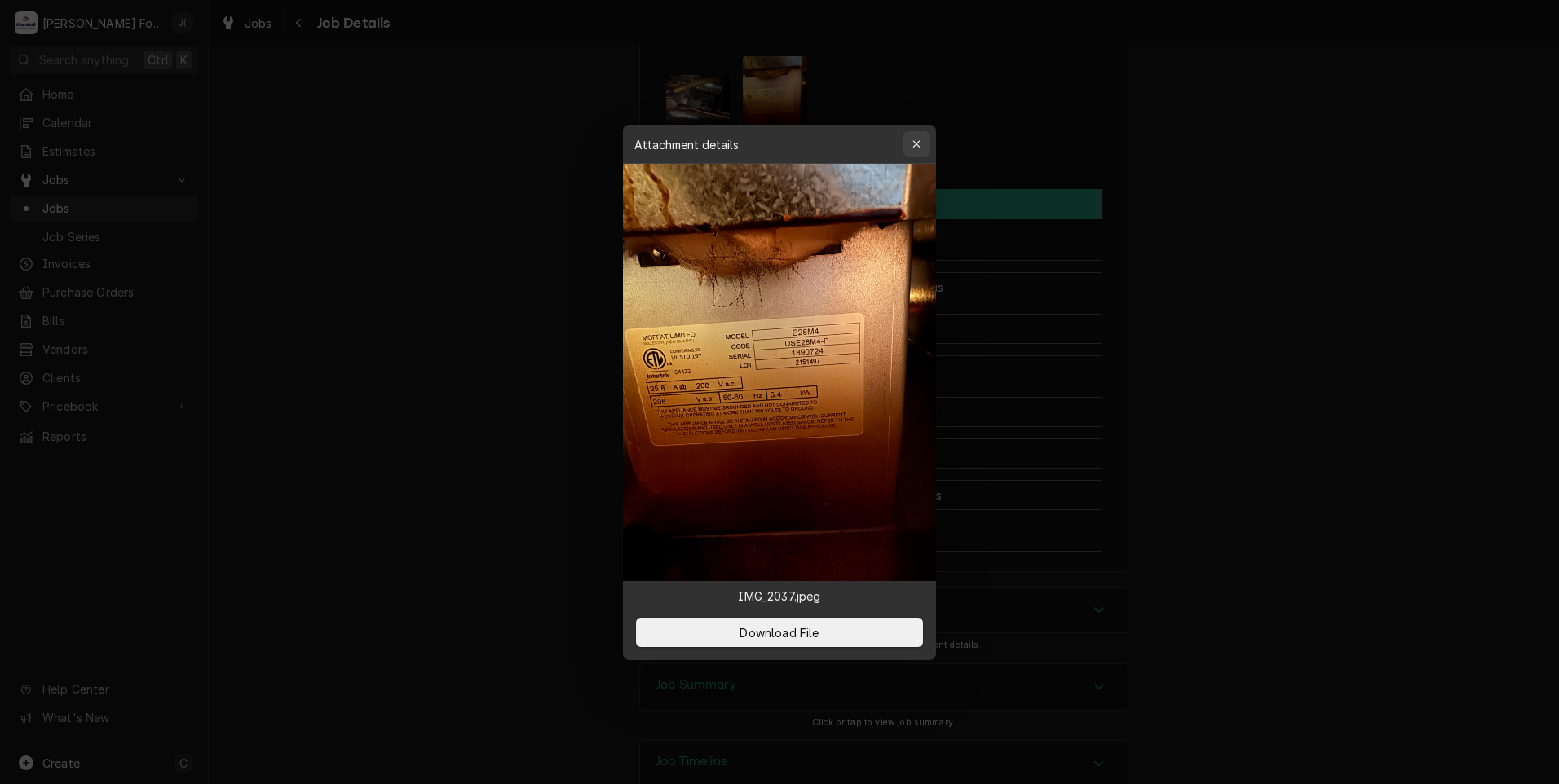
click at [914, 146] on icon "button" at bounding box center [917, 145] width 9 height 11
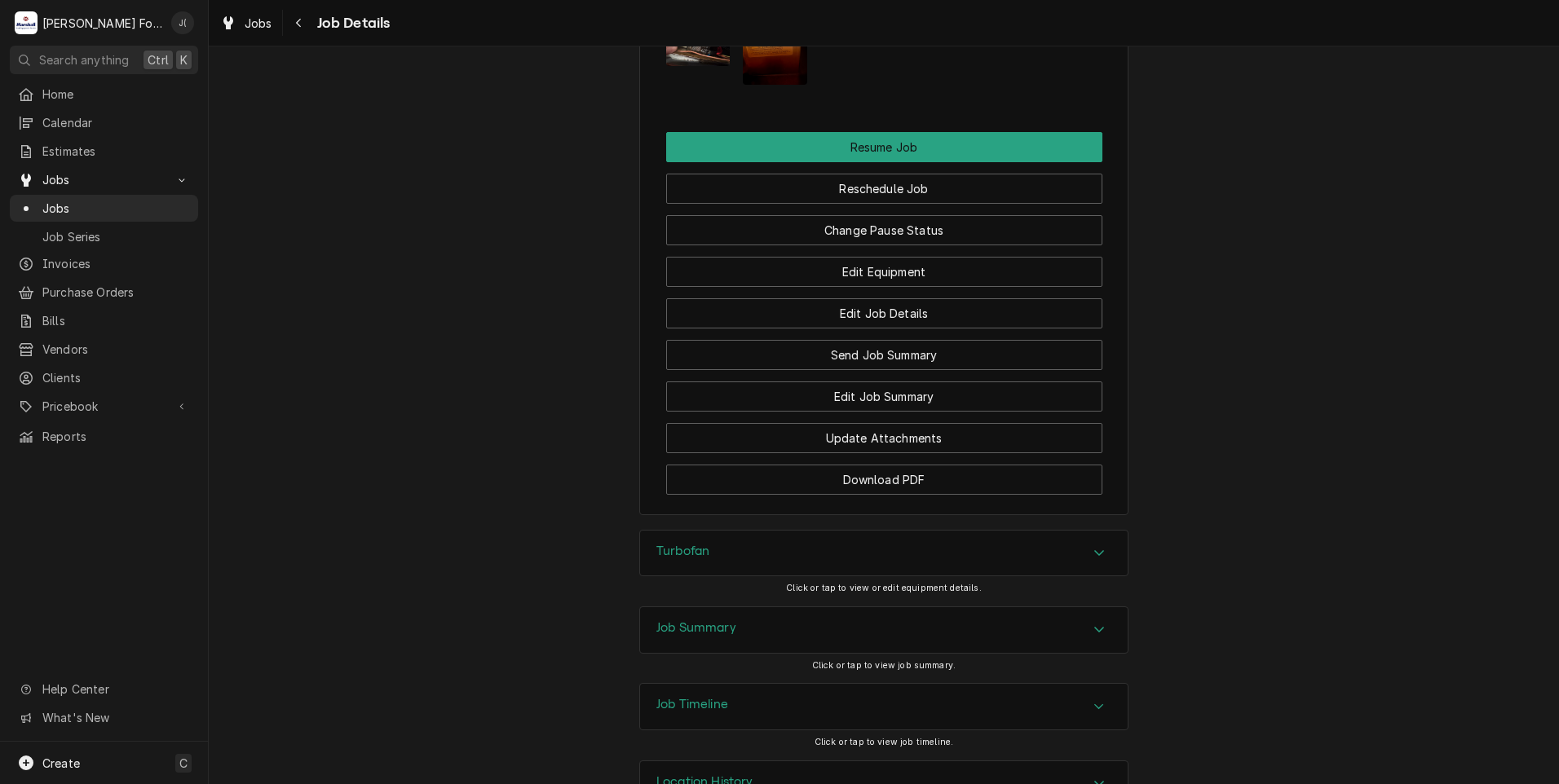
scroll to position [1793, 0]
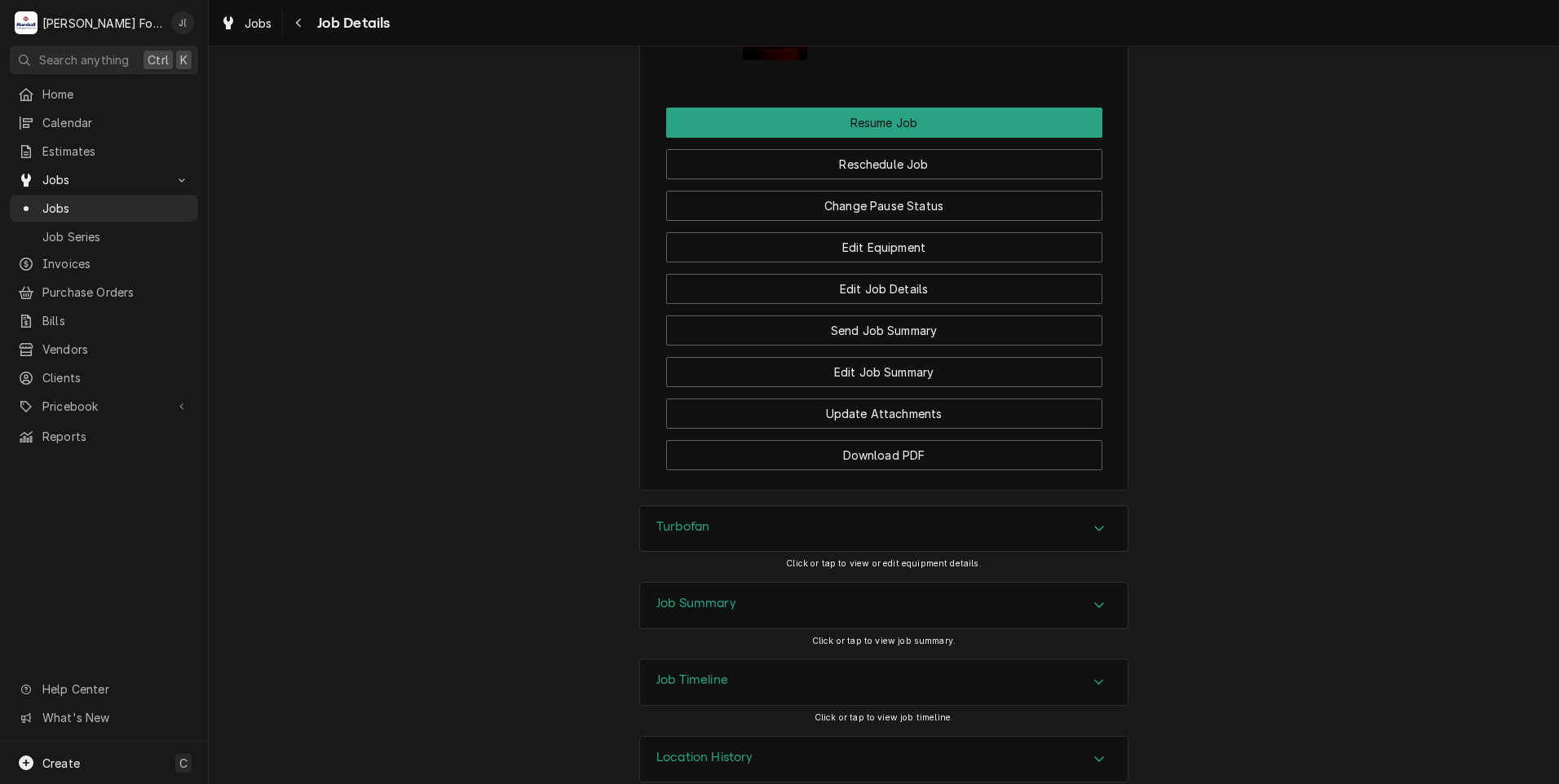
click at [681, 613] on div "Job Summary" at bounding box center [697, 605] width 80 height 20
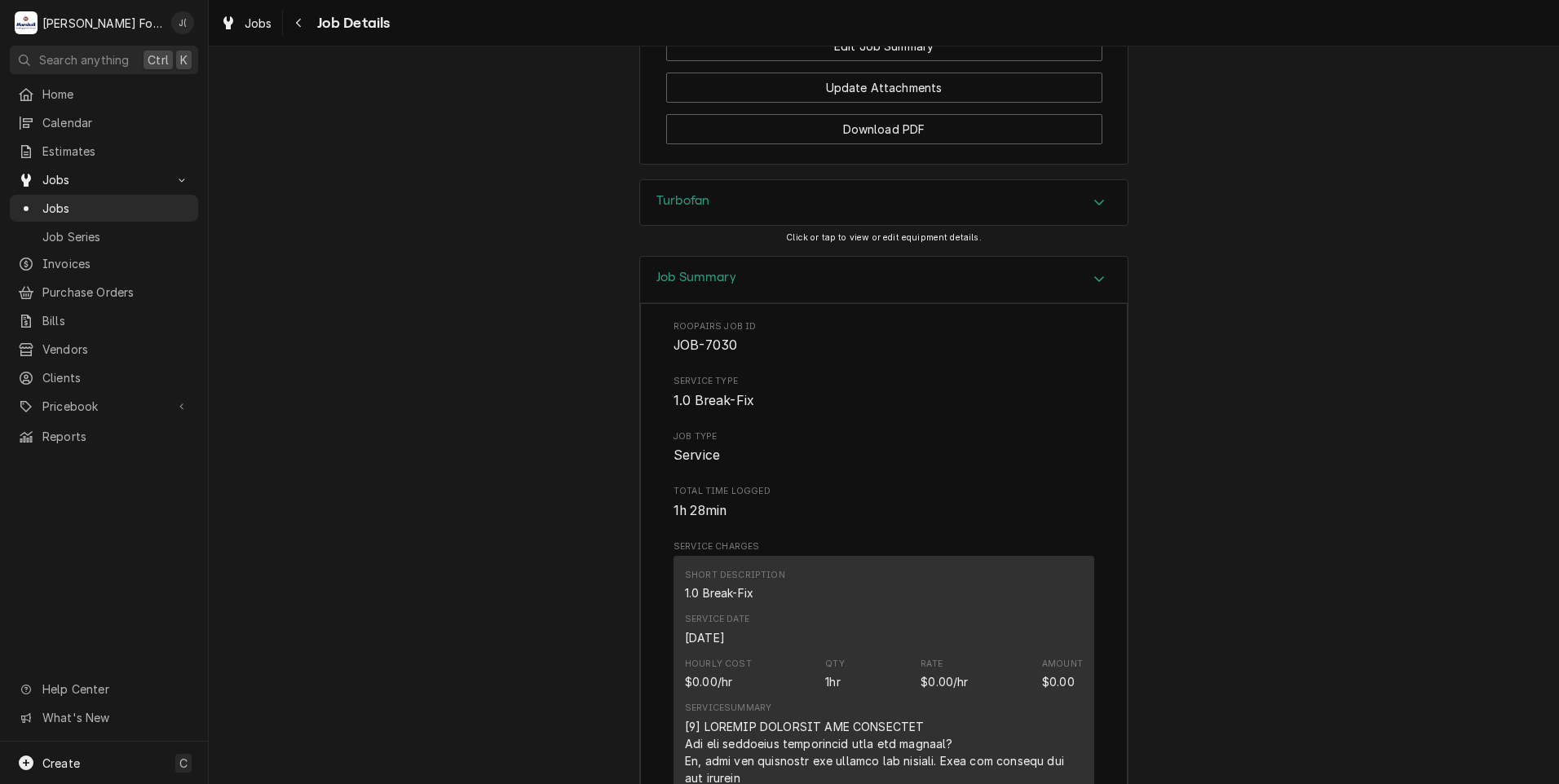
scroll to position [1712, 0]
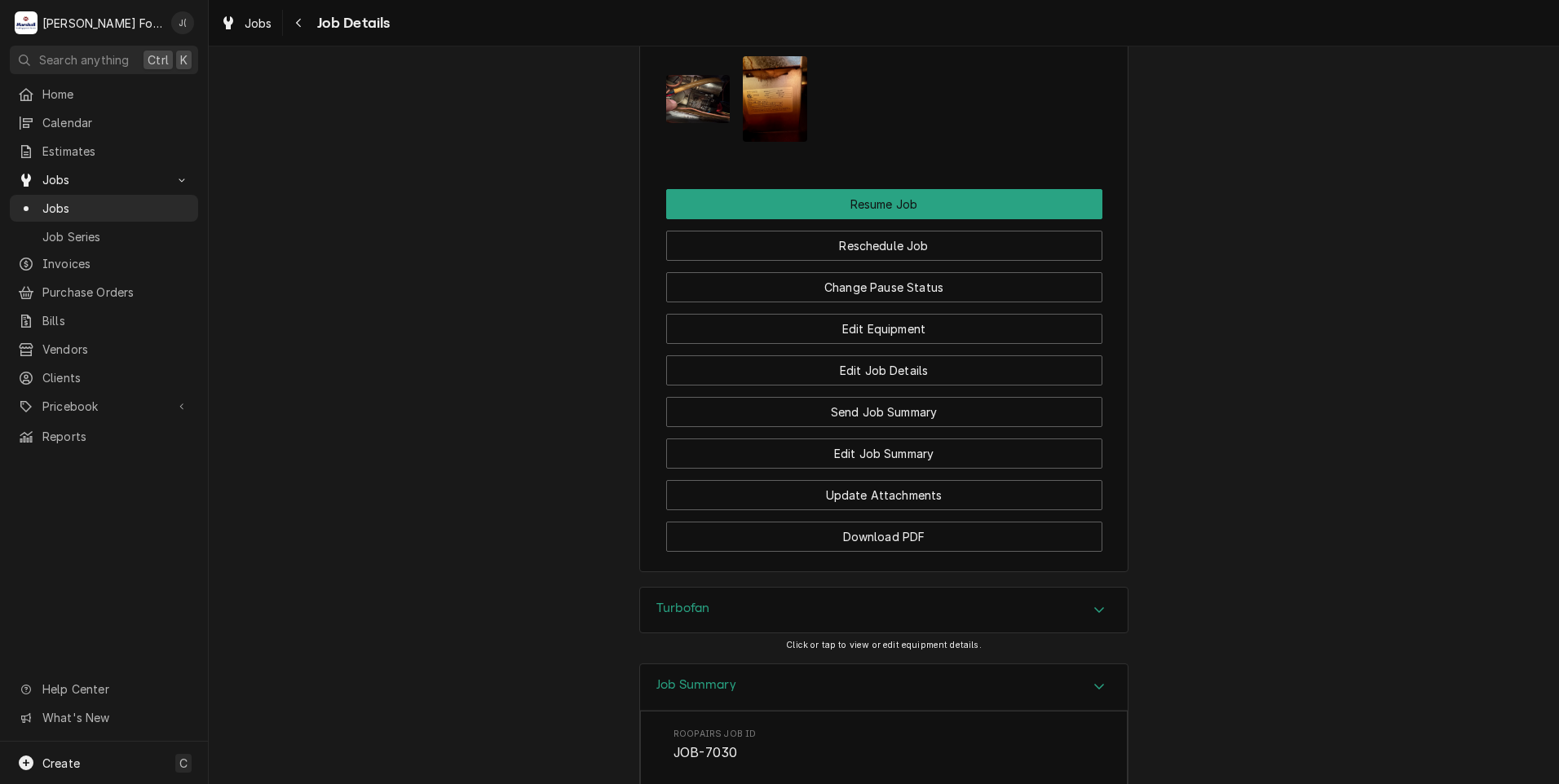
click at [770, 602] on div "Turbofan" at bounding box center [884, 611] width 487 height 46
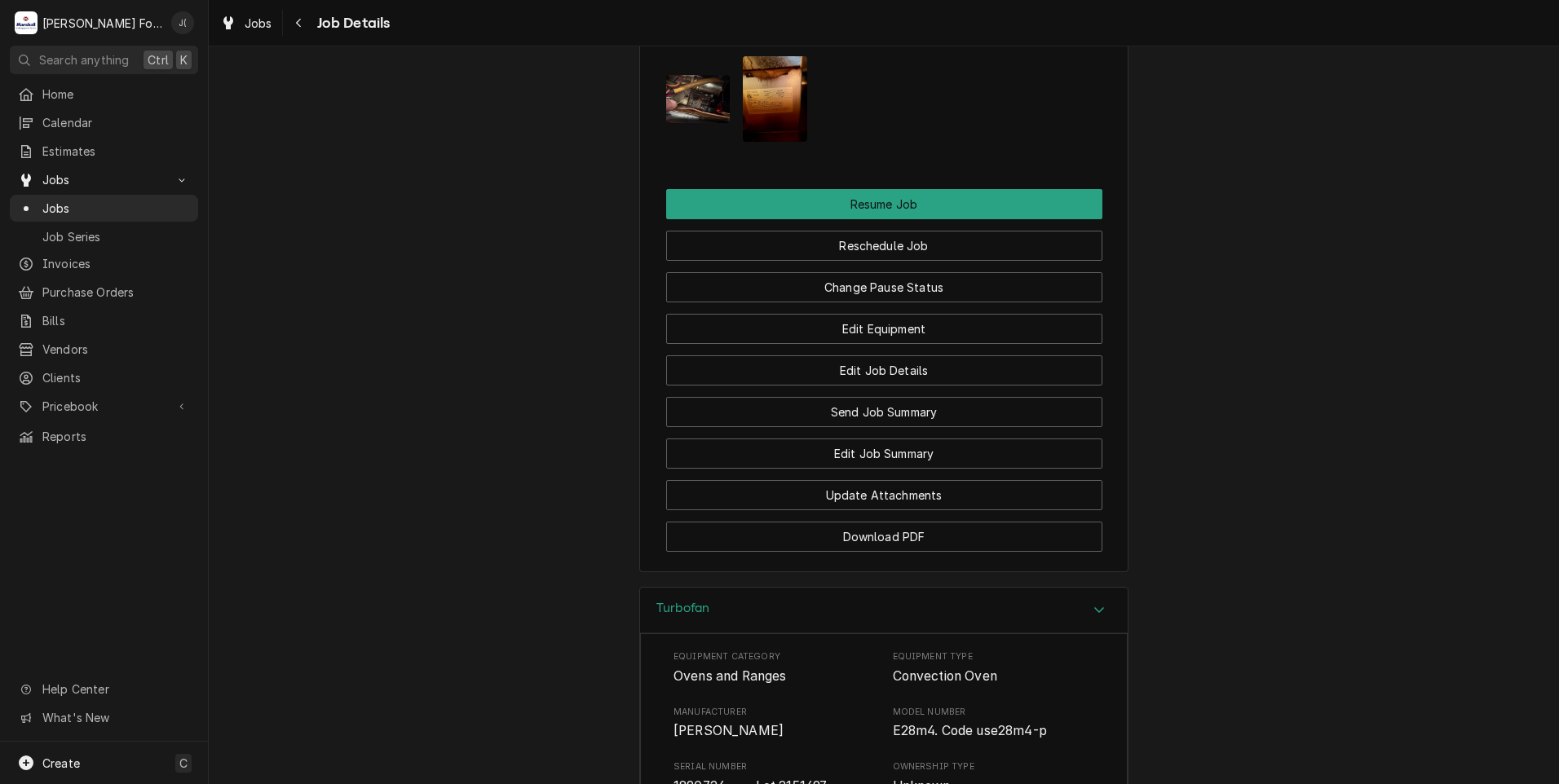
click at [765, 88] on img "Attachments" at bounding box center [776, 99] width 65 height 86
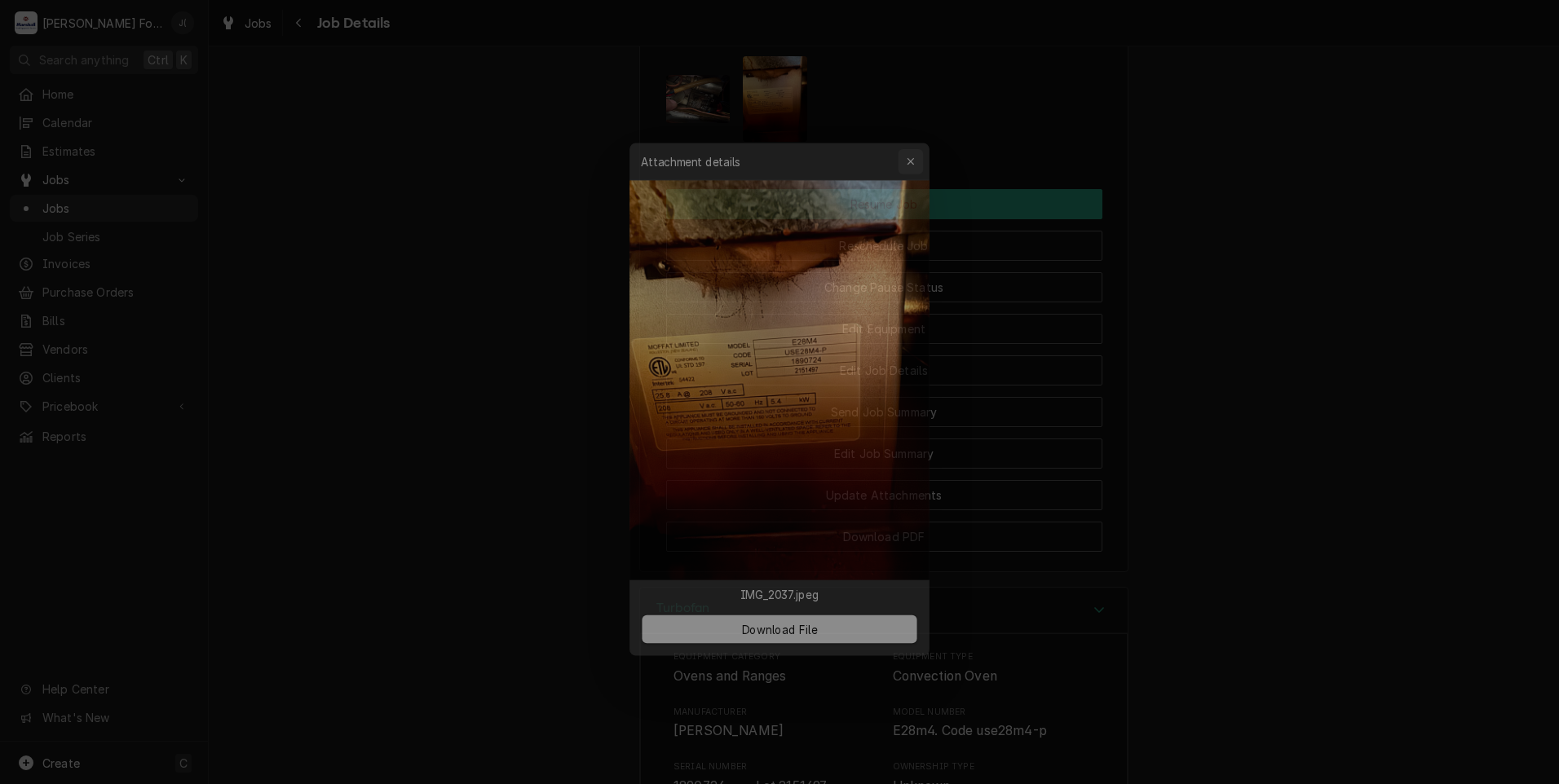
click at [921, 146] on div "button" at bounding box center [916, 144] width 16 height 16
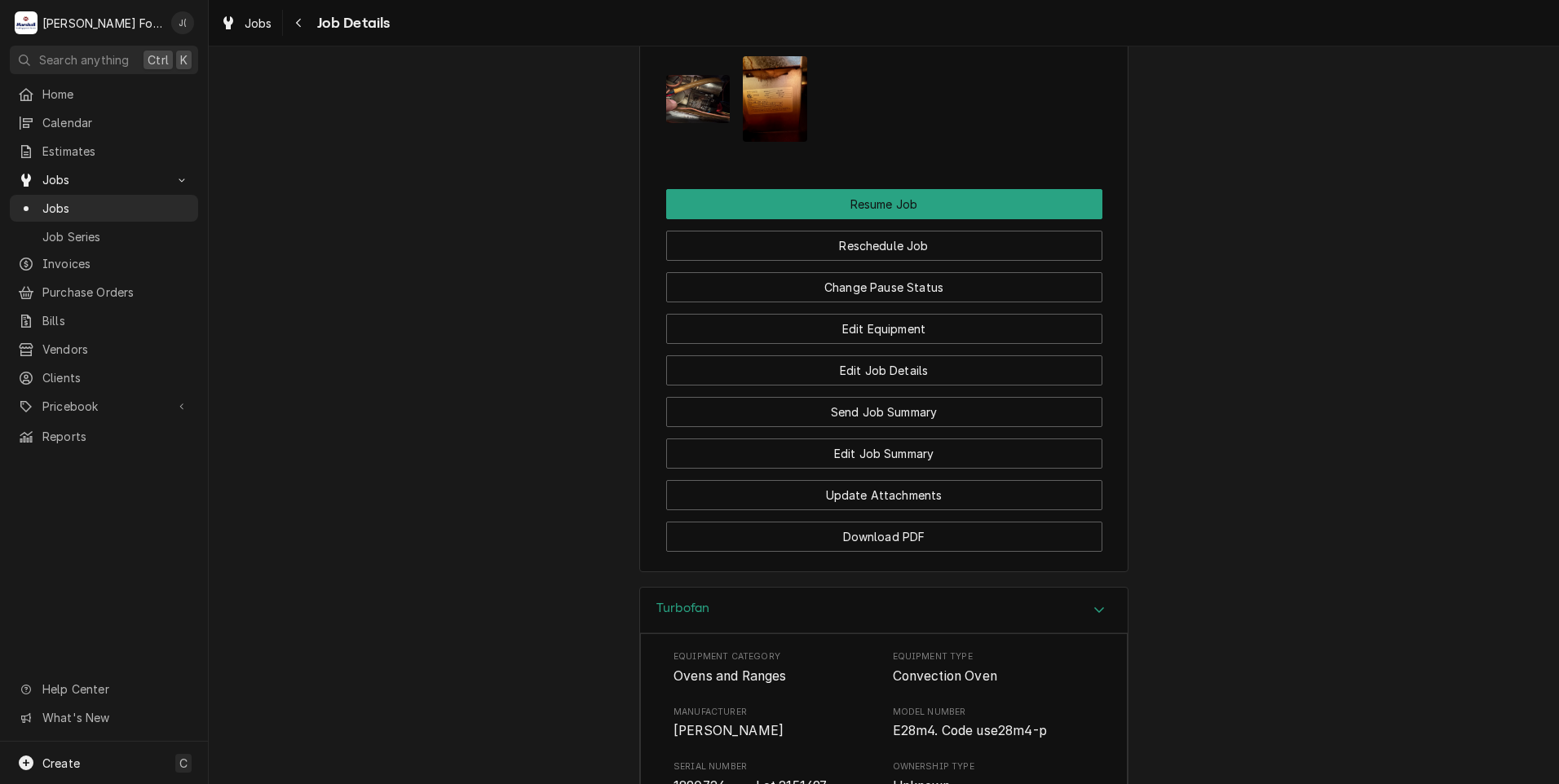
click at [767, 98] on img "Attachments" at bounding box center [776, 99] width 65 height 86
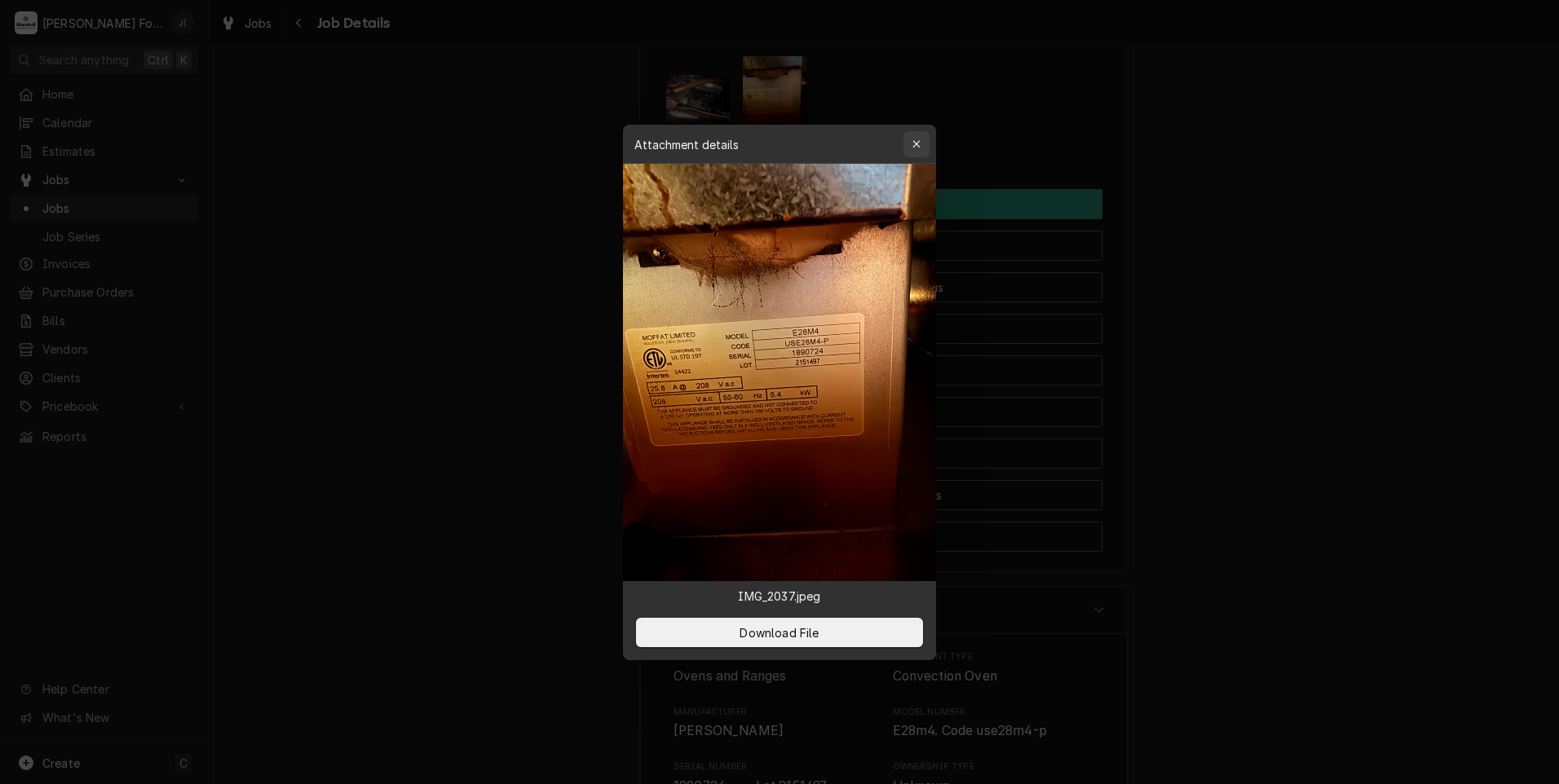
click at [915, 146] on icon "button" at bounding box center [917, 145] width 9 height 11
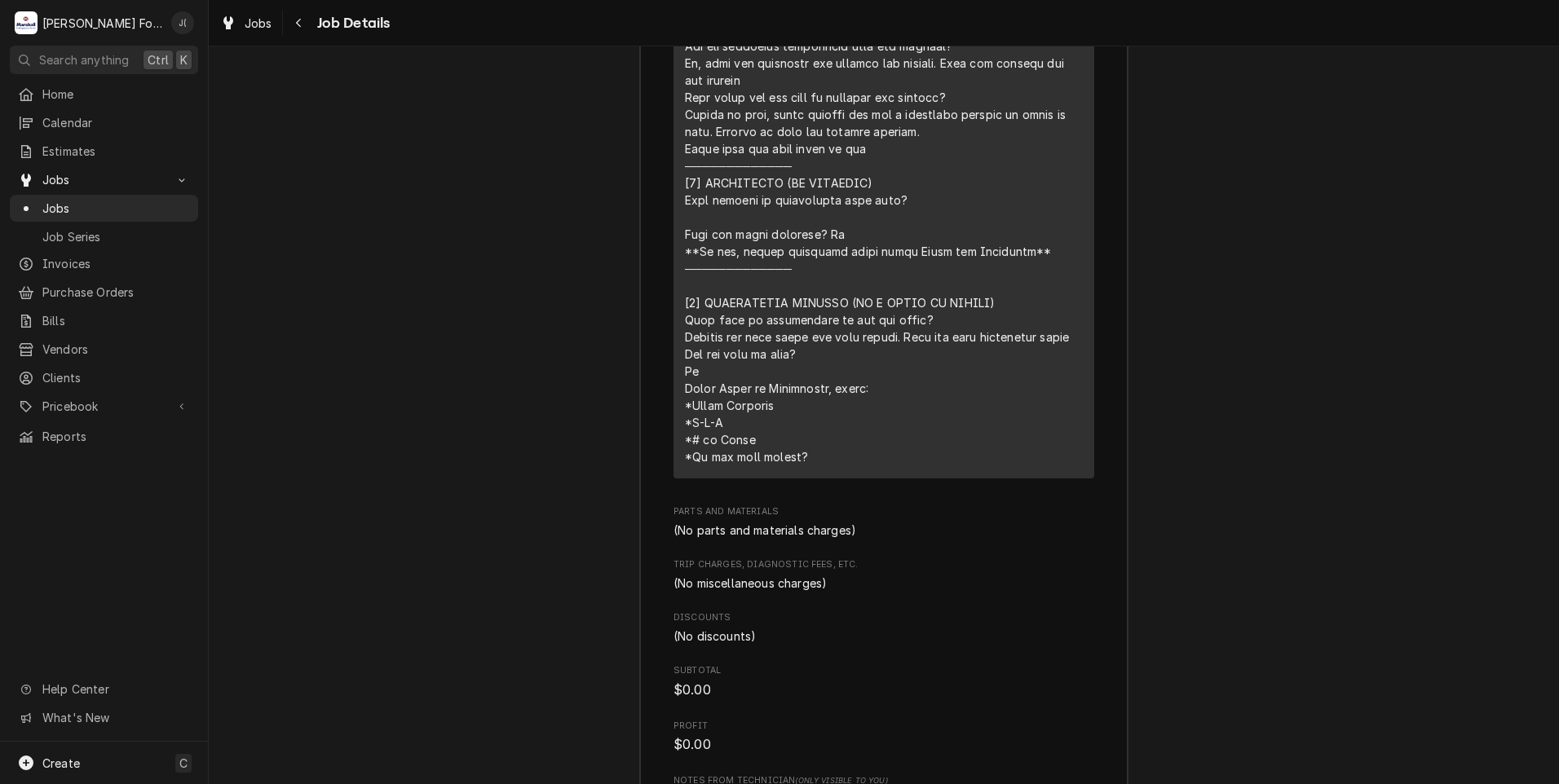
scroll to position [3505, 0]
